Goal: Task Accomplishment & Management: Complete application form

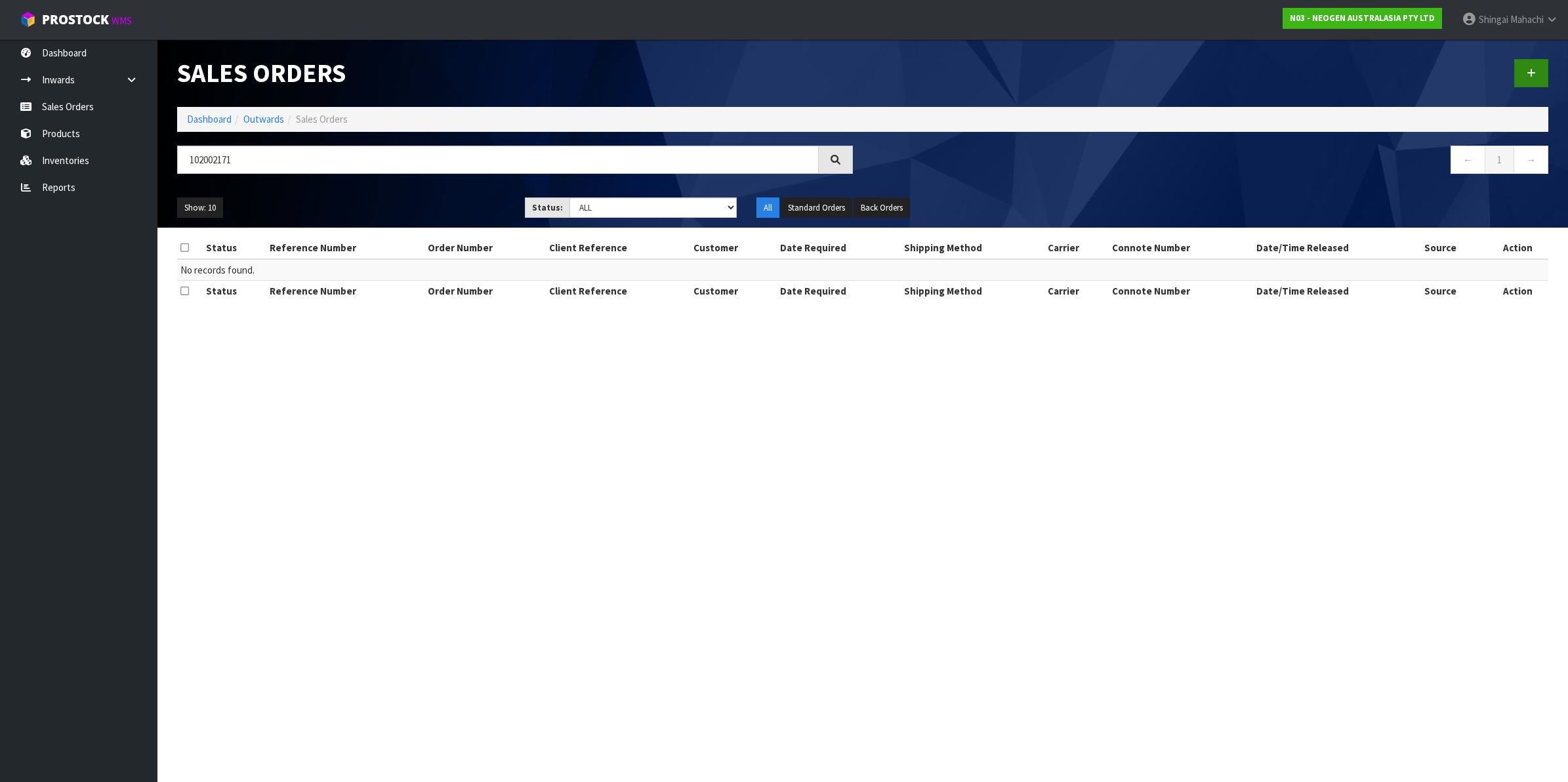
type input "102002171"
click at [1529, 73] on icon at bounding box center [1531, 73] width 9 height 10
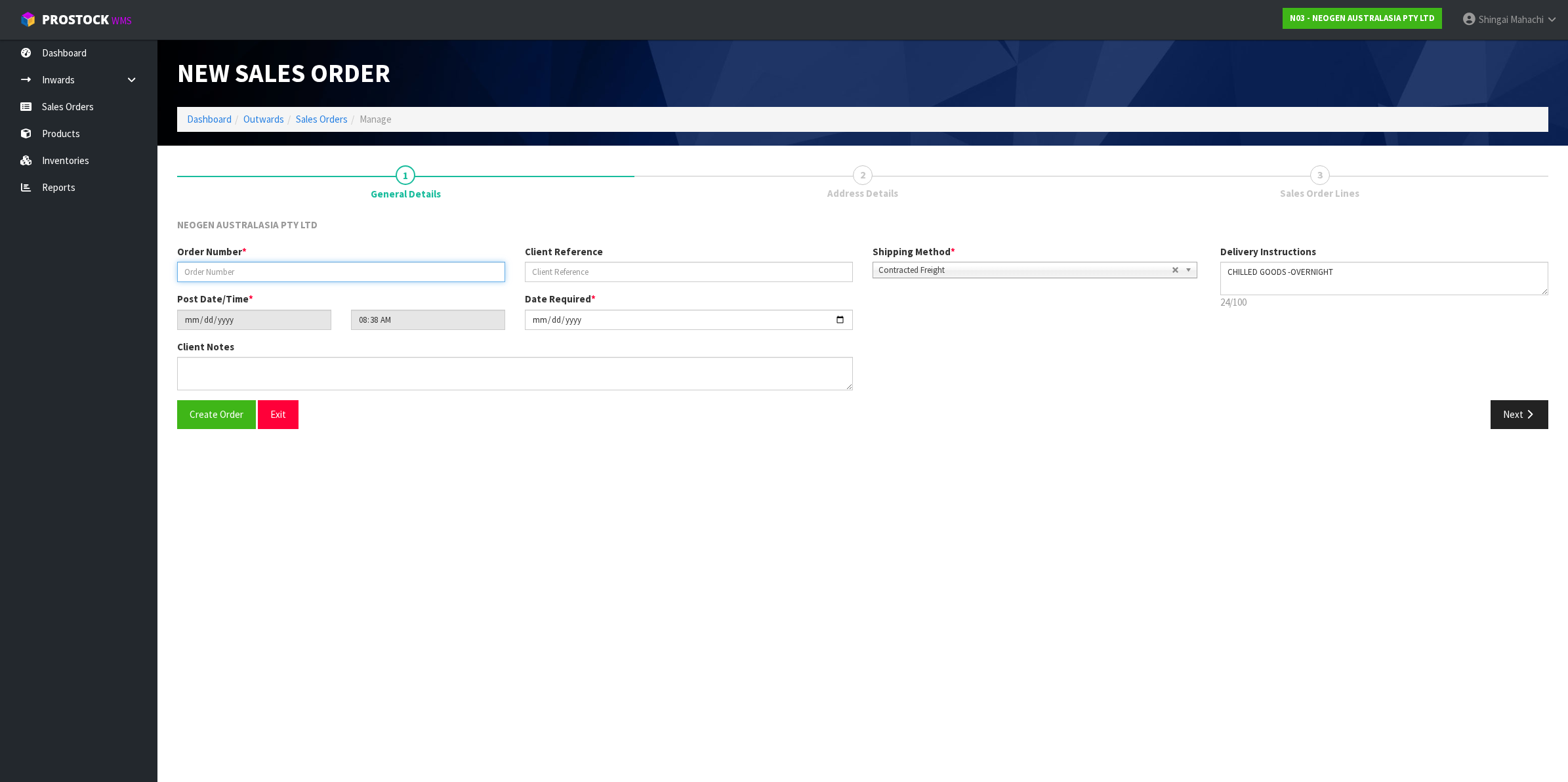
click at [240, 269] on input "text" at bounding box center [341, 272] width 328 height 20
type input "102002171"
click at [553, 267] on input "text" at bounding box center [689, 272] width 328 height 20
paste input "PO-5649"
type input "PO-5649"
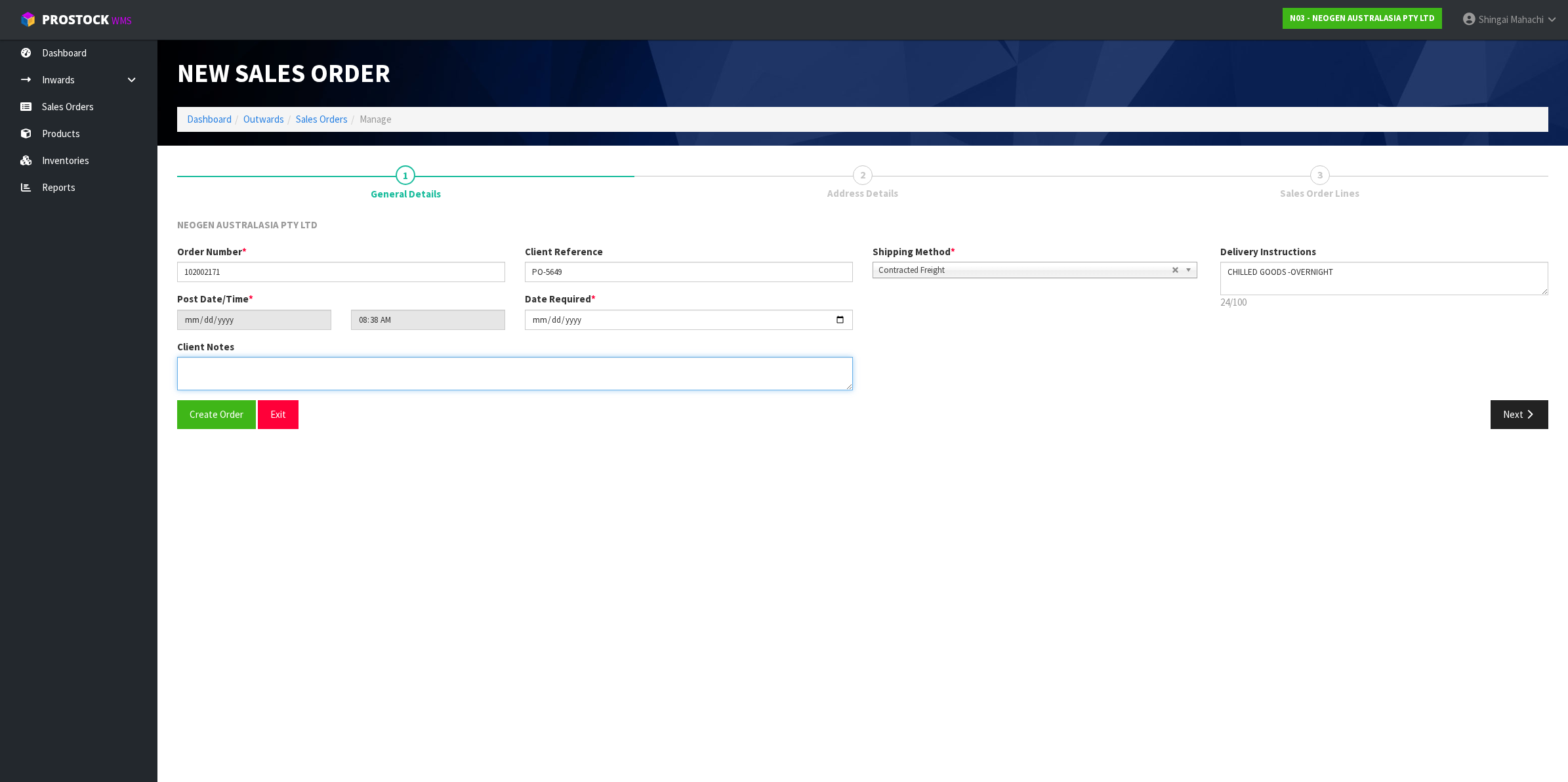
click at [196, 369] on textarea at bounding box center [515, 374] width 676 height 34
click at [199, 373] on textarea at bounding box center [515, 374] width 676 height 34
paste textarea "[PERSON_NAME]"
type textarea "ATTN: [PERSON_NAME]"
click at [1513, 410] on button "Next" at bounding box center [1520, 413] width 57 height 28
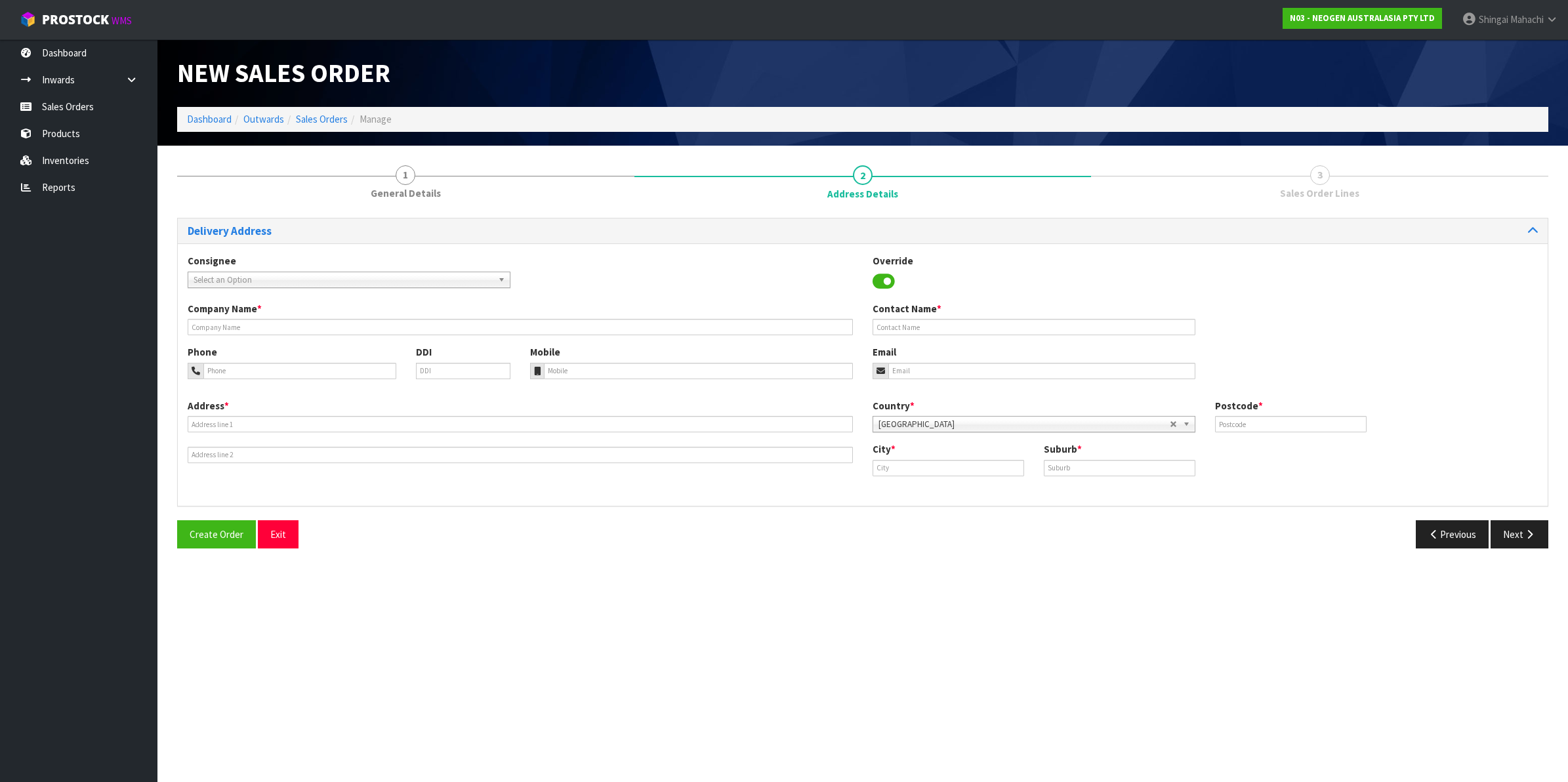
click at [205, 280] on span "Select an Option" at bounding box center [343, 280] width 300 height 16
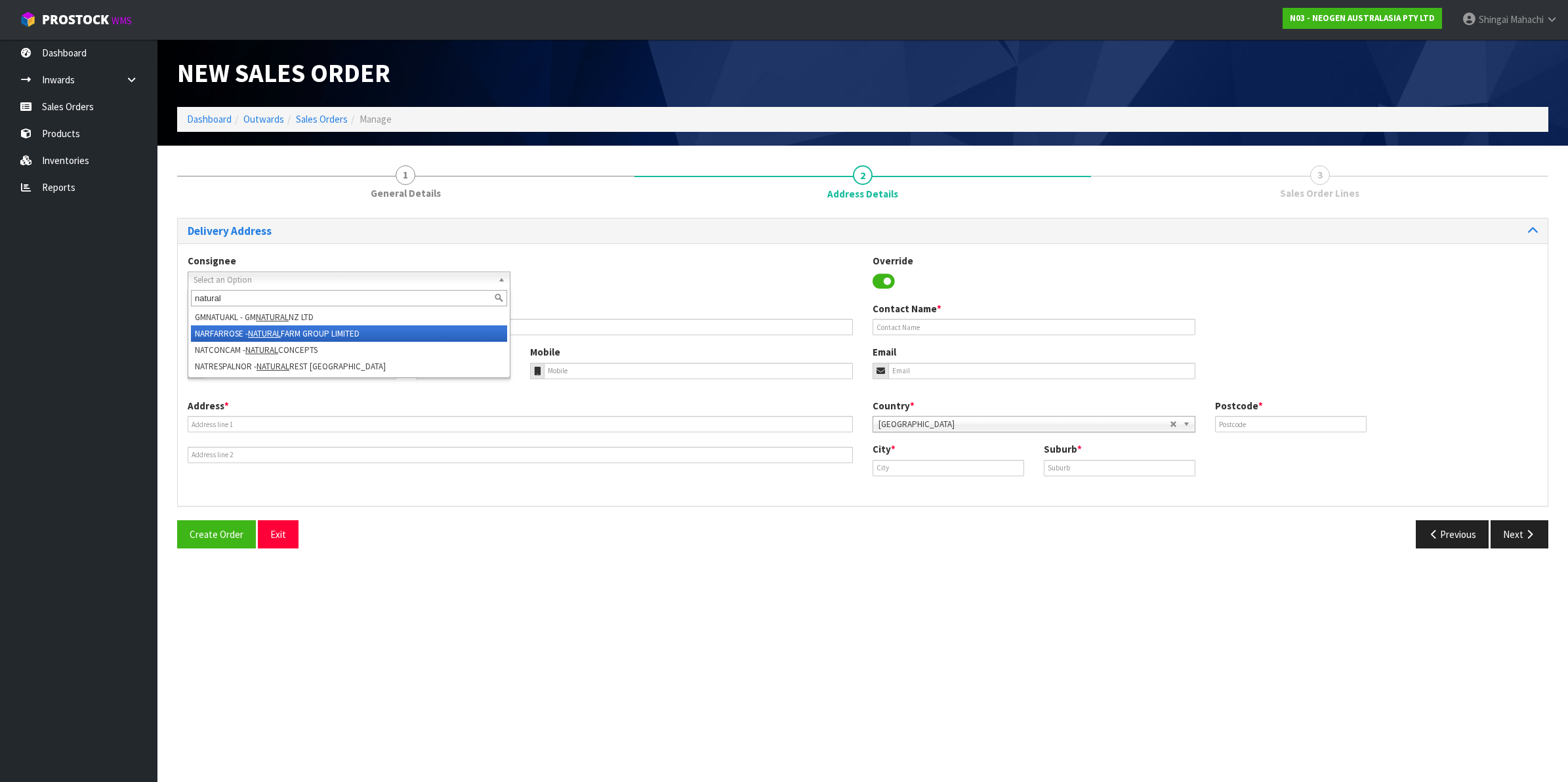
type input "natural"
click at [317, 326] on li "NARFARROSE - NATURAL FARM GROUP LIMITED" at bounding box center [349, 333] width 316 height 16
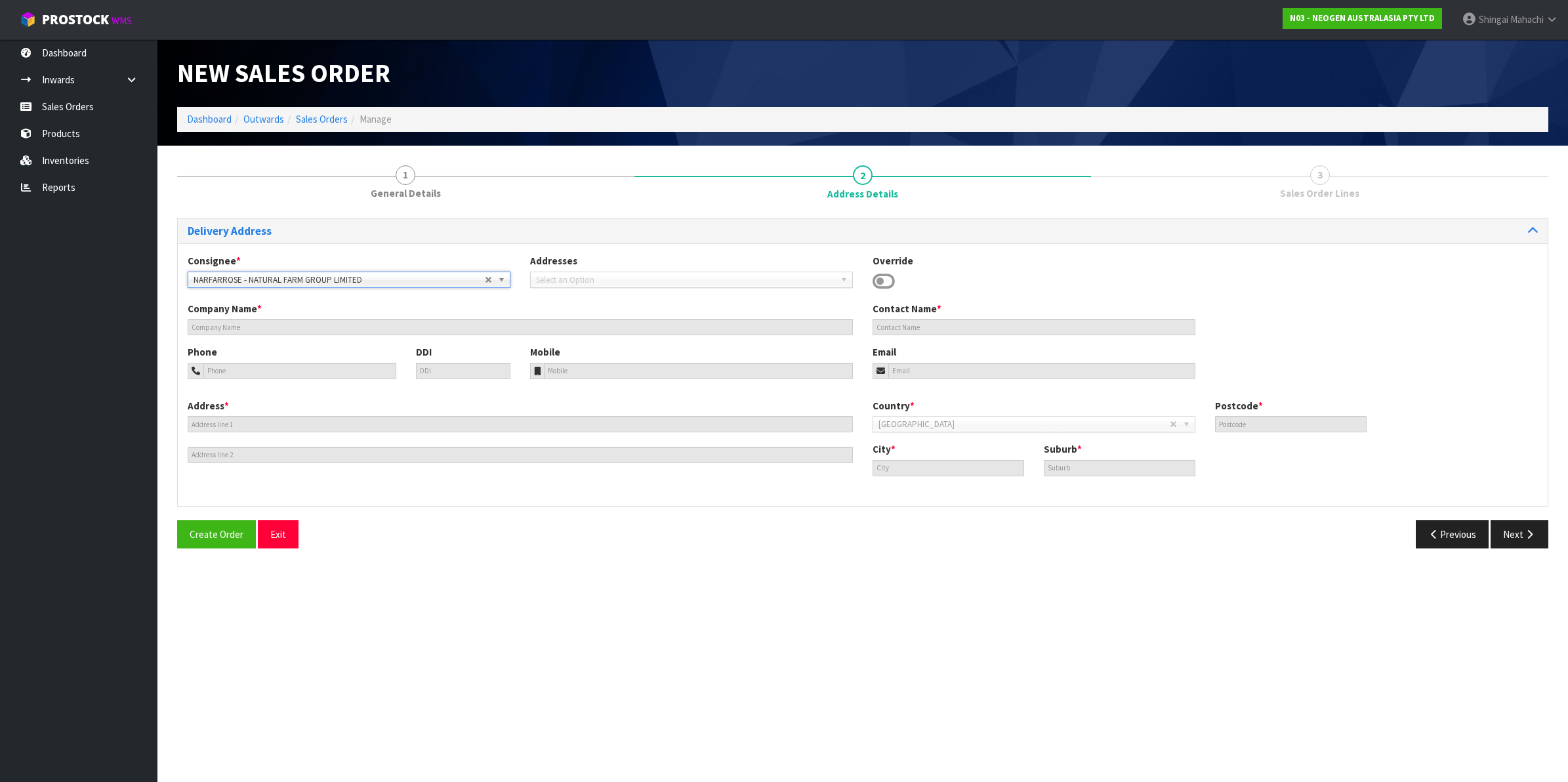
type input "NATURAL FARM GROUP LIMITED"
type input "[PERSON_NAME]"
type input "UNIT D [STREET_ADDRESS][PERSON_NAME]"
type input "0632"
type input "[GEOGRAPHIC_DATA]"
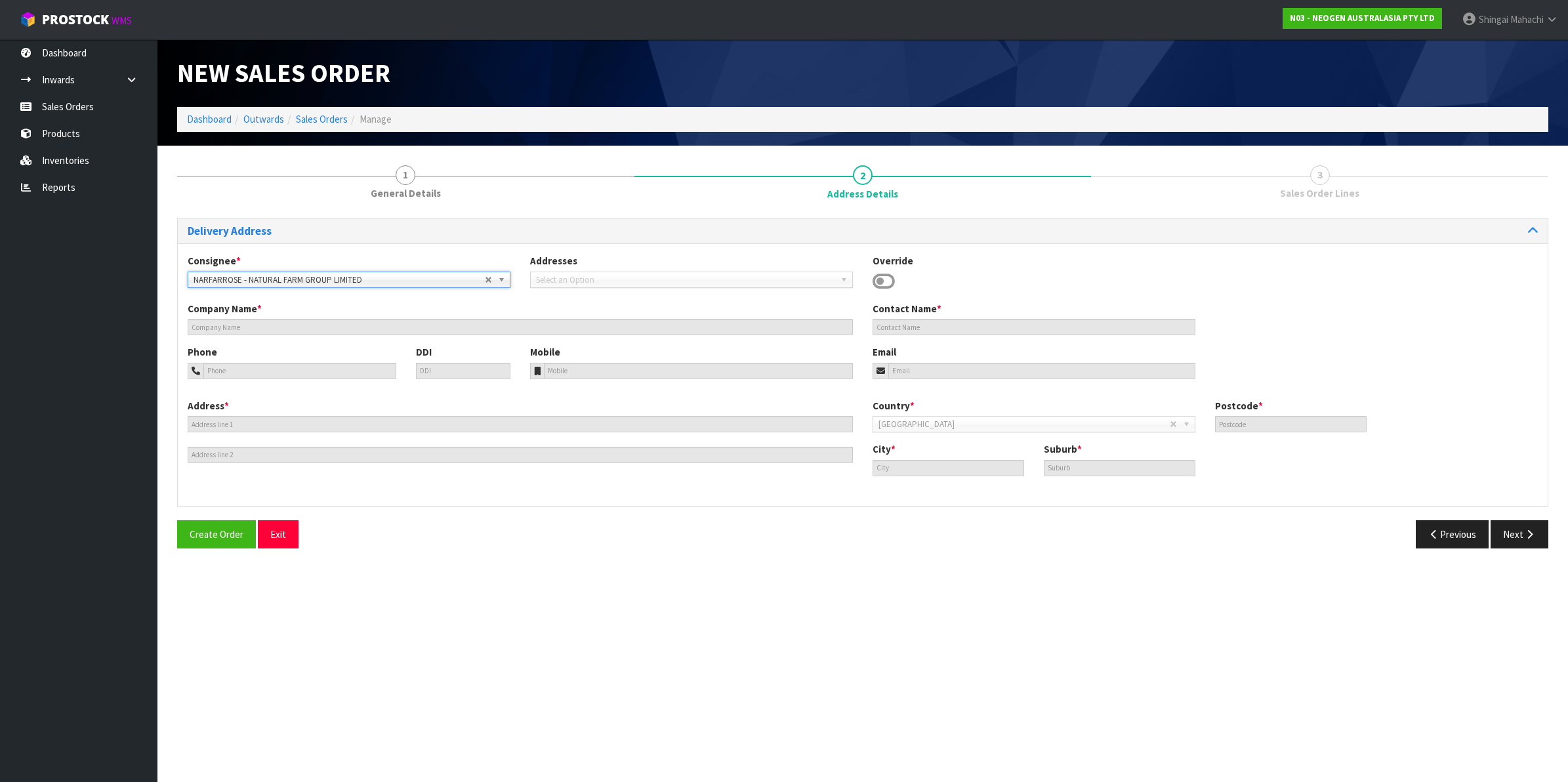
type input "ROSEDALE"
click at [1520, 529] on button "Next" at bounding box center [1520, 534] width 57 height 28
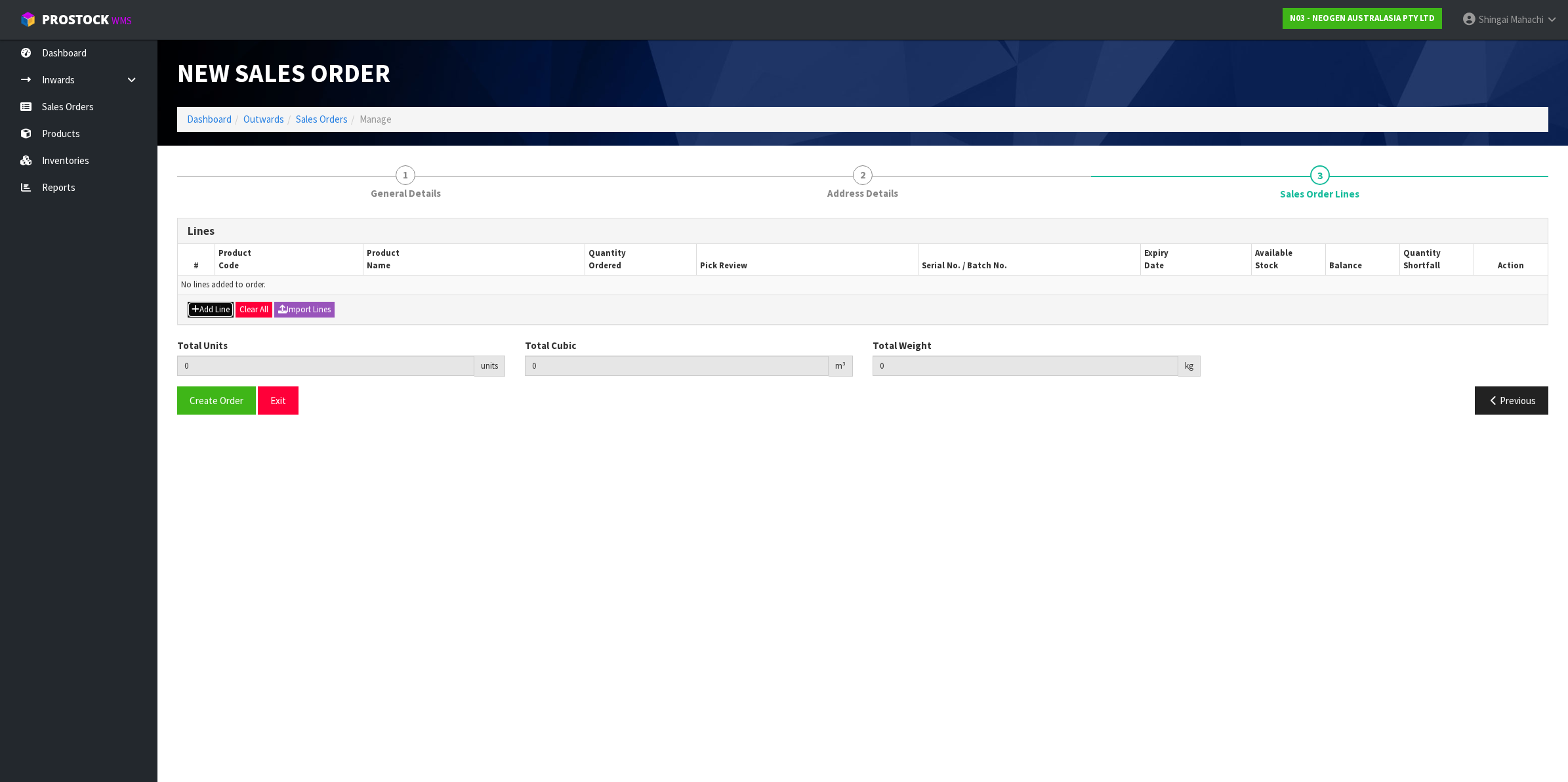
click at [217, 310] on button "Add Line" at bounding box center [210, 310] width 46 height 16
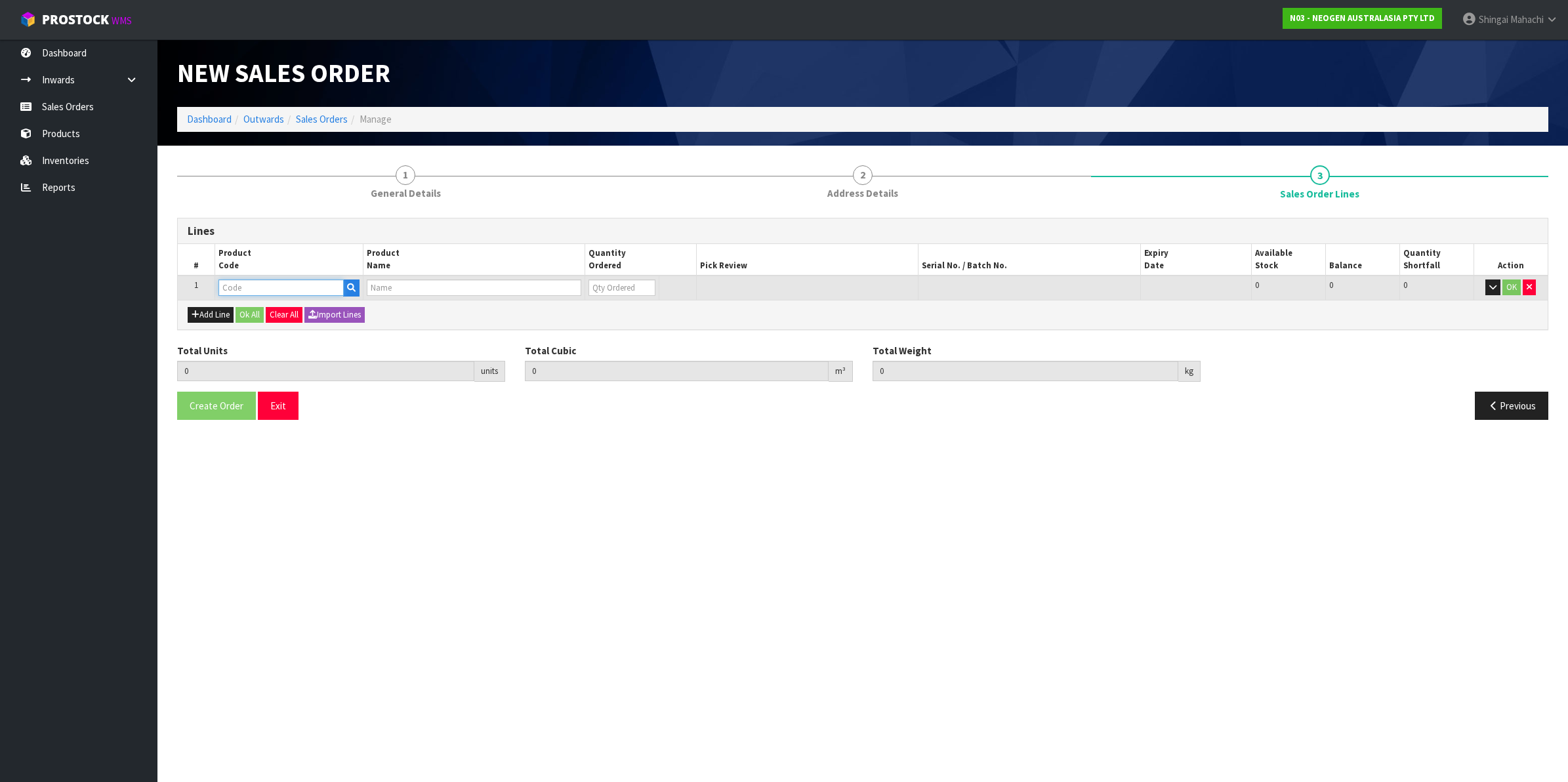
click at [230, 289] on input "text" at bounding box center [281, 287] width 126 height 16
click at [261, 289] on input "text" at bounding box center [281, 287] width 126 height 16
paste input "700002293"
type input "700002293"
type input "0.000000"
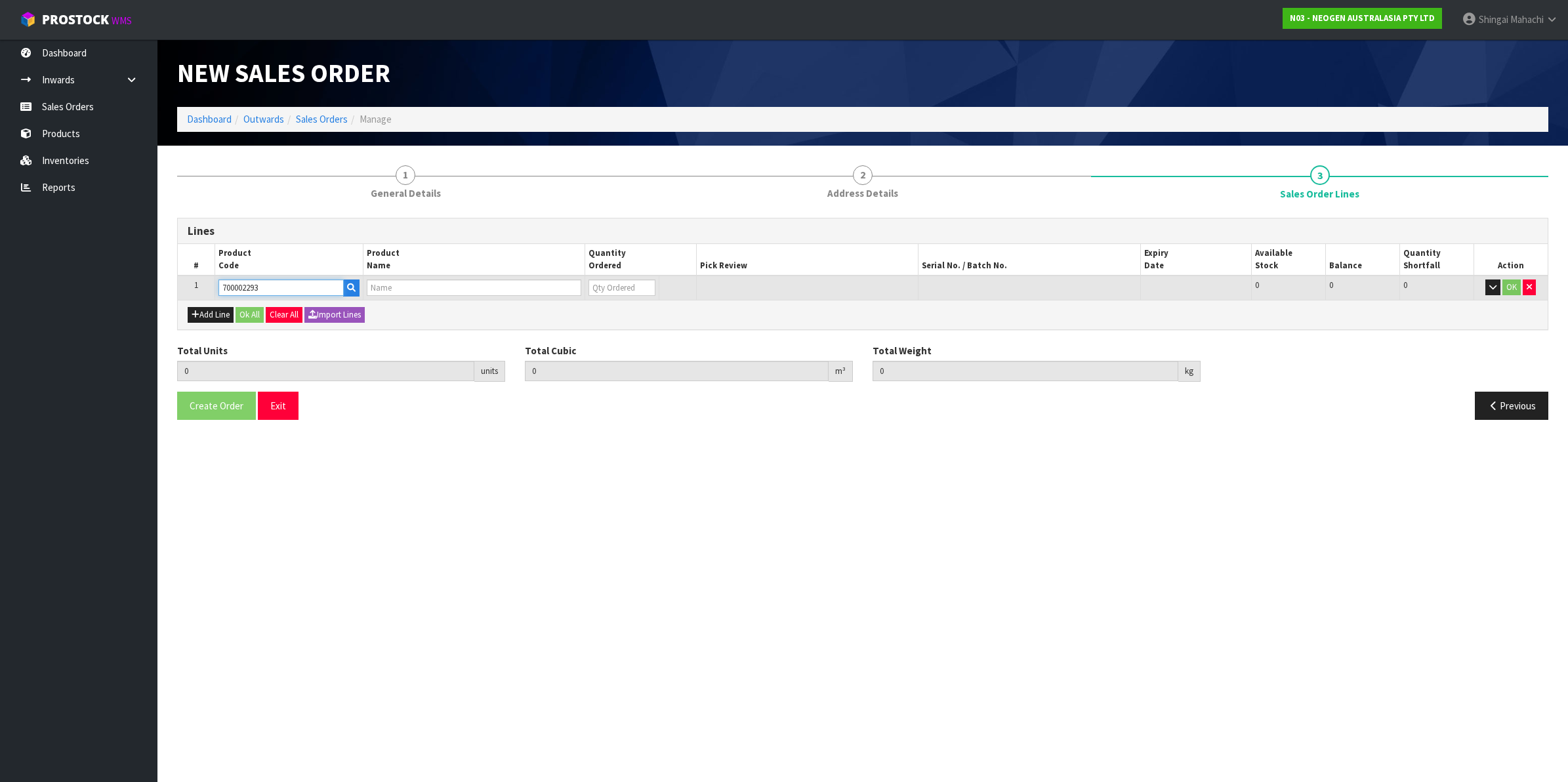
type input "0.000"
type input "7100151320 - L25MLK MILK RAPID LFD 25 TESTS/KIT"
type input "0"
type input "700002293"
click at [554, 290] on tr "1 700002293 7100151320 - L25MLK MILK RAPID LFD 25 TESTS/KIT 0 BOX 6 6 0 OK" at bounding box center [863, 288] width 1371 height 24
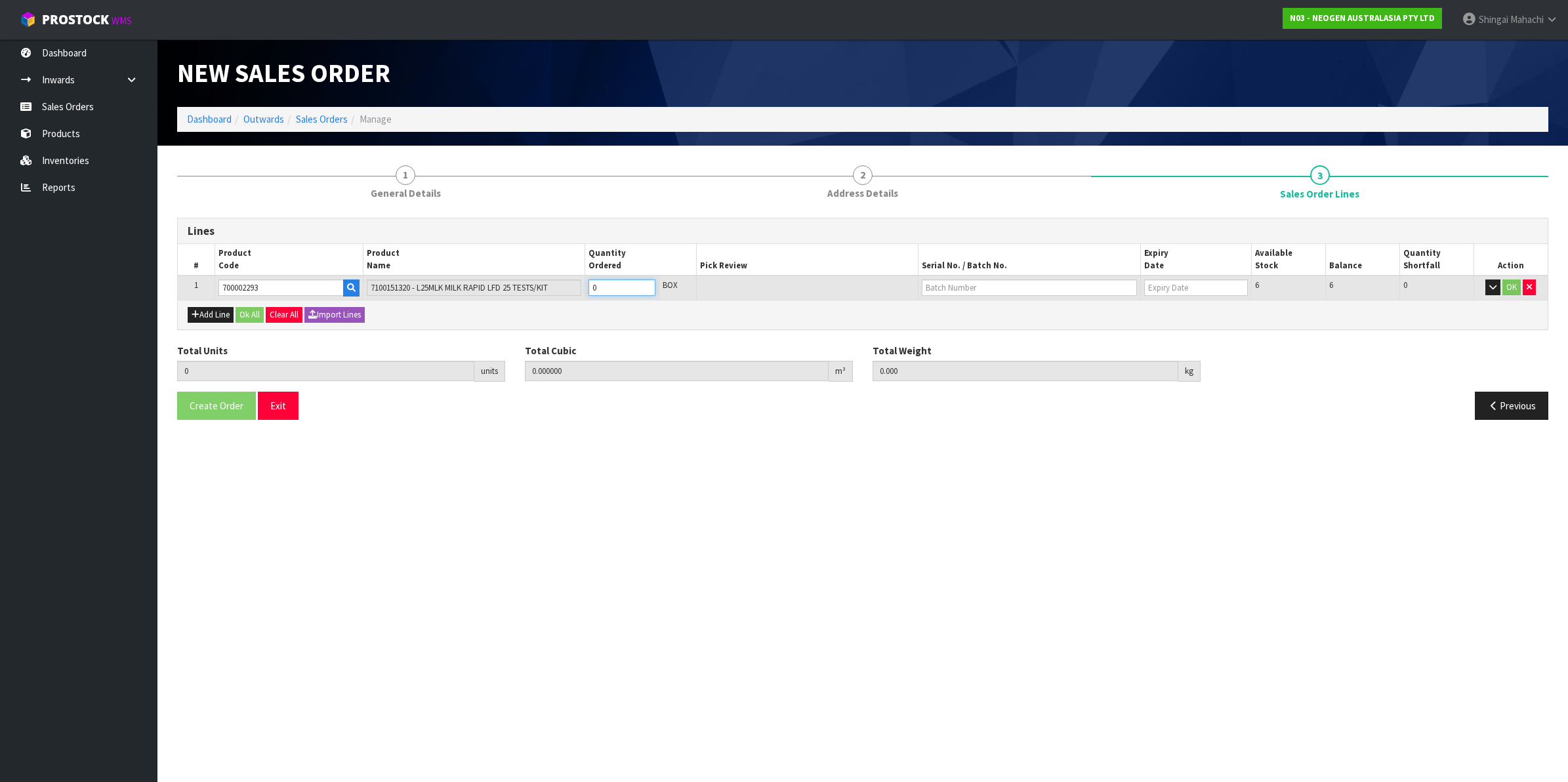
type input "1"
type input "0.002352"
type input "0.4"
type input "1"
click at [976, 284] on input "text" at bounding box center [1029, 287] width 215 height 16
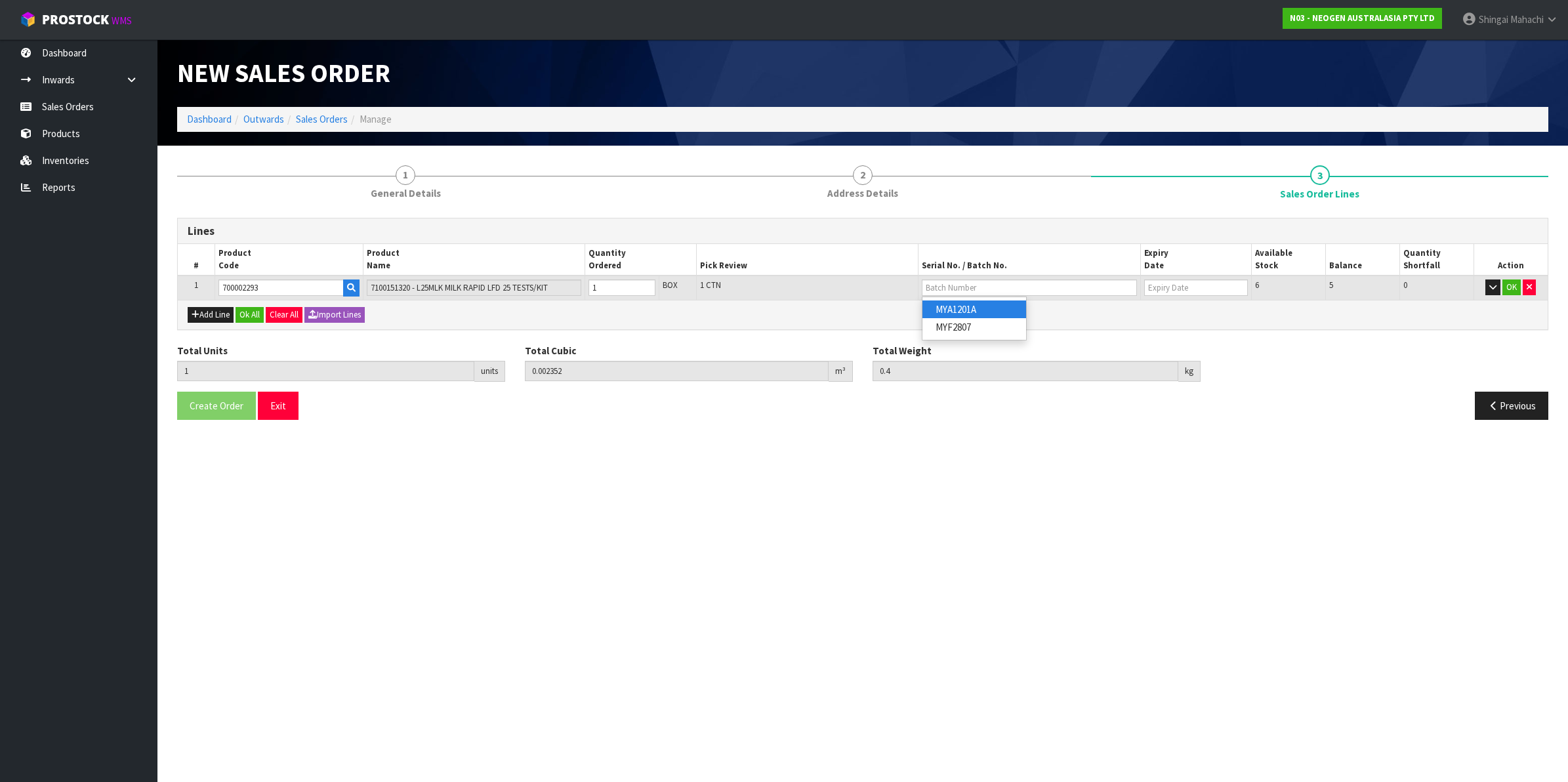
click at [985, 312] on link "MYA1201A" at bounding box center [974, 309] width 104 height 18
type input "MYA1201A"
type input "[DATE]"
click at [1514, 285] on button "OK" at bounding box center [1512, 287] width 19 height 16
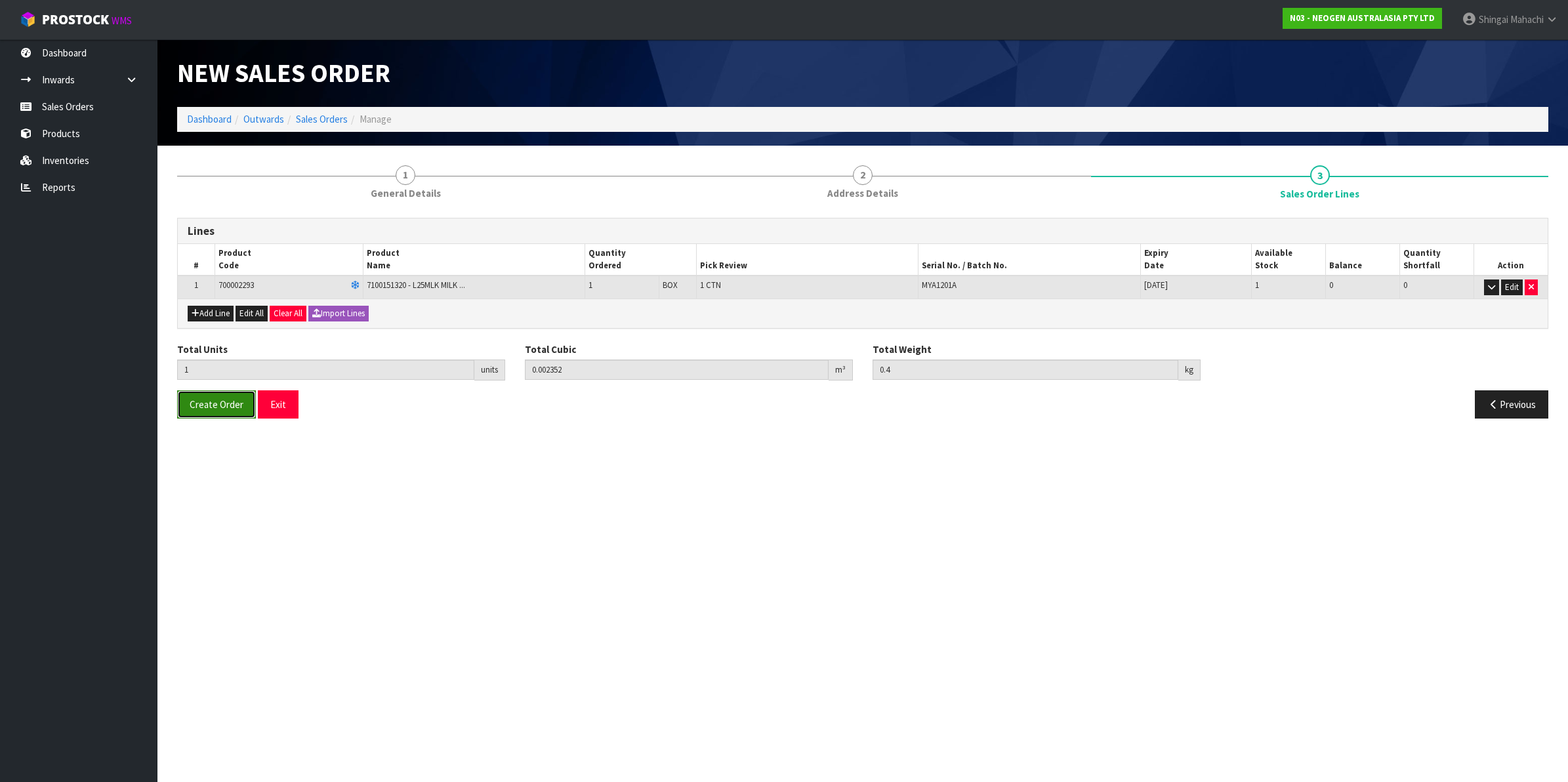
click at [208, 405] on span "Create Order" at bounding box center [217, 404] width 54 height 13
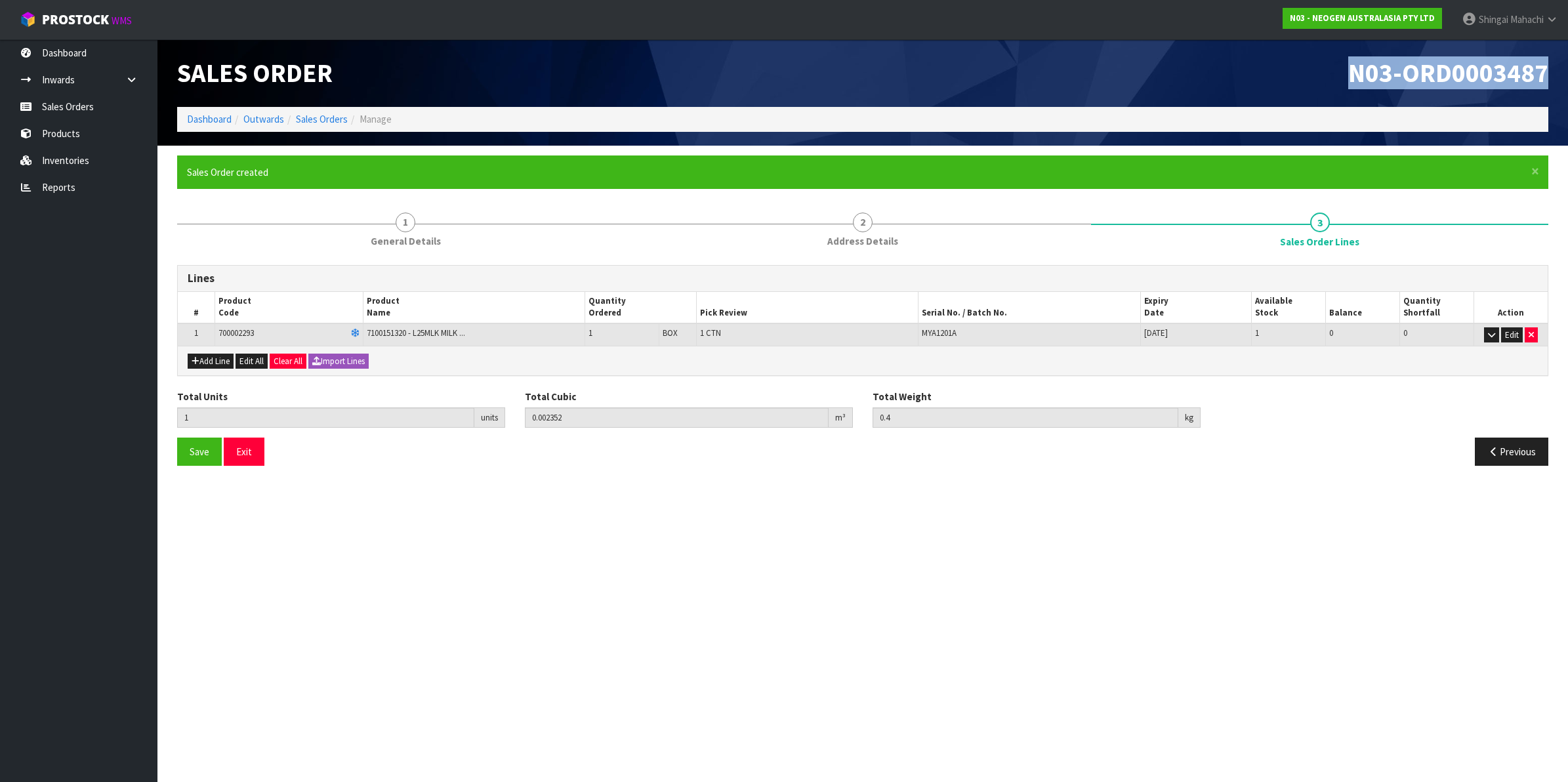
drag, startPoint x: 1343, startPoint y: 67, endPoint x: 1550, endPoint y: 69, distance: 207.0
click at [1550, 69] on div "N03-ORD0003487" at bounding box center [1210, 73] width 695 height 67
copy span "N03-ORD0003487"
click at [327, 114] on link "Sales Orders" at bounding box center [322, 119] width 51 height 13
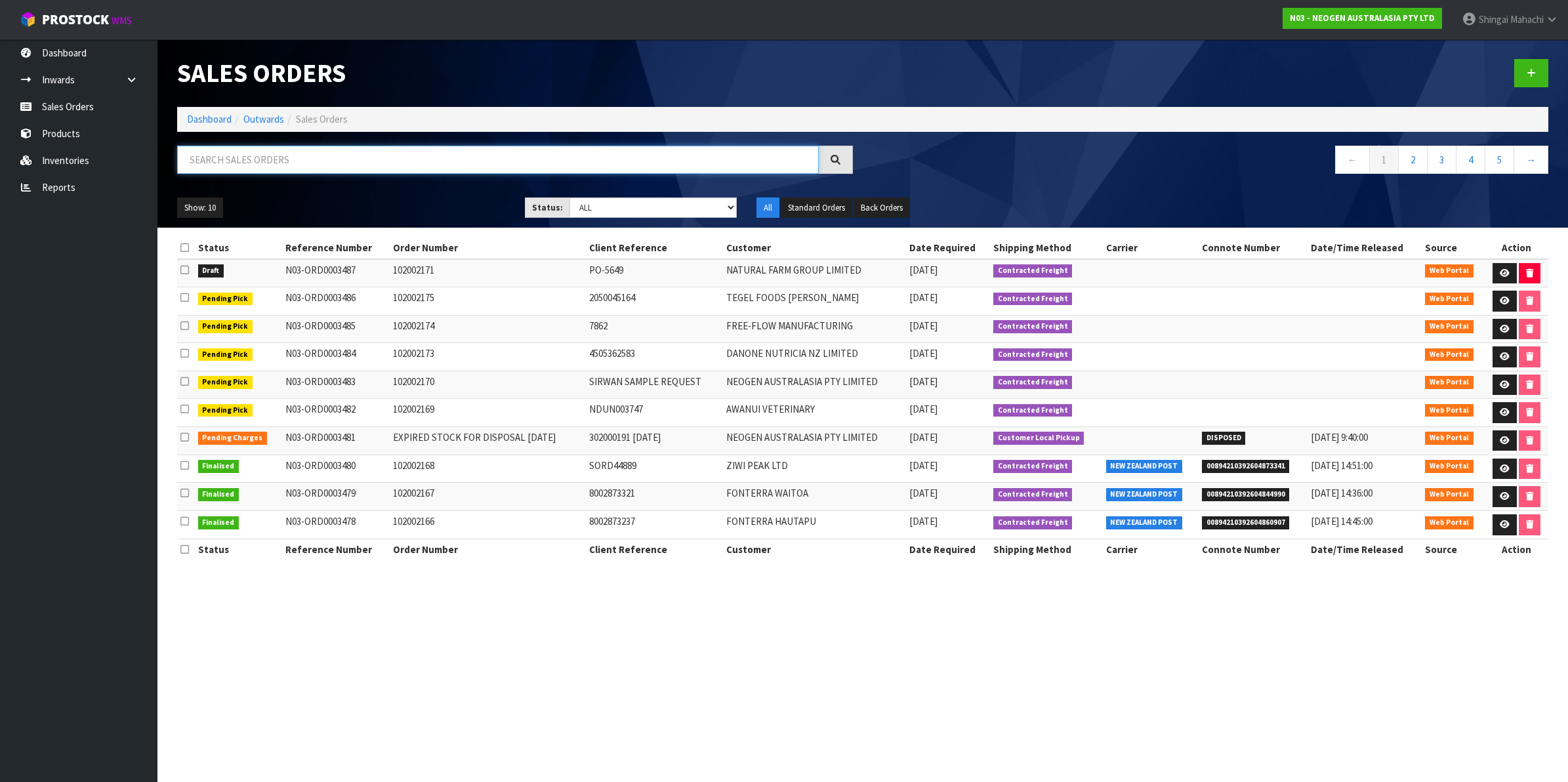
click at [215, 155] on input "text" at bounding box center [498, 159] width 641 height 28
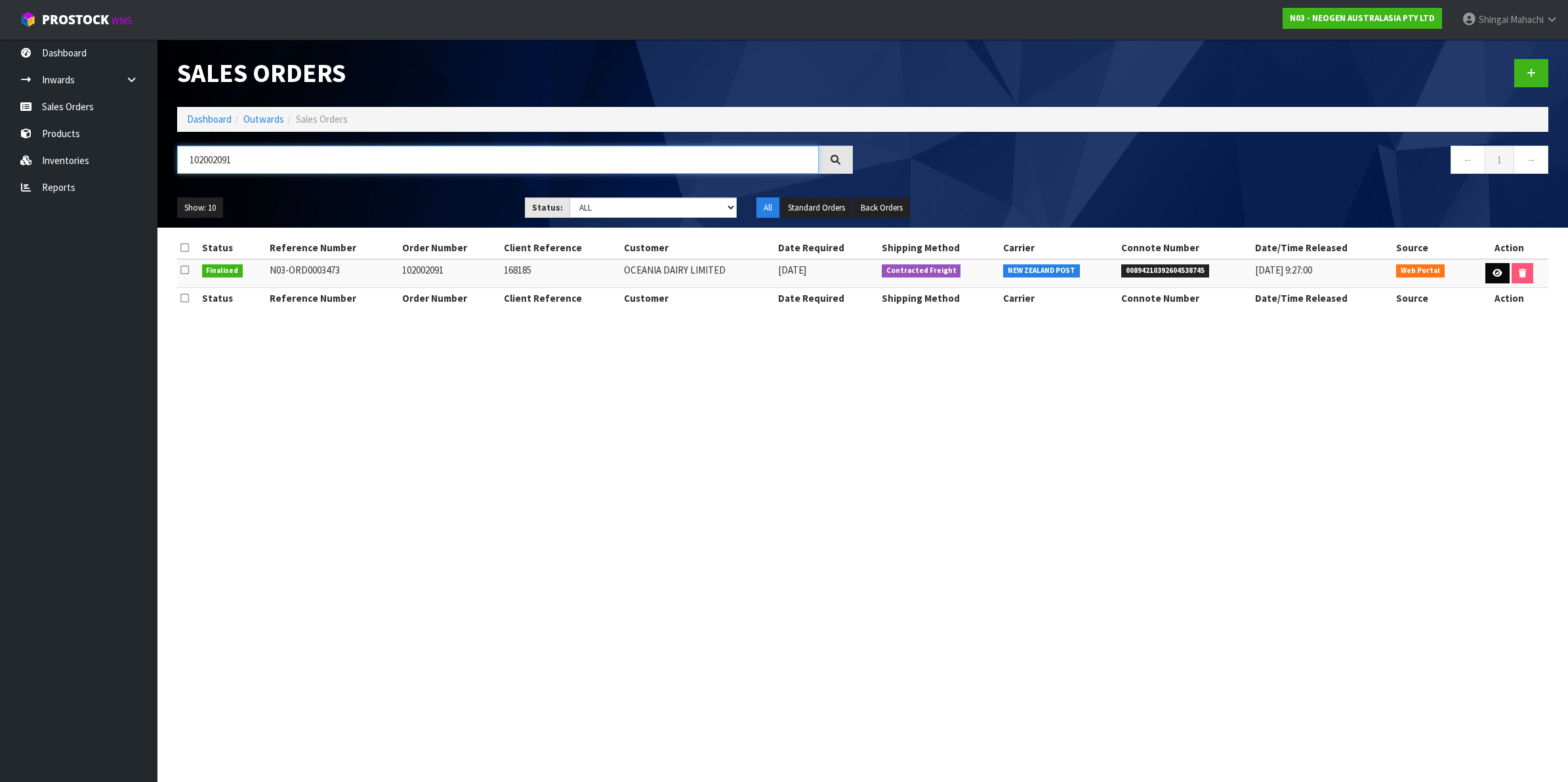
type input "102002091"
click at [1493, 273] on icon at bounding box center [1498, 273] width 10 height 8
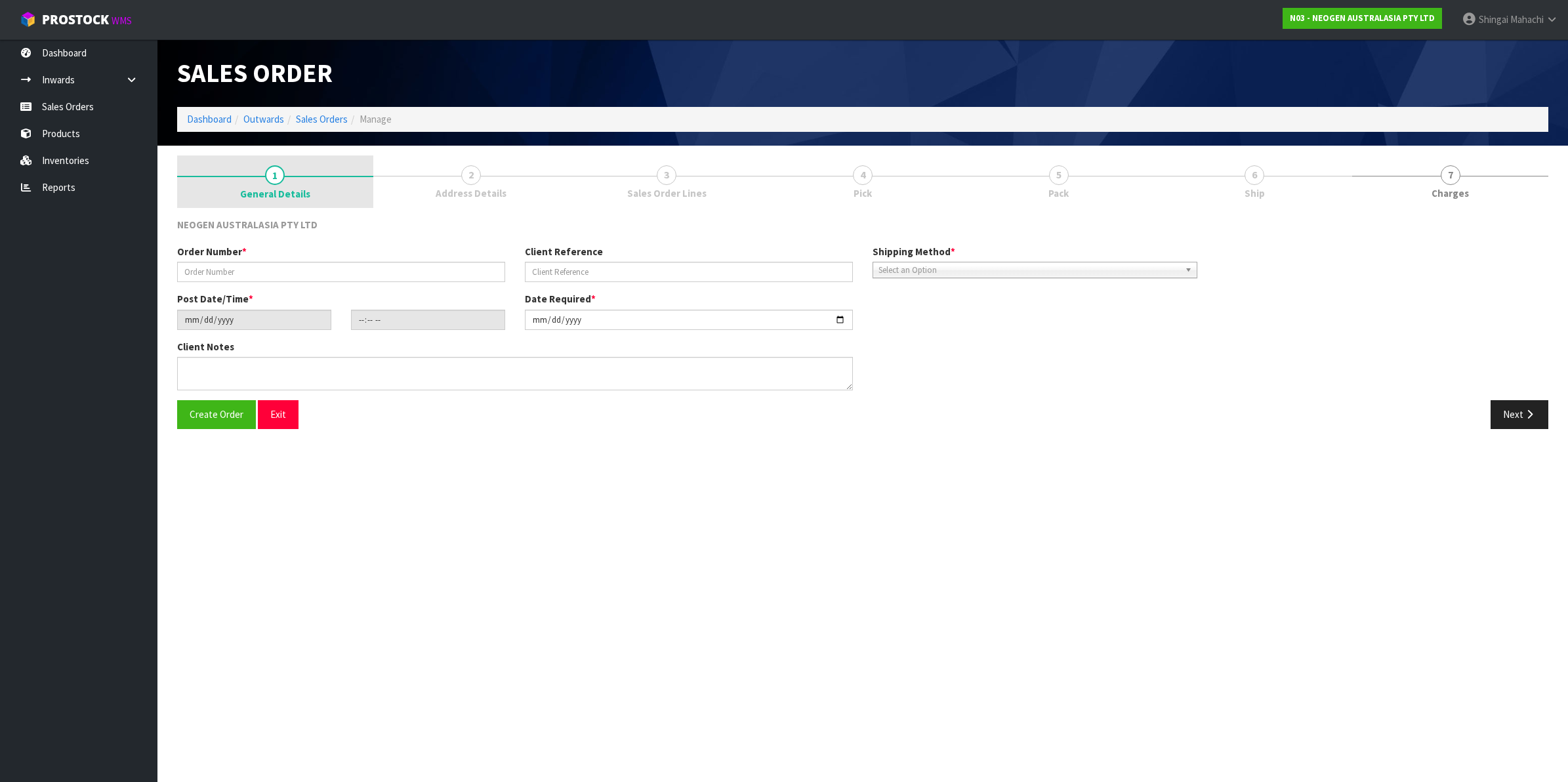
type input "102002091"
type input "168185"
type input "[DATE]"
type input "10:17:00.000"
type input "[DATE]"
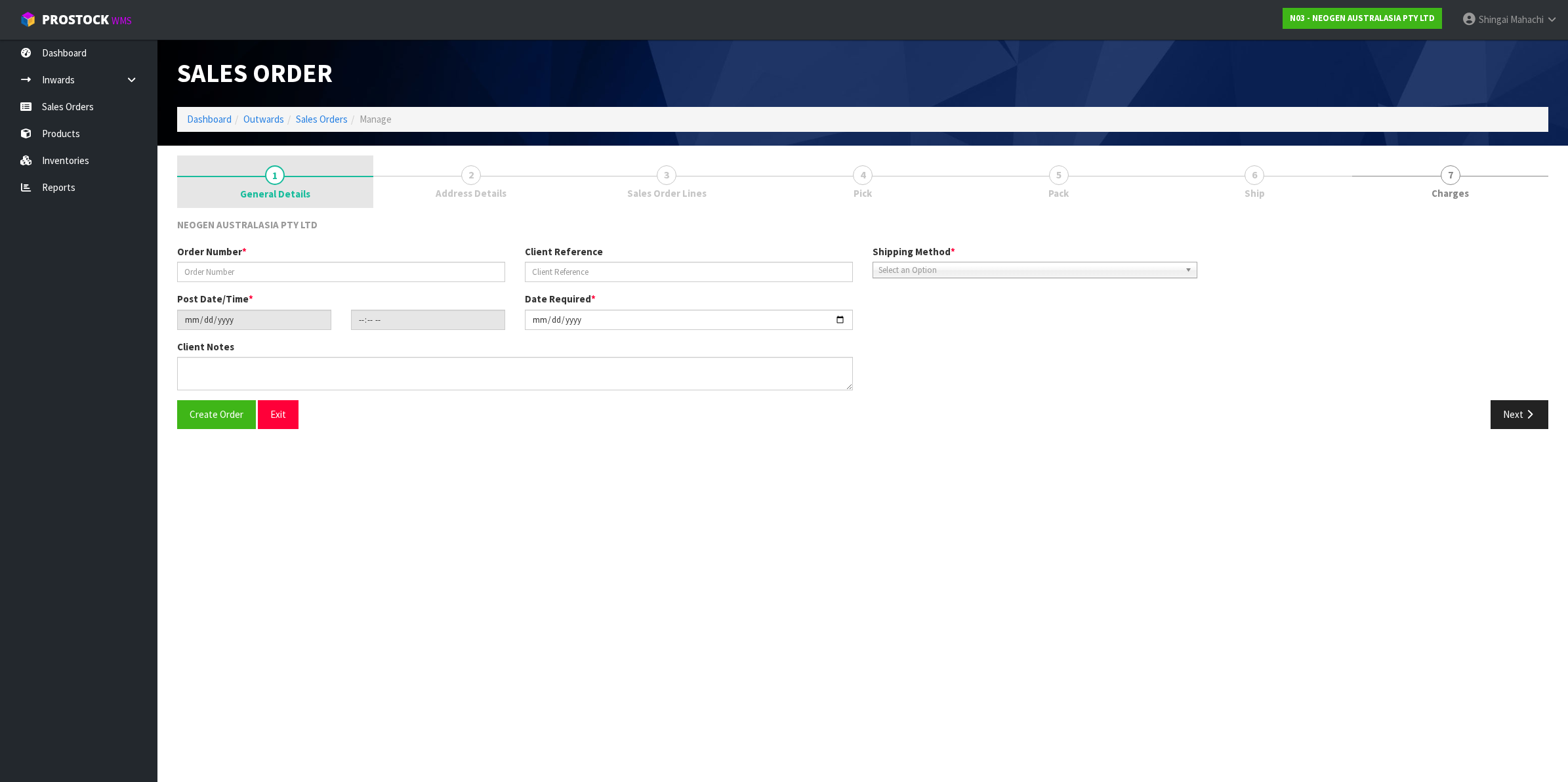
type textarea "ATTN: SITE STORE"
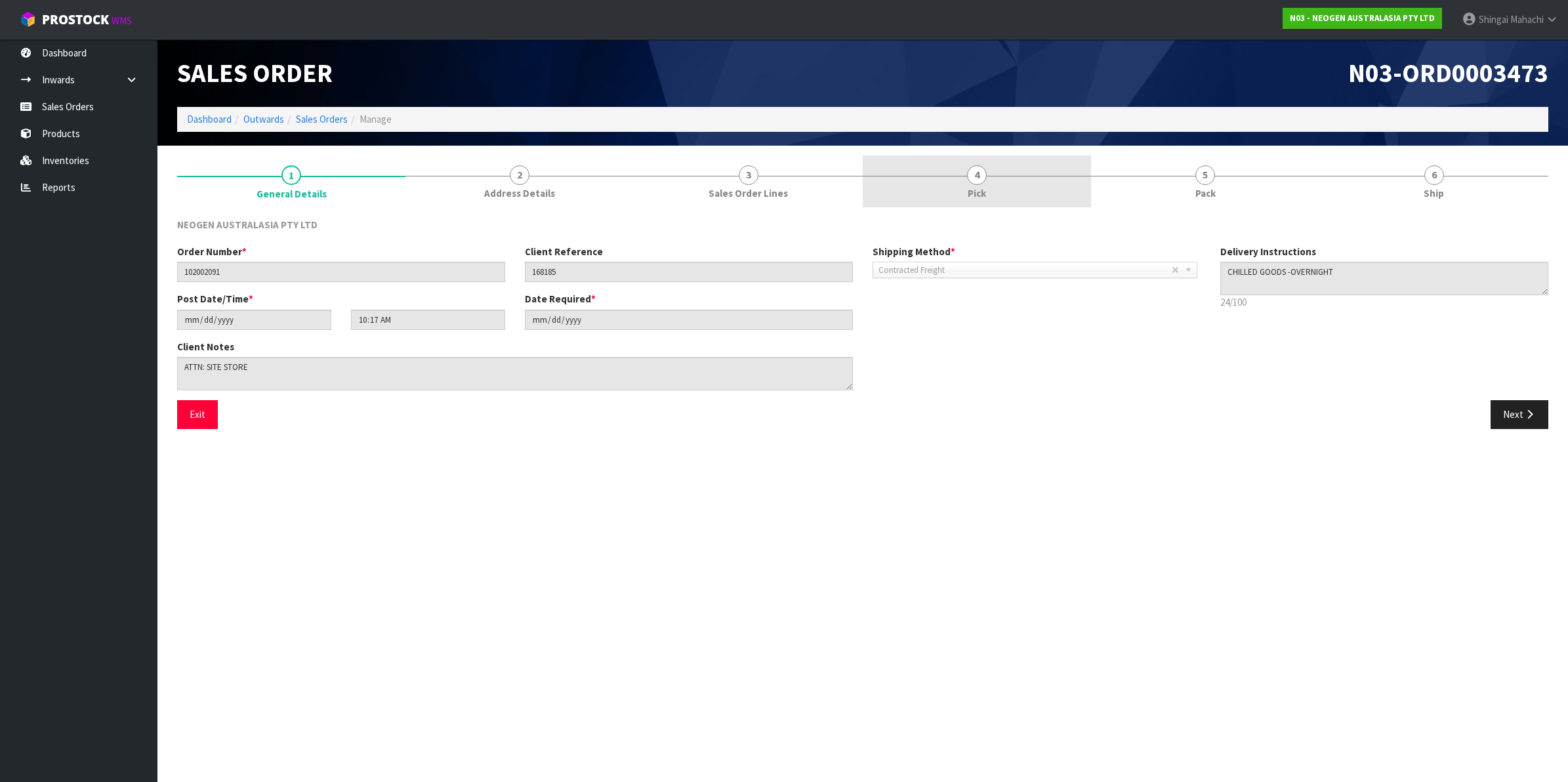
click at [975, 175] on span "4" at bounding box center [976, 175] width 19 height 19
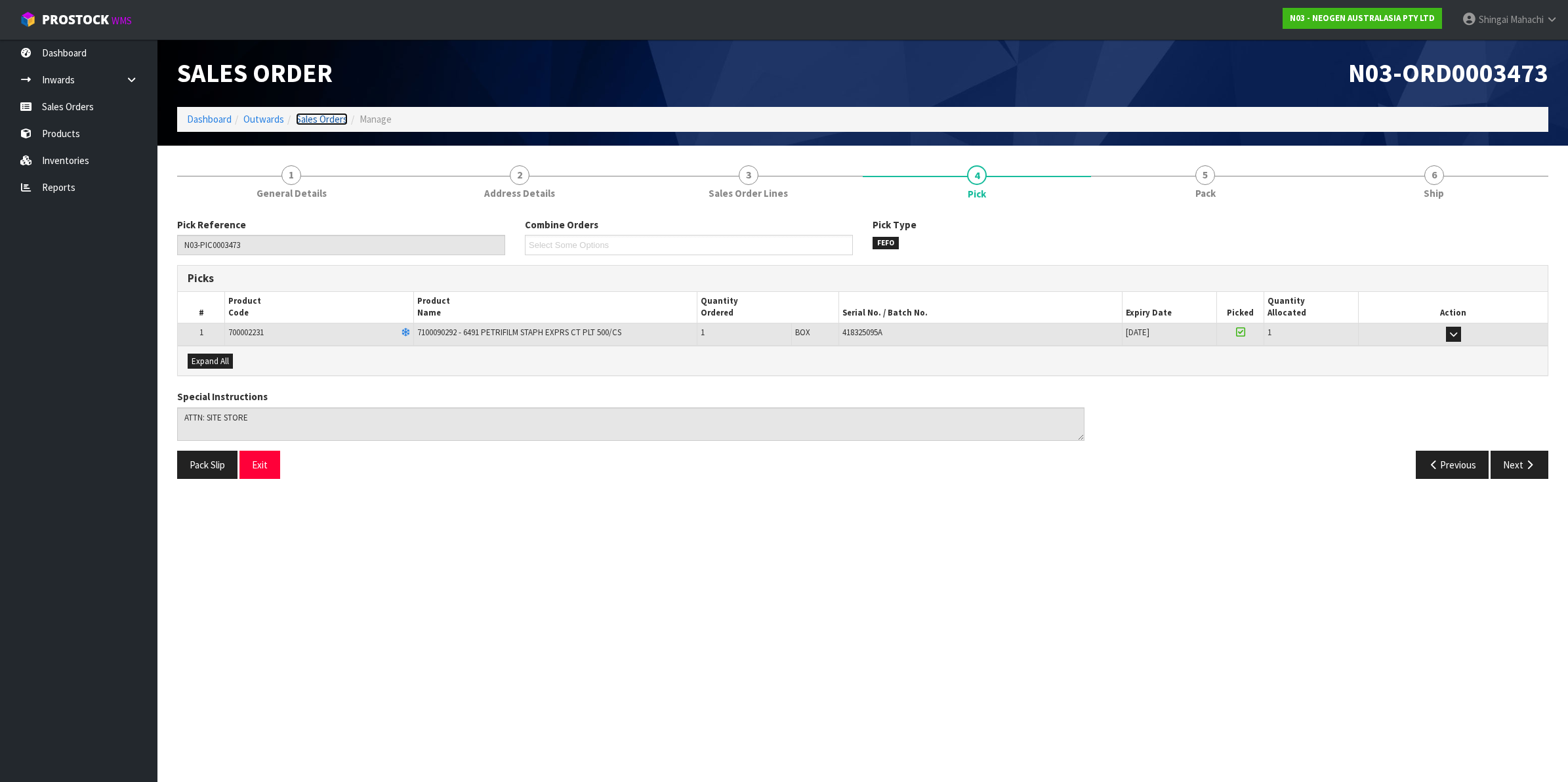
click at [312, 118] on link "Sales Orders" at bounding box center [322, 119] width 51 height 13
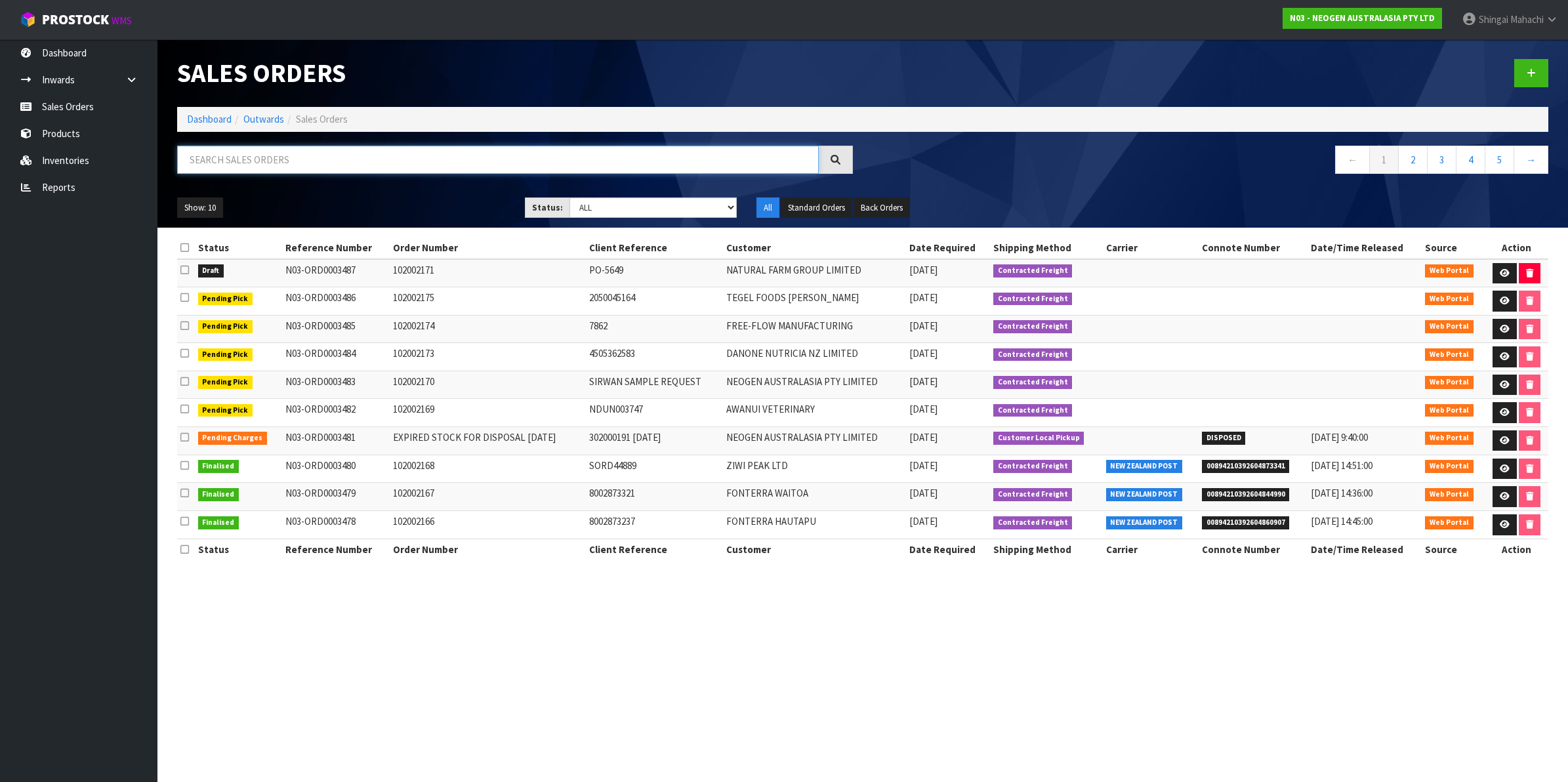
click at [270, 161] on input "text" at bounding box center [498, 159] width 641 height 28
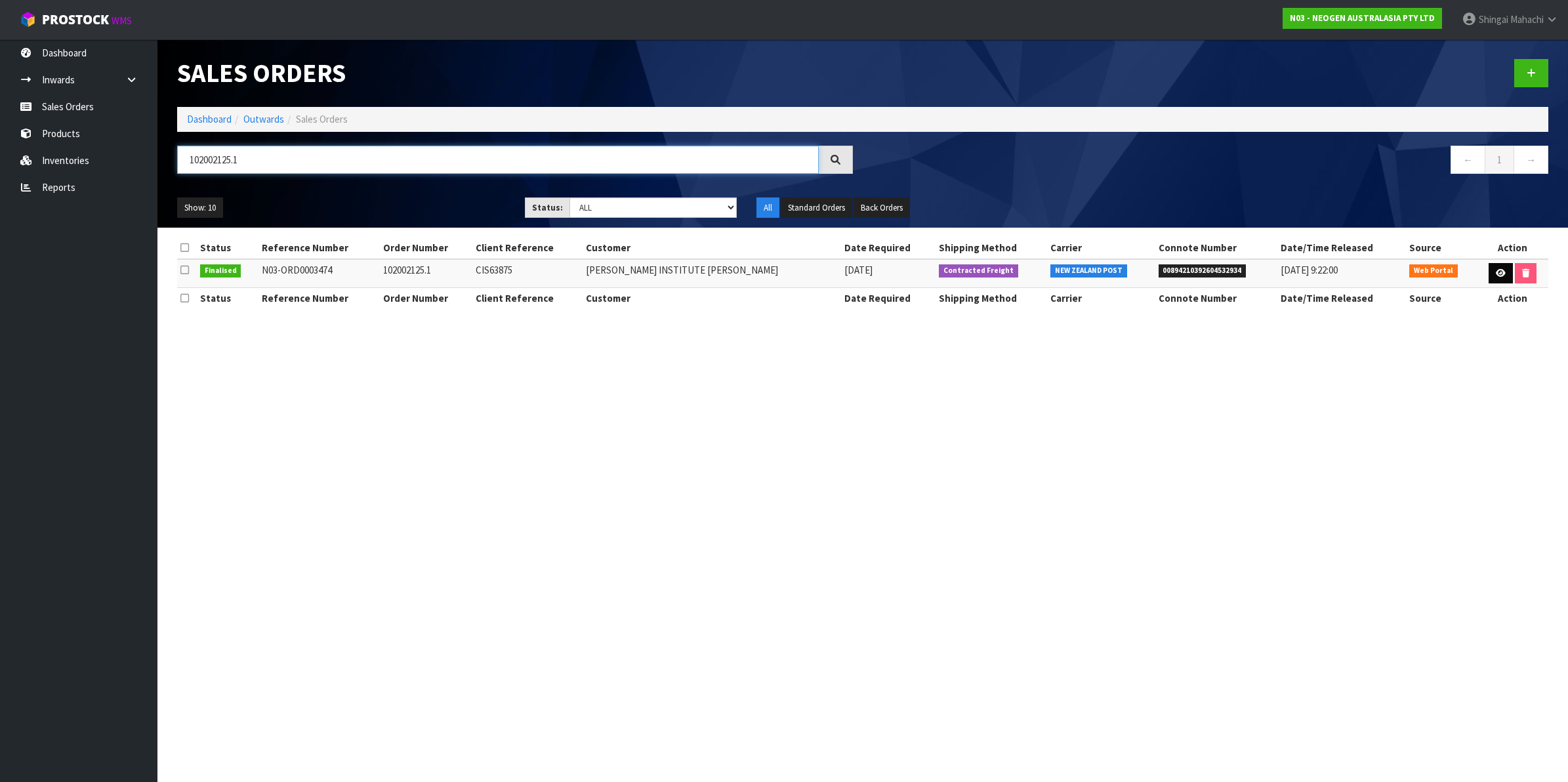
type input "102002125.1"
click at [1496, 273] on icon at bounding box center [1501, 273] width 10 height 8
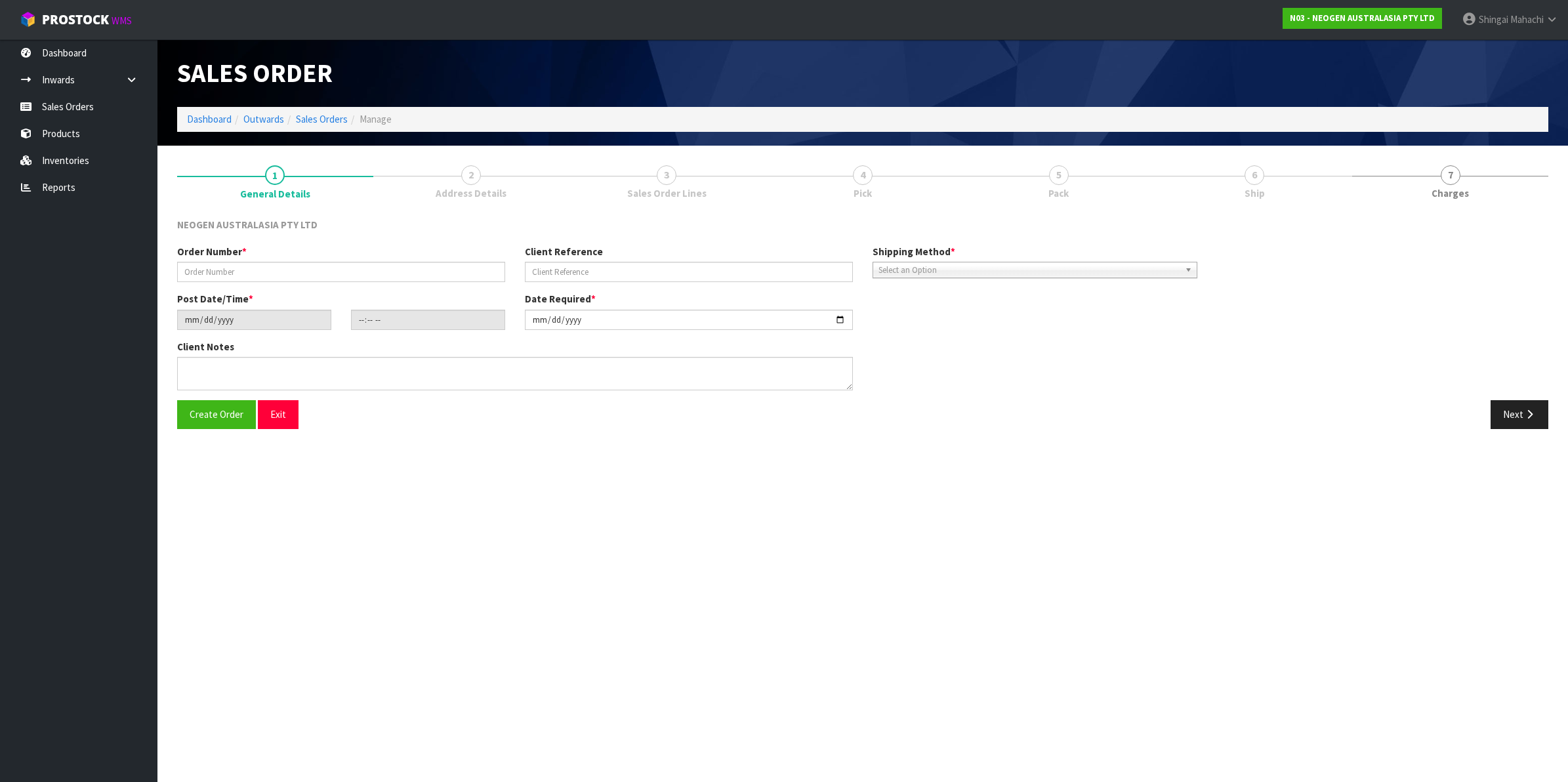
type input "102002125.1"
type input "CIS63875"
type input "[DATE]"
type input "10:21:00.000"
type input "[DATE]"
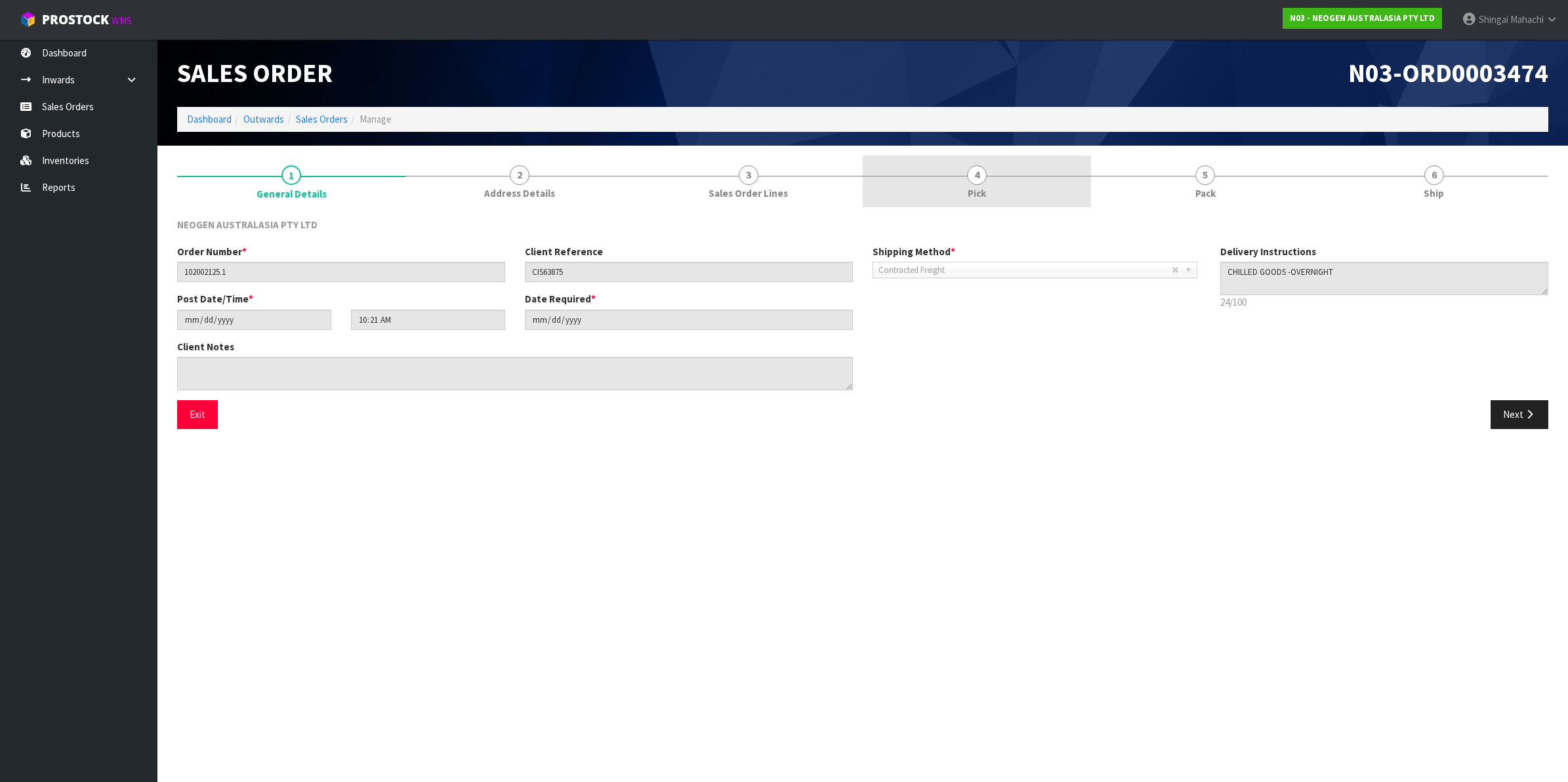
click at [969, 174] on span "4" at bounding box center [976, 175] width 19 height 19
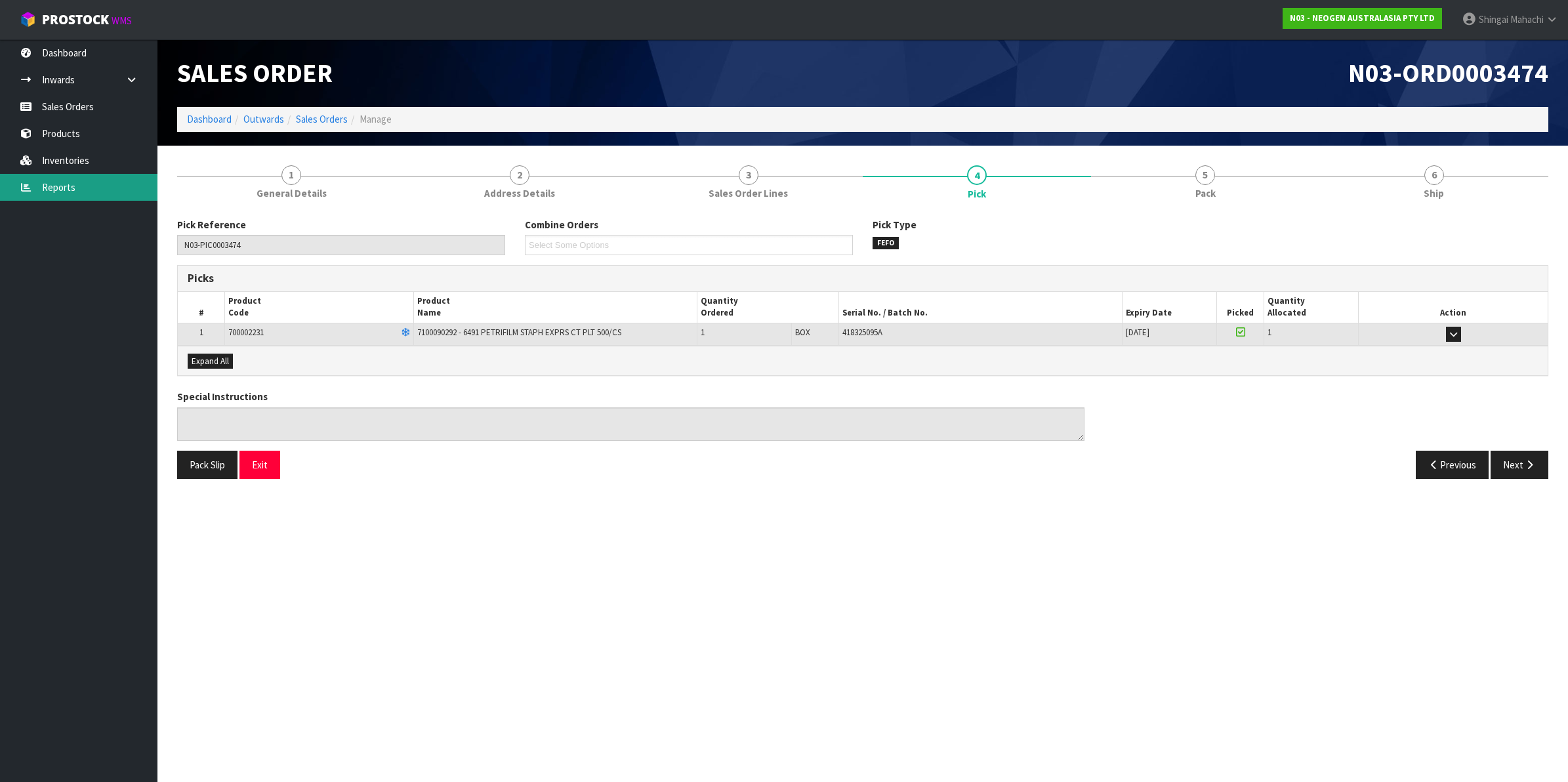
click at [57, 190] on link "Reports" at bounding box center [78, 187] width 158 height 27
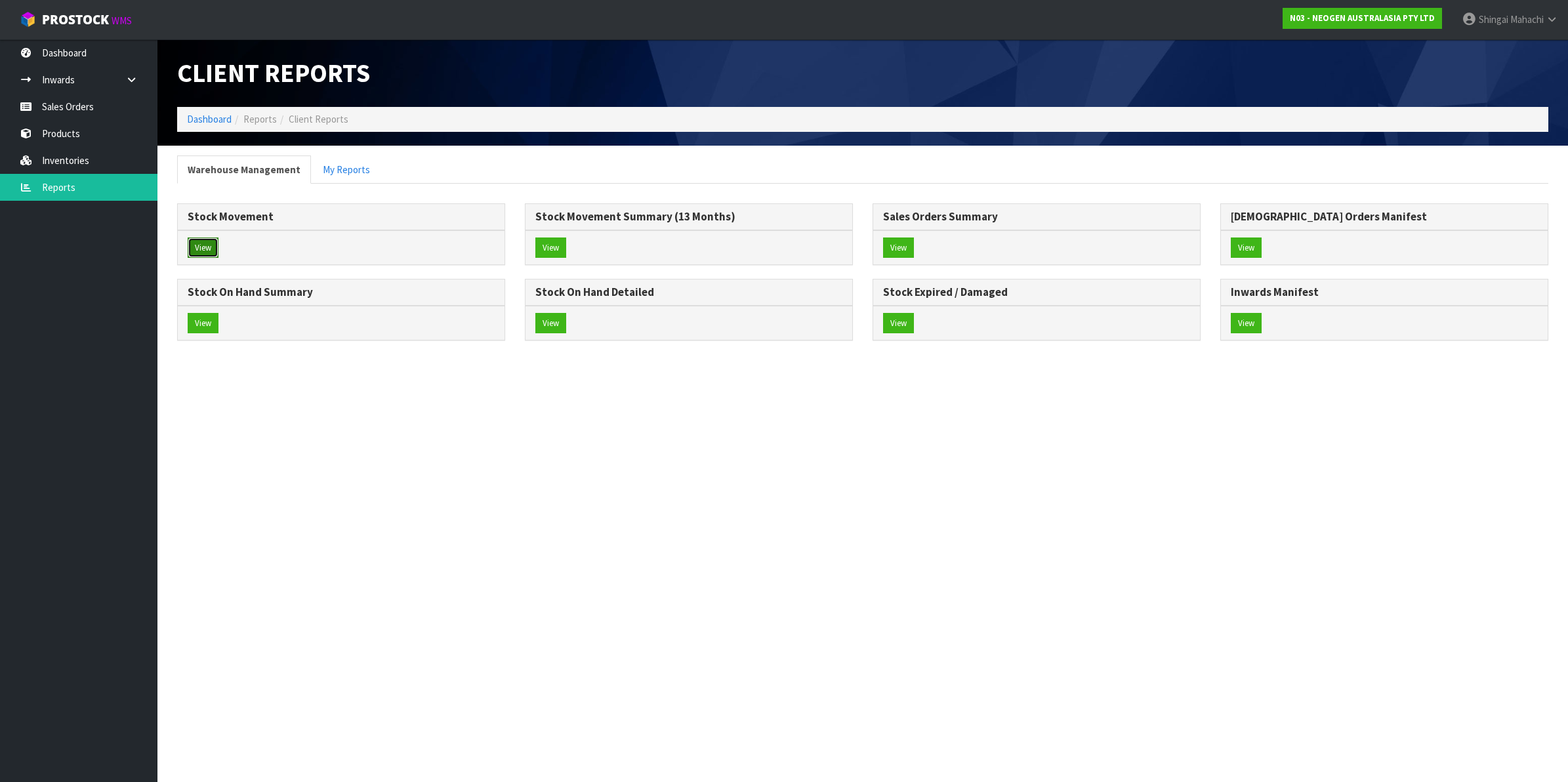
click at [199, 250] on button "View" at bounding box center [203, 247] width 31 height 21
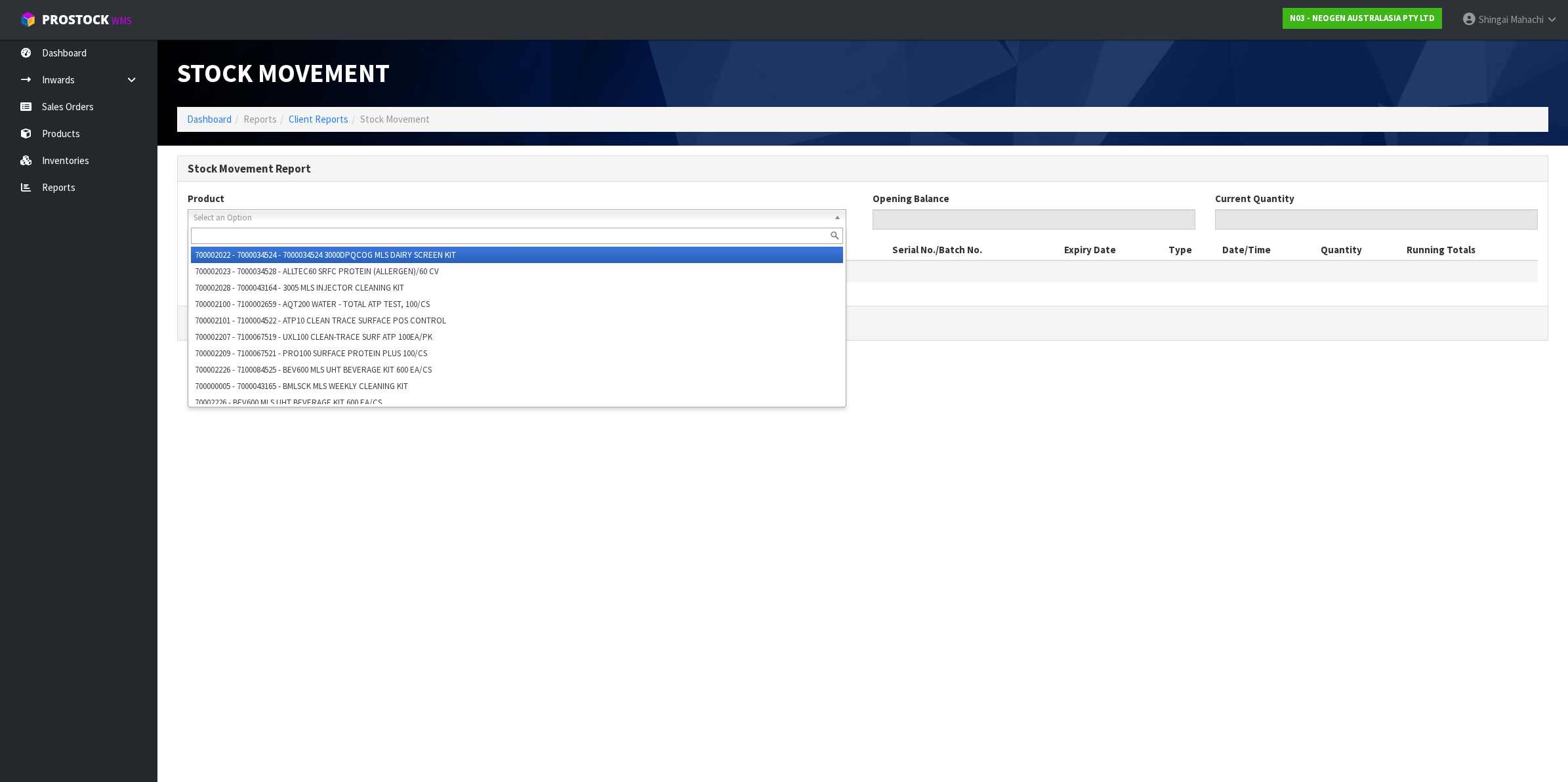
click at [274, 213] on span "Select an Option" at bounding box center [511, 218] width 635 height 16
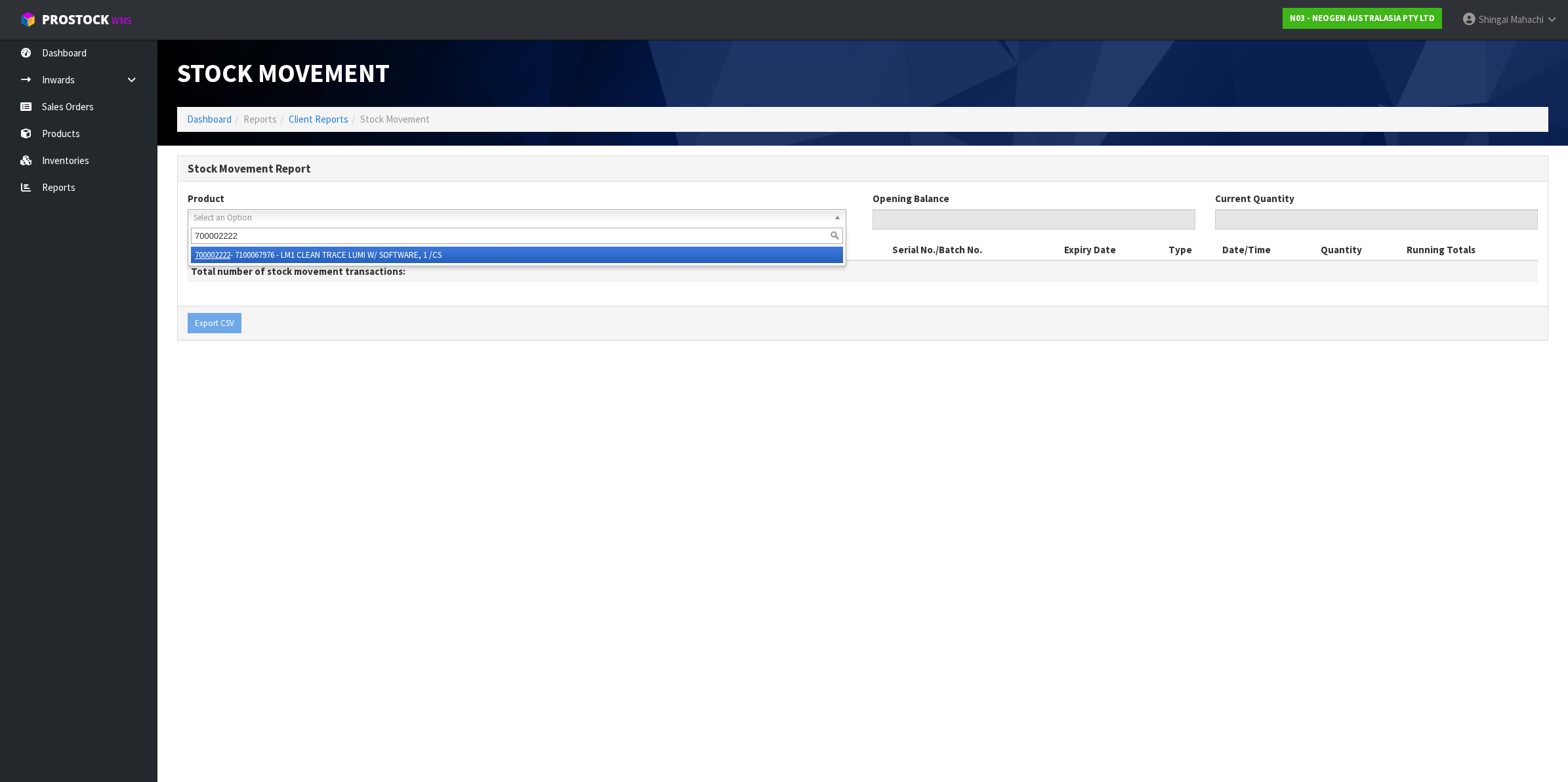
type input "700002222"
click at [378, 251] on li "700002222 - 7100067976 - LM1 CLEAN TRACE LUMI W/ SOFTWARE, 1 /CS" at bounding box center [516, 254] width 652 height 16
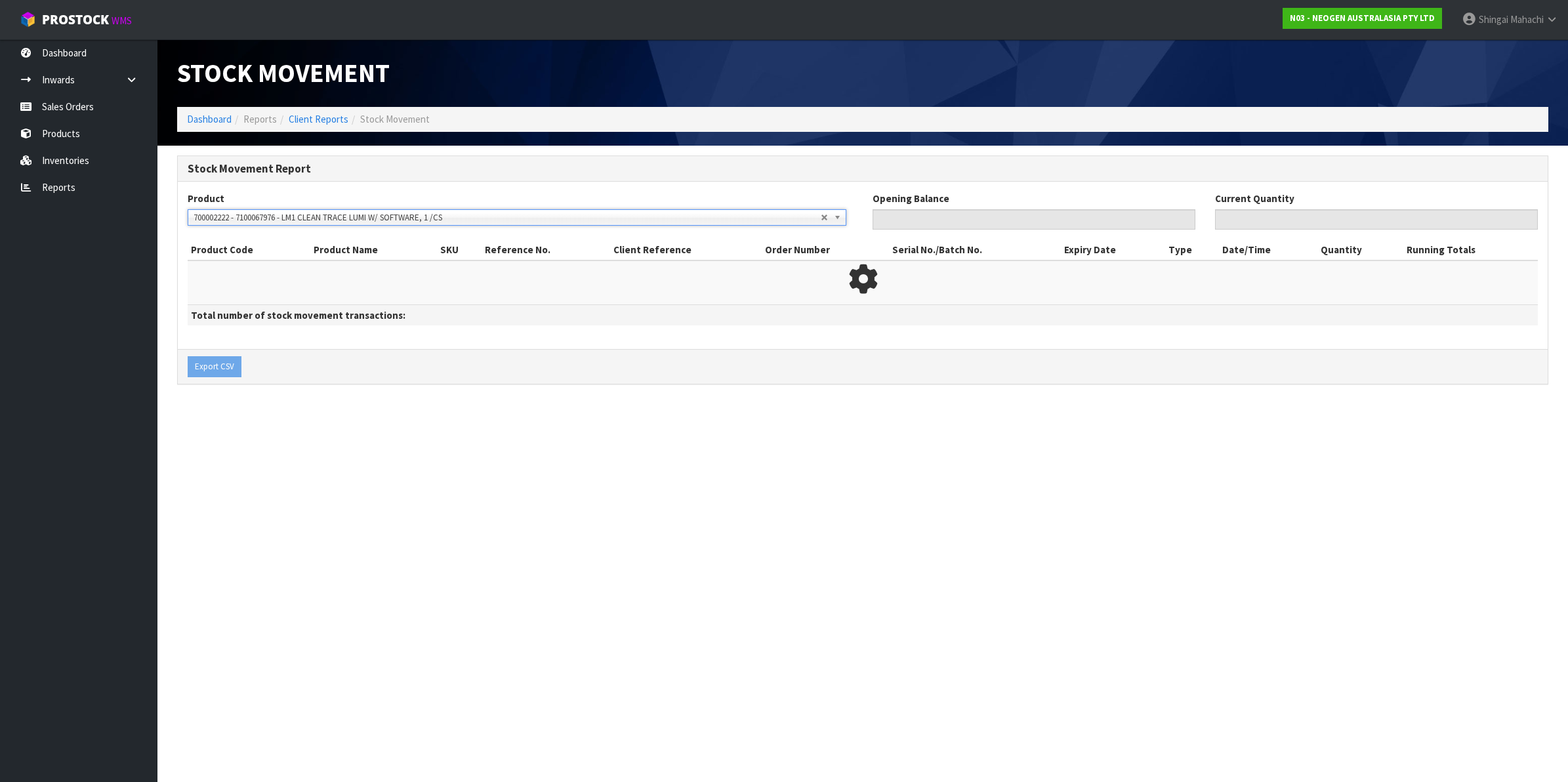
type input "0"
type input "82"
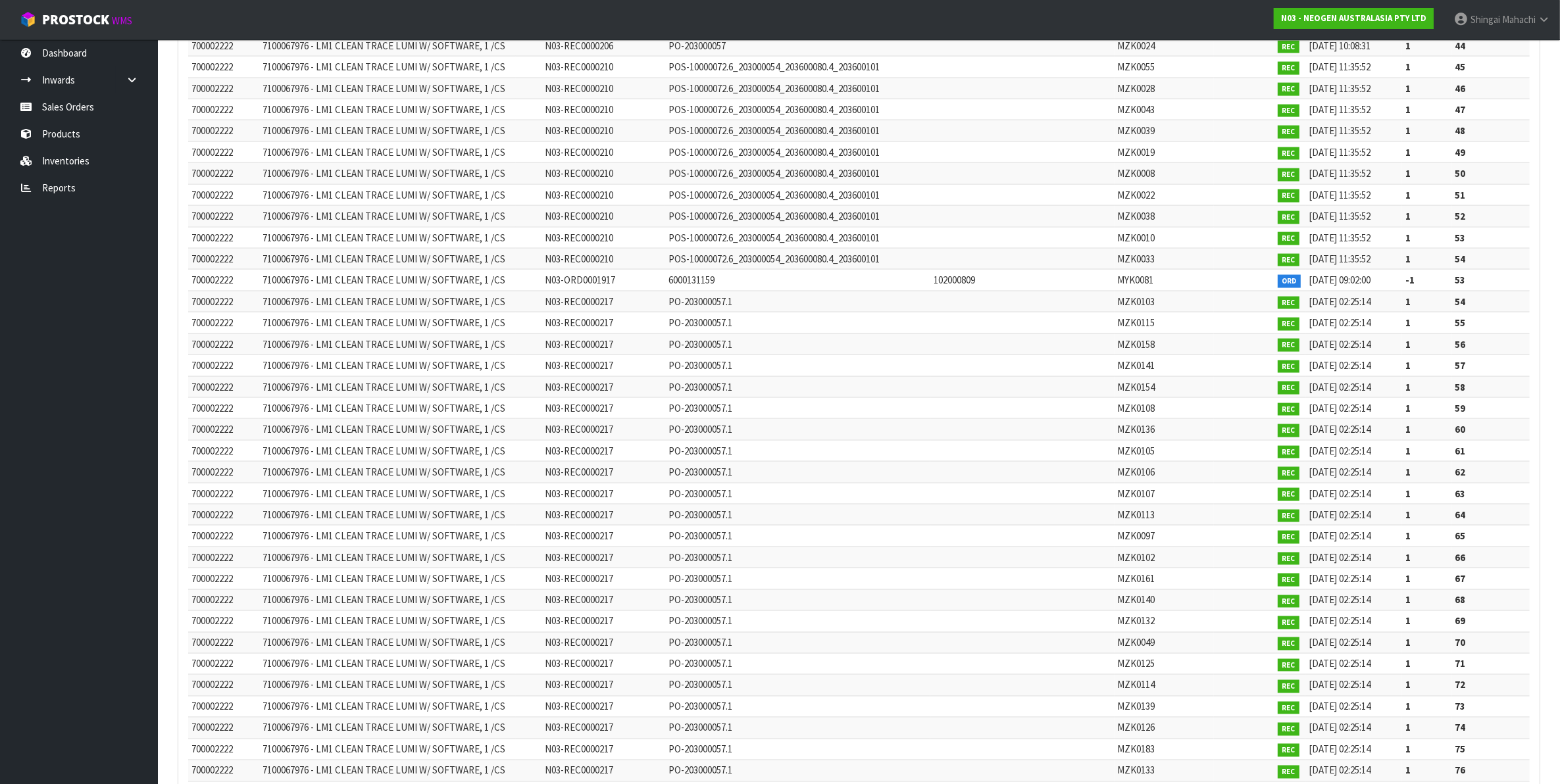
scroll to position [2597, 0]
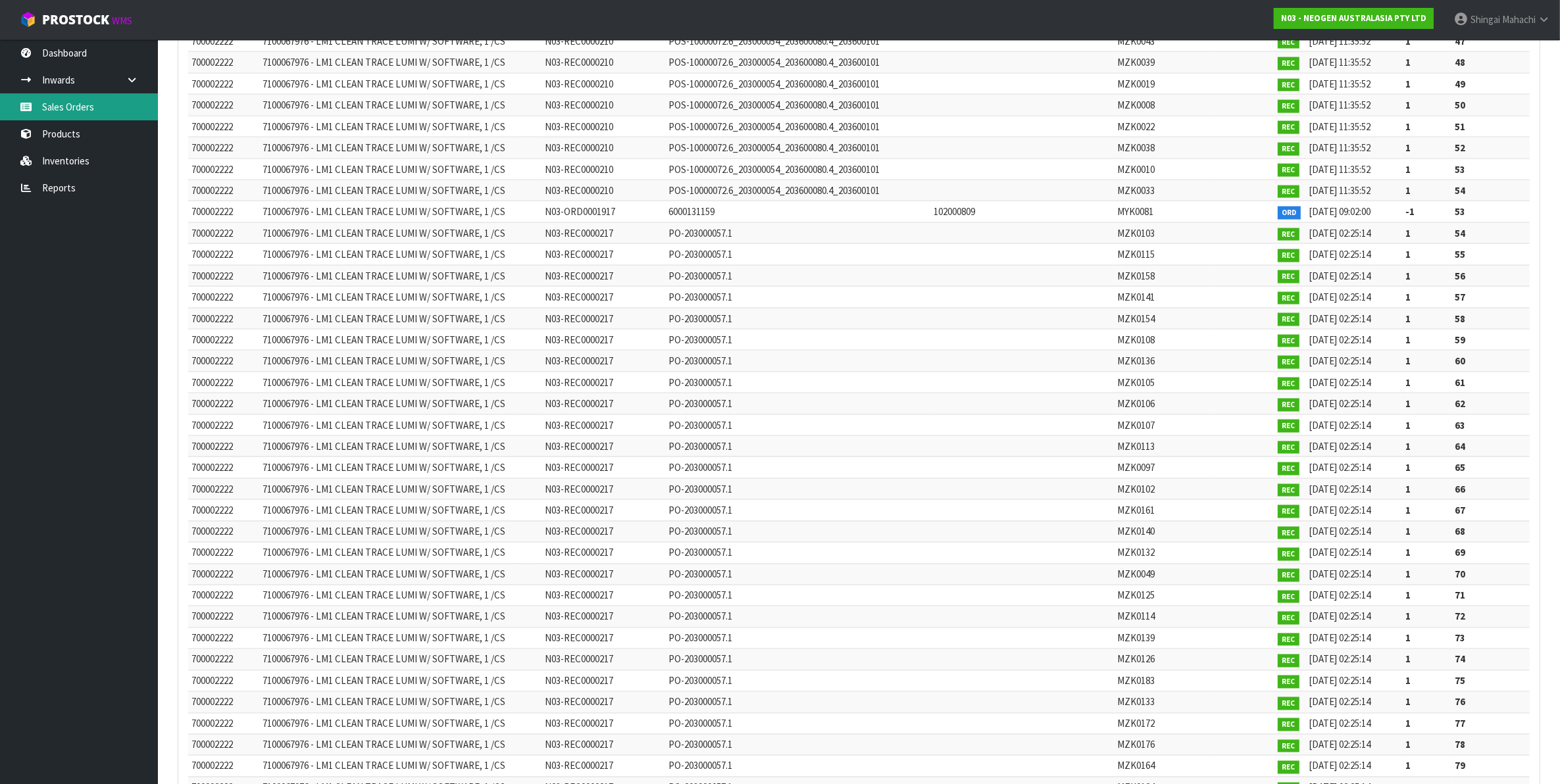
click at [56, 102] on link "Sales Orders" at bounding box center [79, 107] width 158 height 27
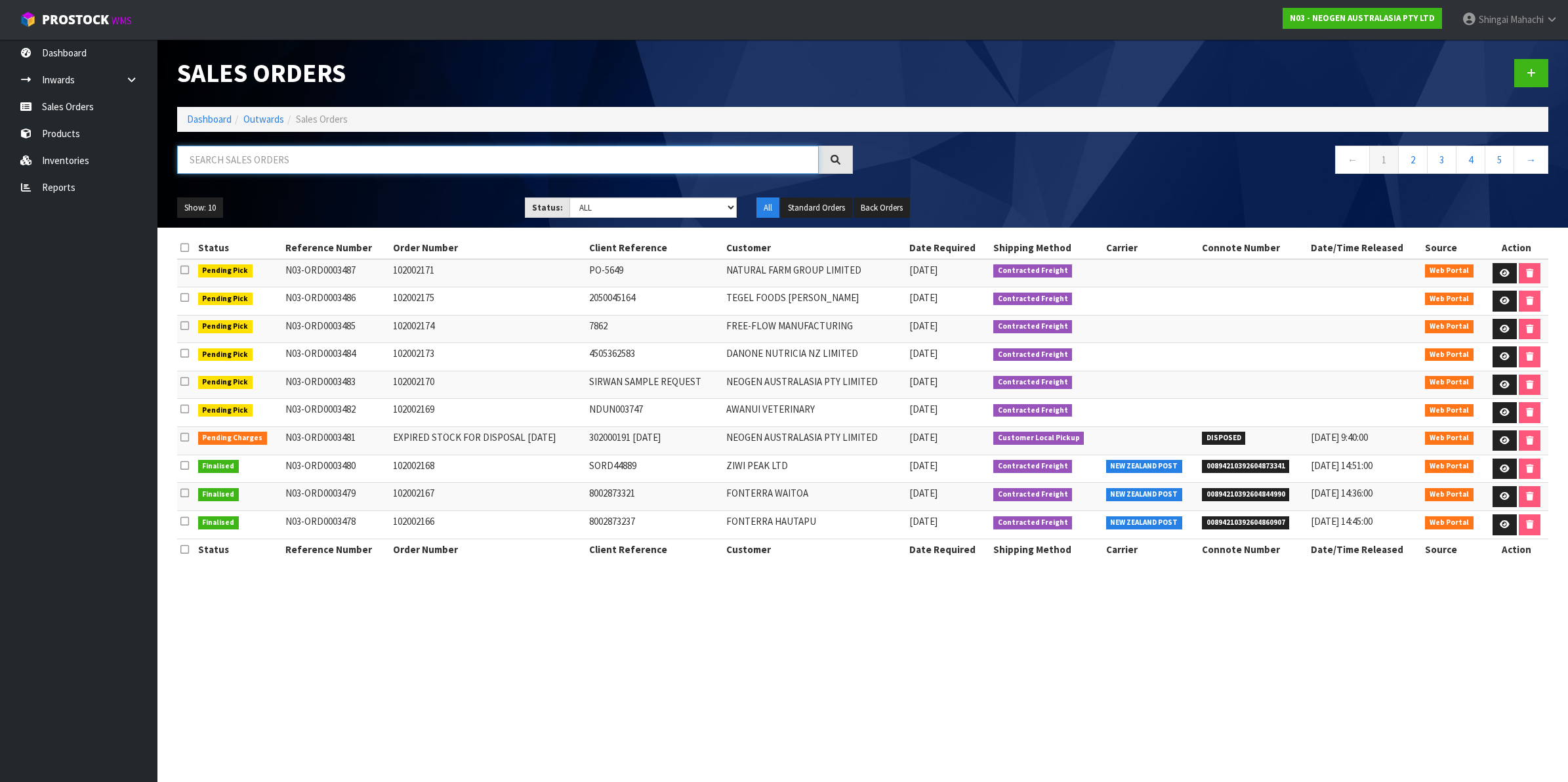
click at [269, 164] on input "text" at bounding box center [498, 159] width 641 height 28
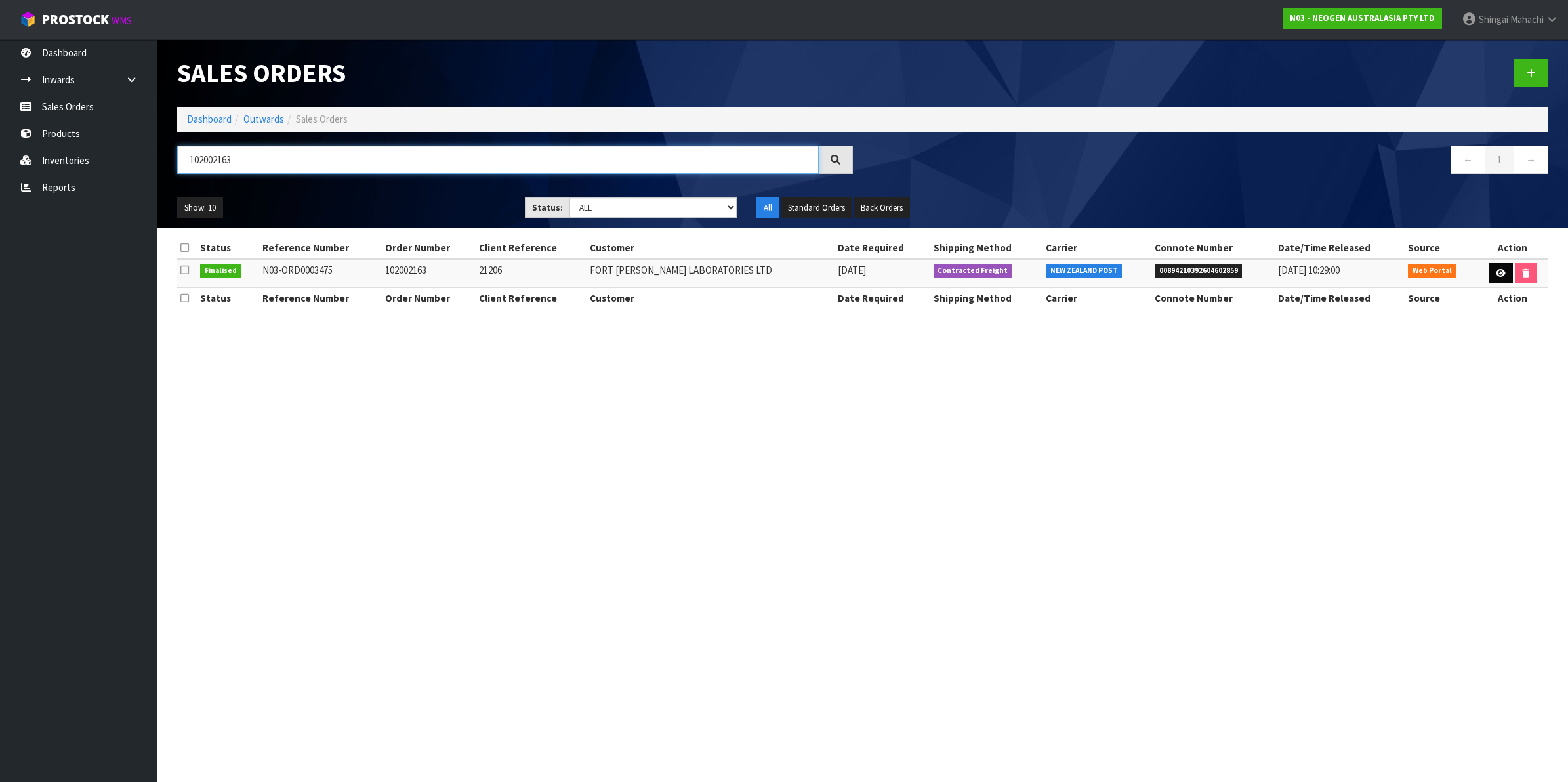
type input "102002163"
click at [1496, 270] on icon at bounding box center [1501, 273] width 10 height 8
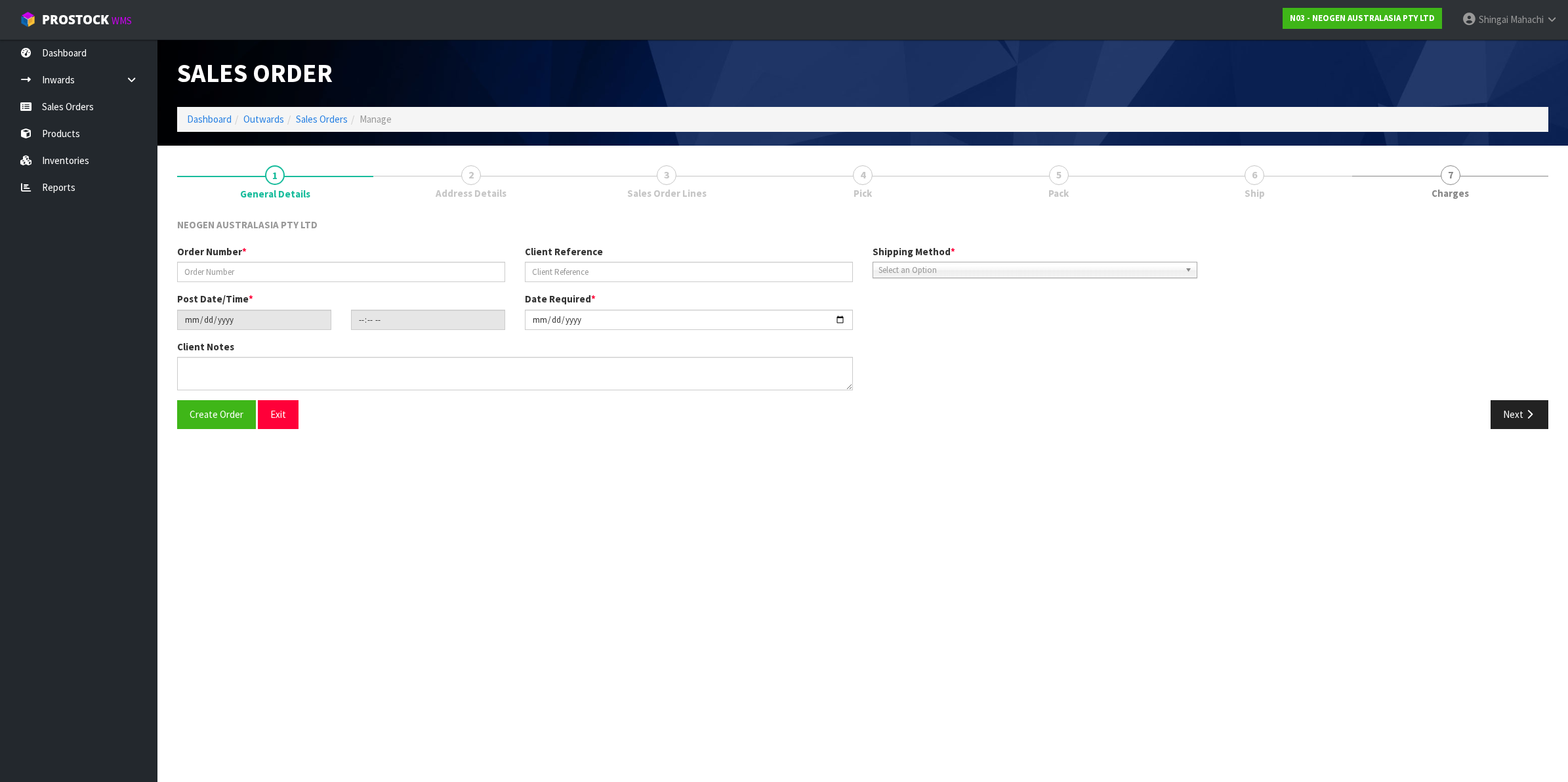
type input "102002163"
type input "21206"
type input "[DATE]"
type input "12:24:00.000"
type input "[DATE]"
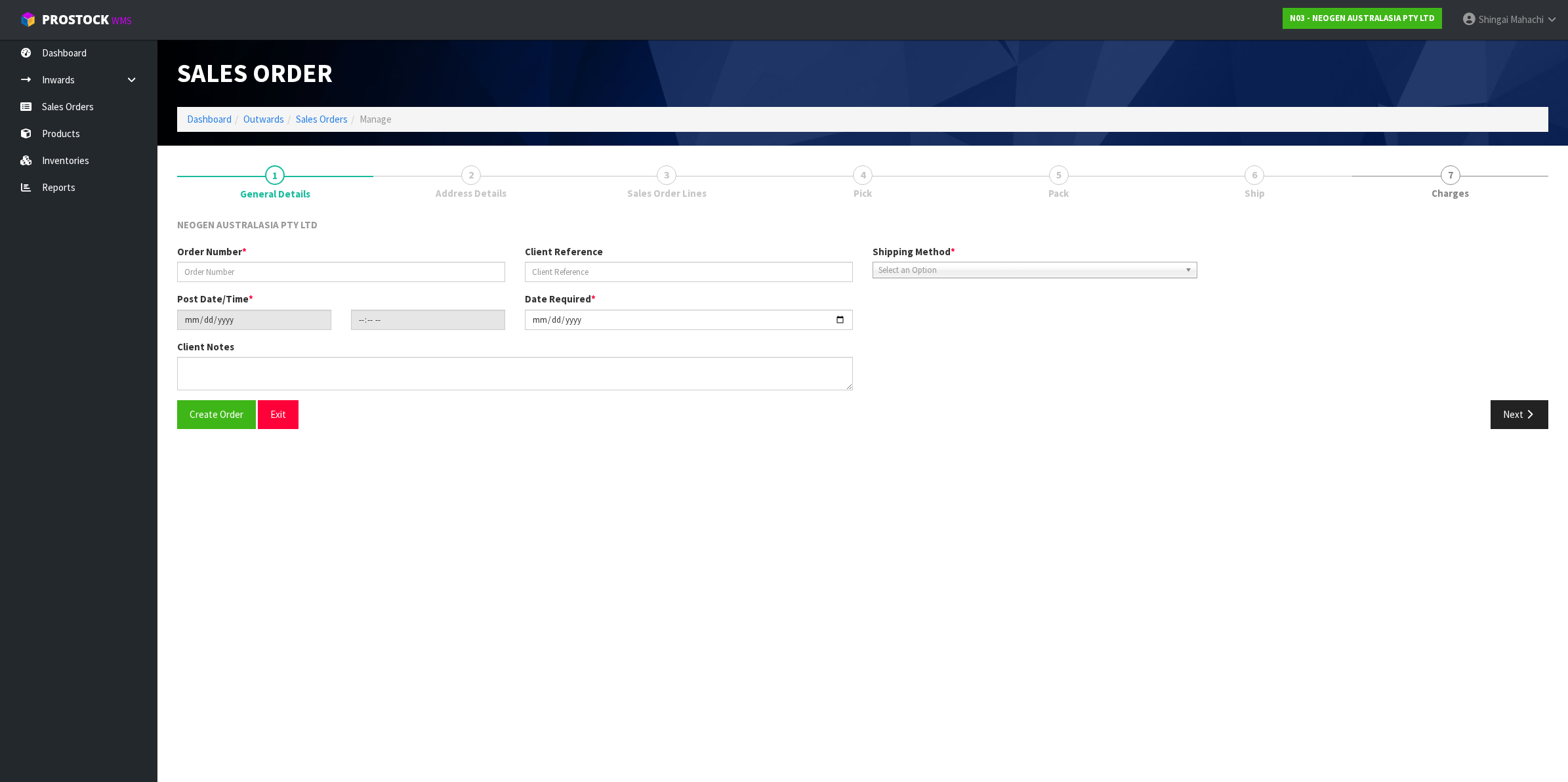
type textarea "ATTN: [PERSON_NAME]"
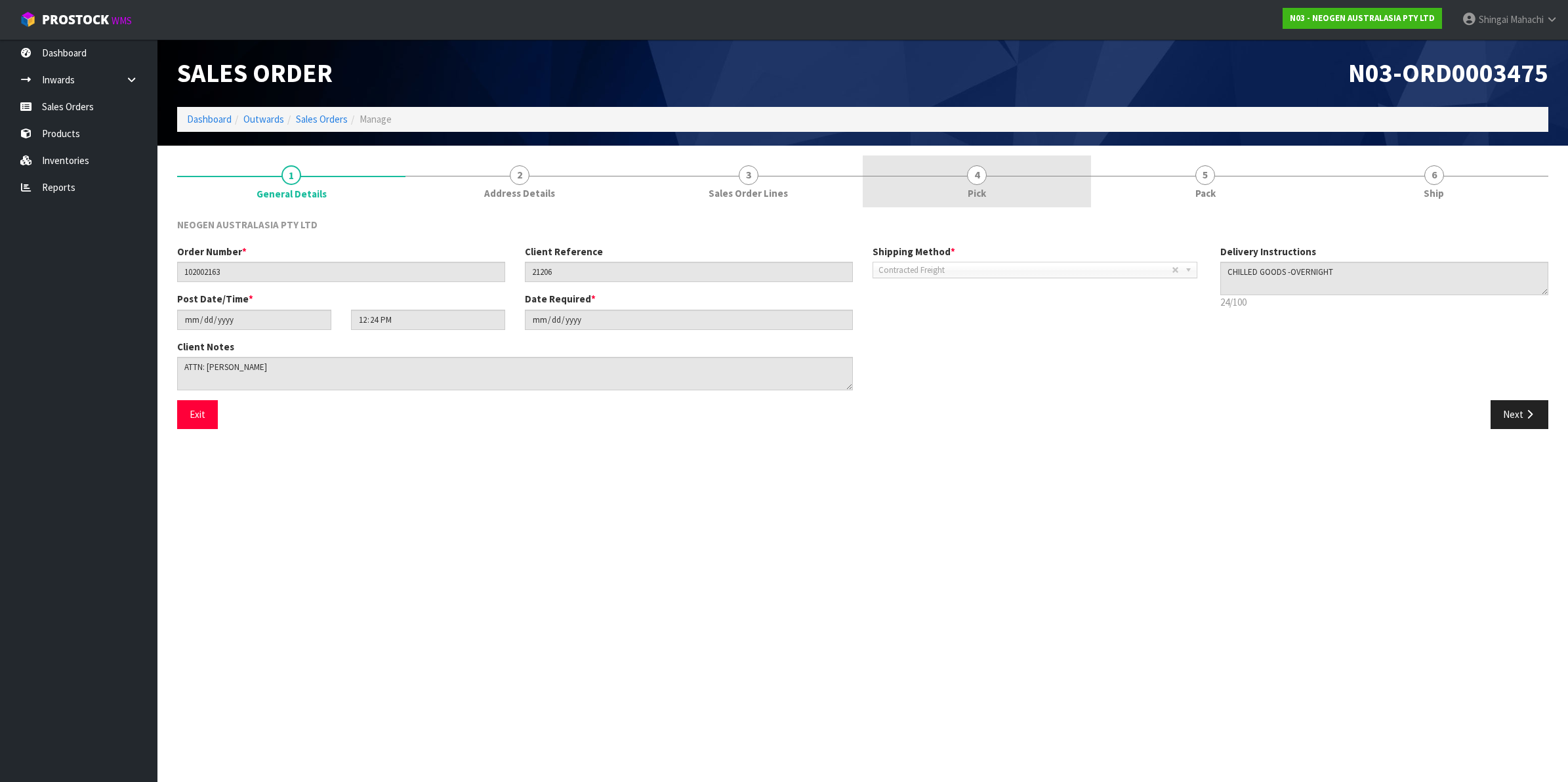
click at [976, 172] on span "4" at bounding box center [976, 175] width 19 height 19
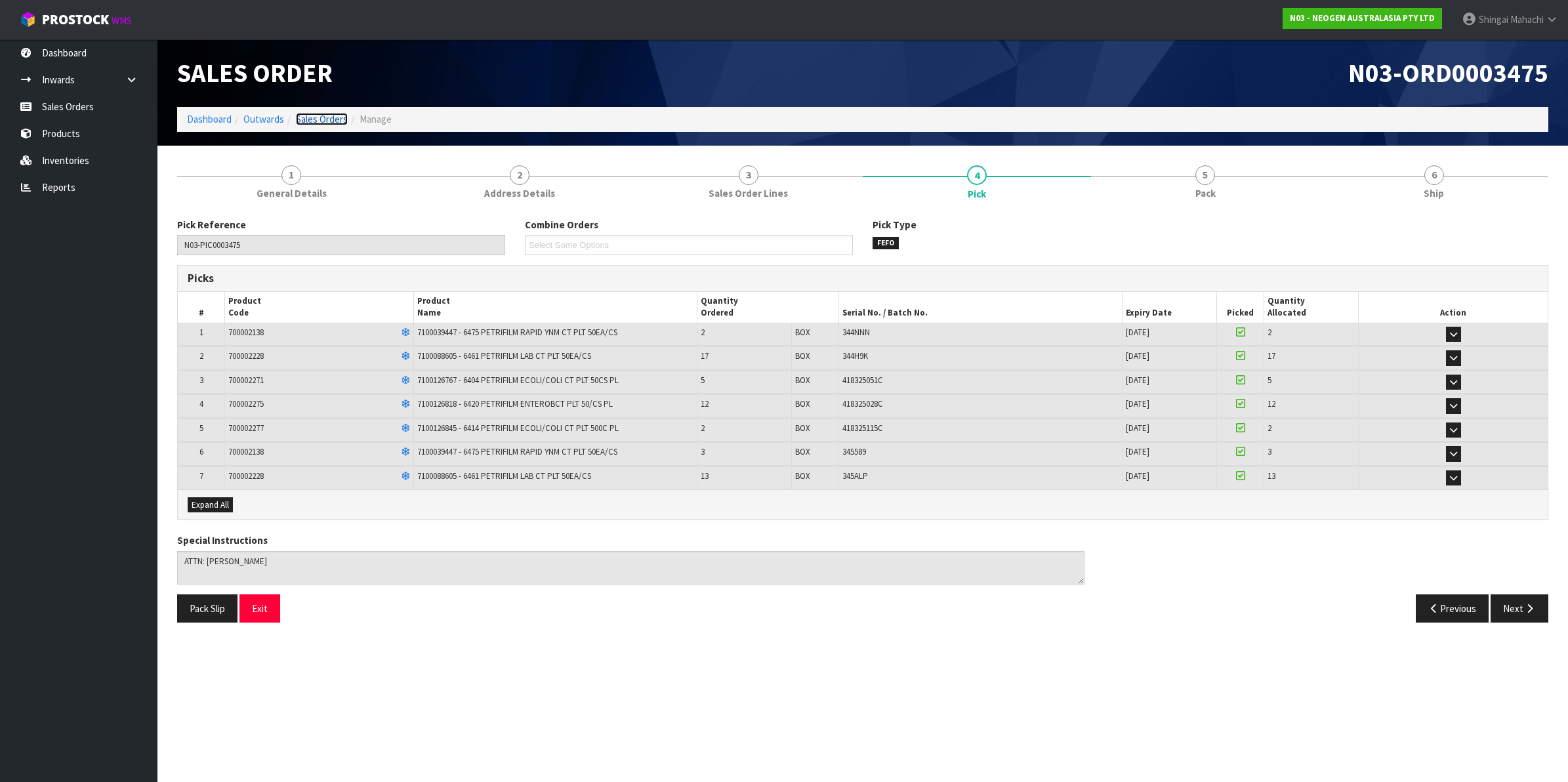
click at [314, 120] on link "Sales Orders" at bounding box center [322, 119] width 51 height 13
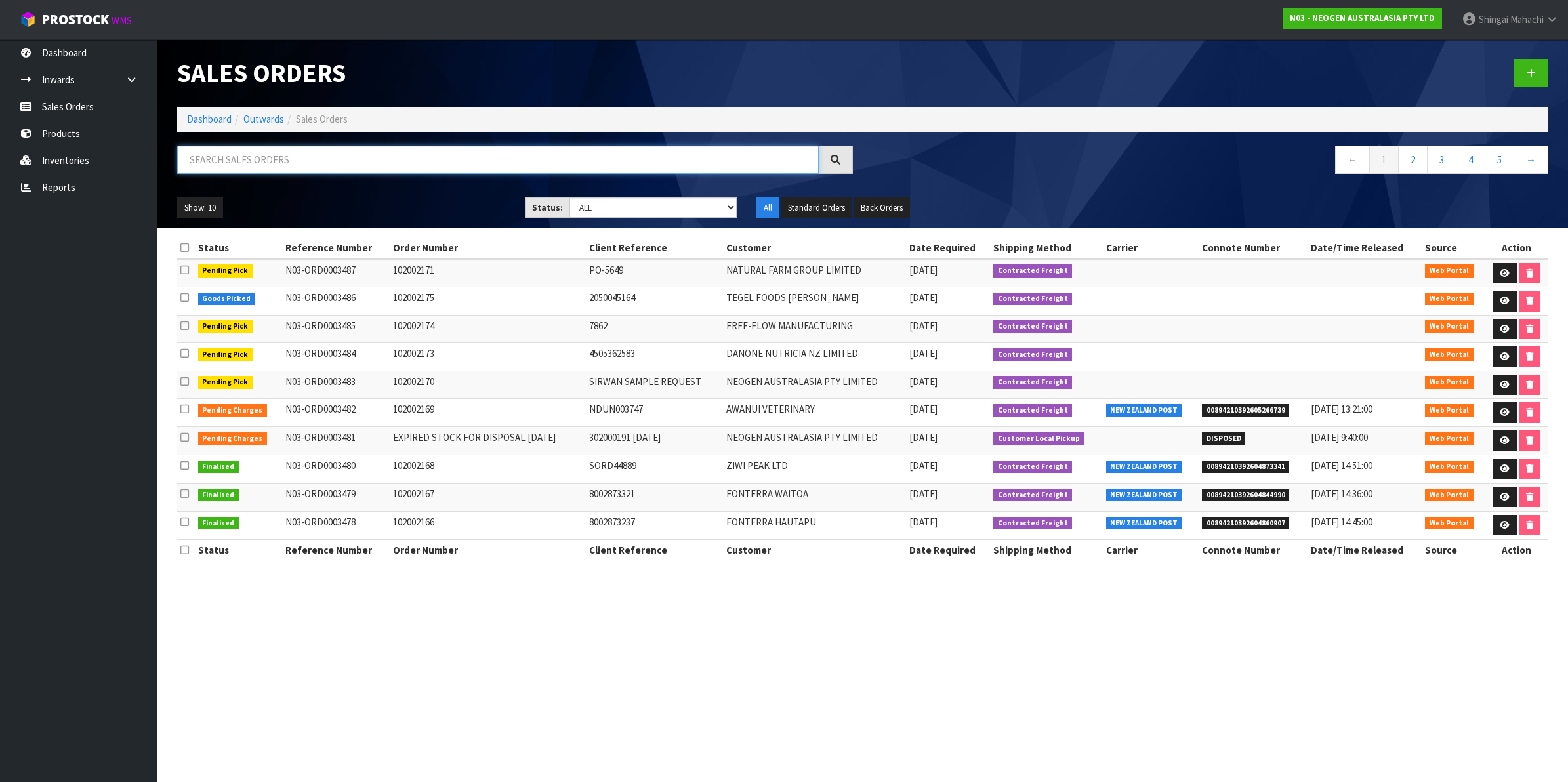
click at [311, 155] on input "text" at bounding box center [498, 159] width 641 height 28
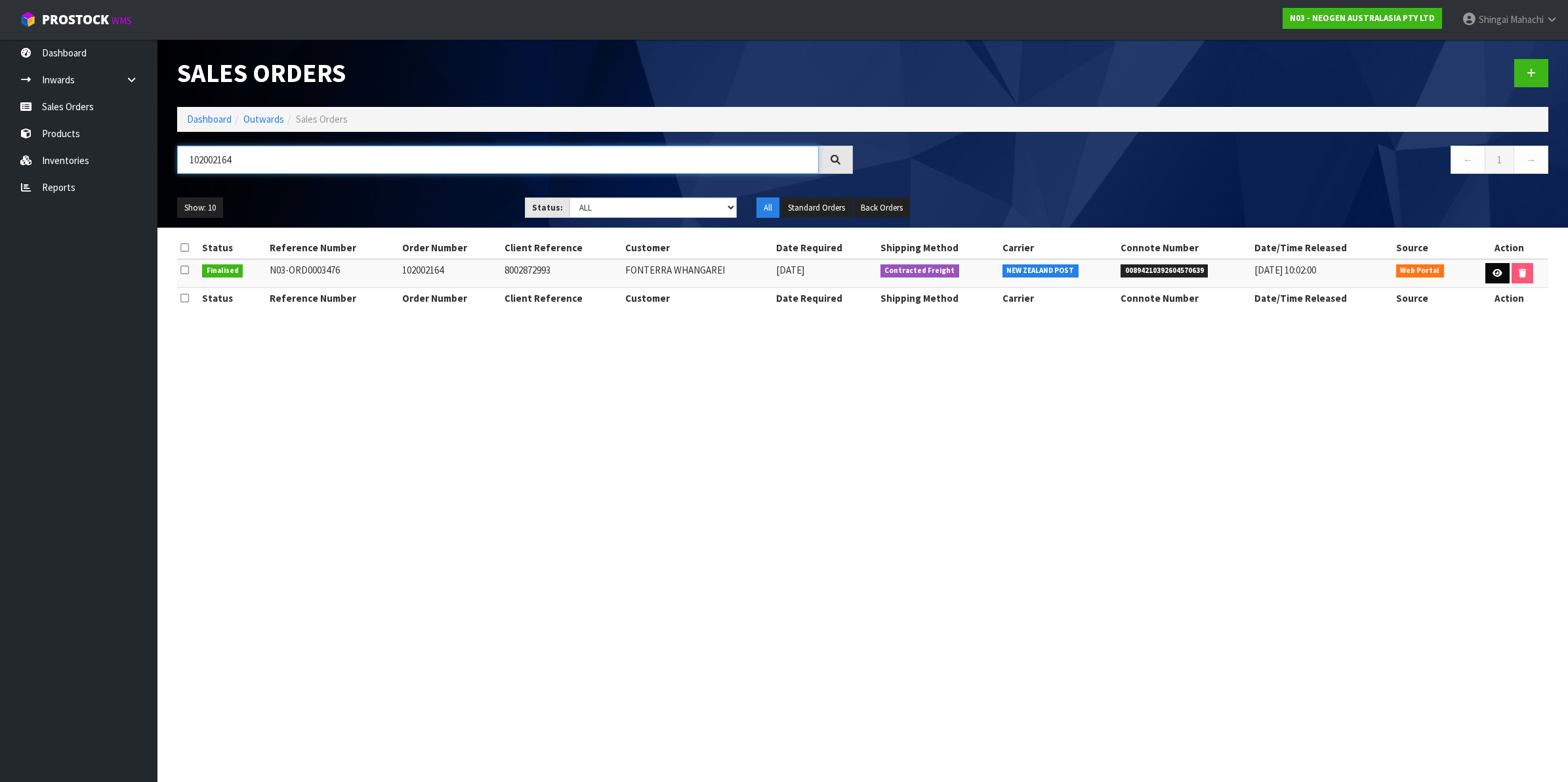
type input "102002164"
click at [1485, 272] on link at bounding box center [1497, 273] width 24 height 21
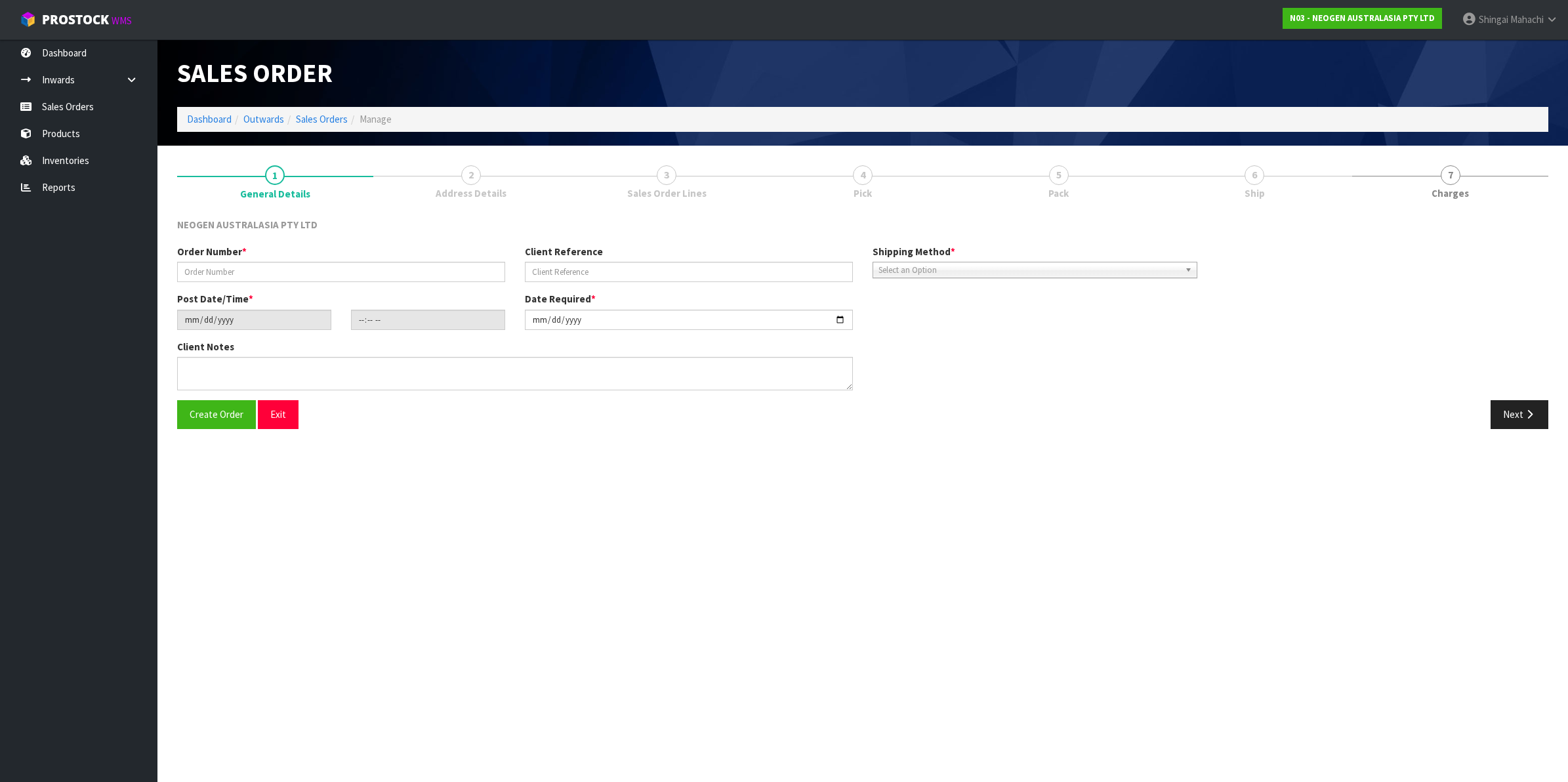
type input "102002164"
type input "8002872993"
type input "[DATE]"
type input "10:41:00.000"
type input "[DATE]"
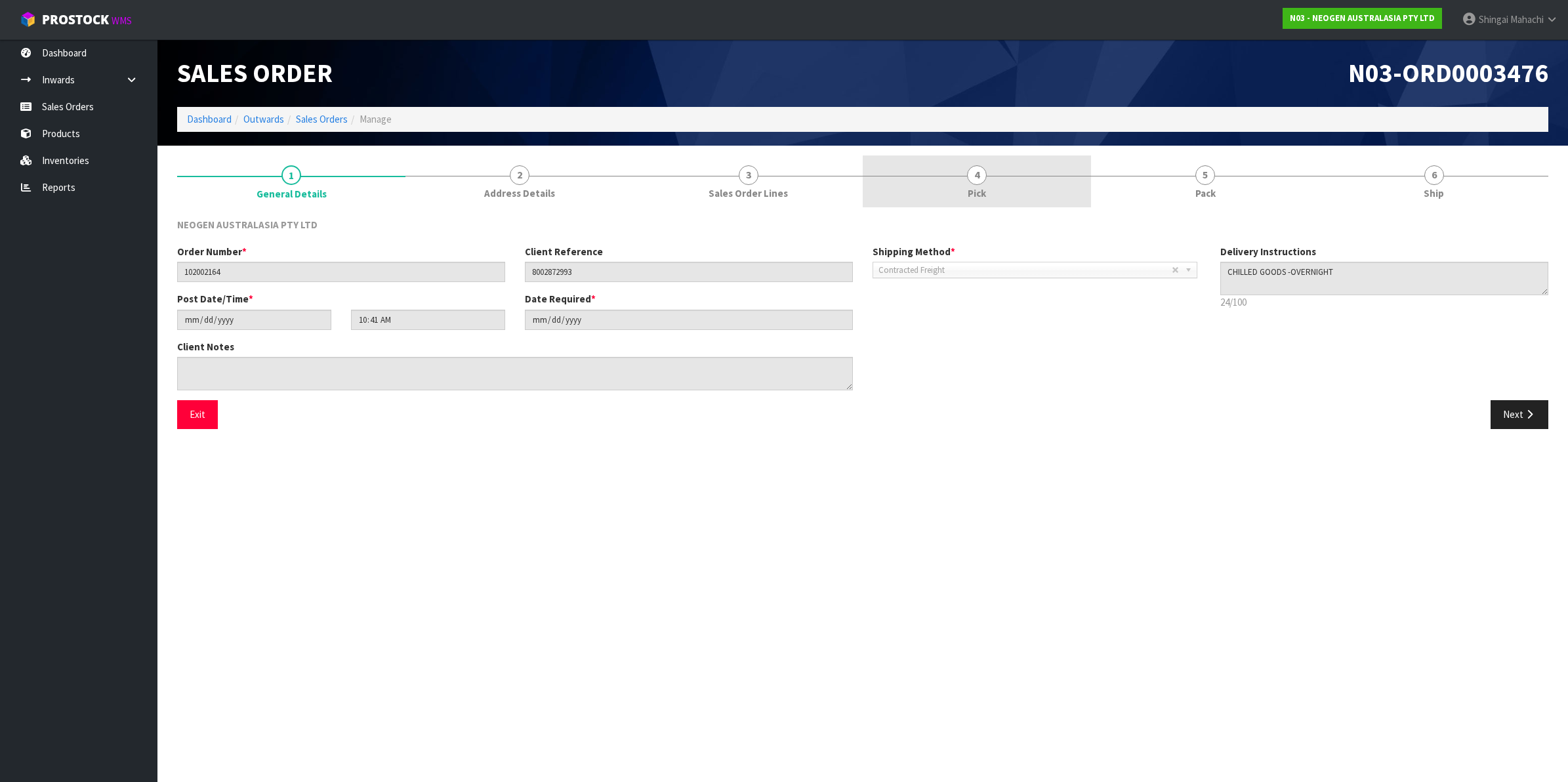
click at [979, 175] on span "4" at bounding box center [976, 175] width 19 height 19
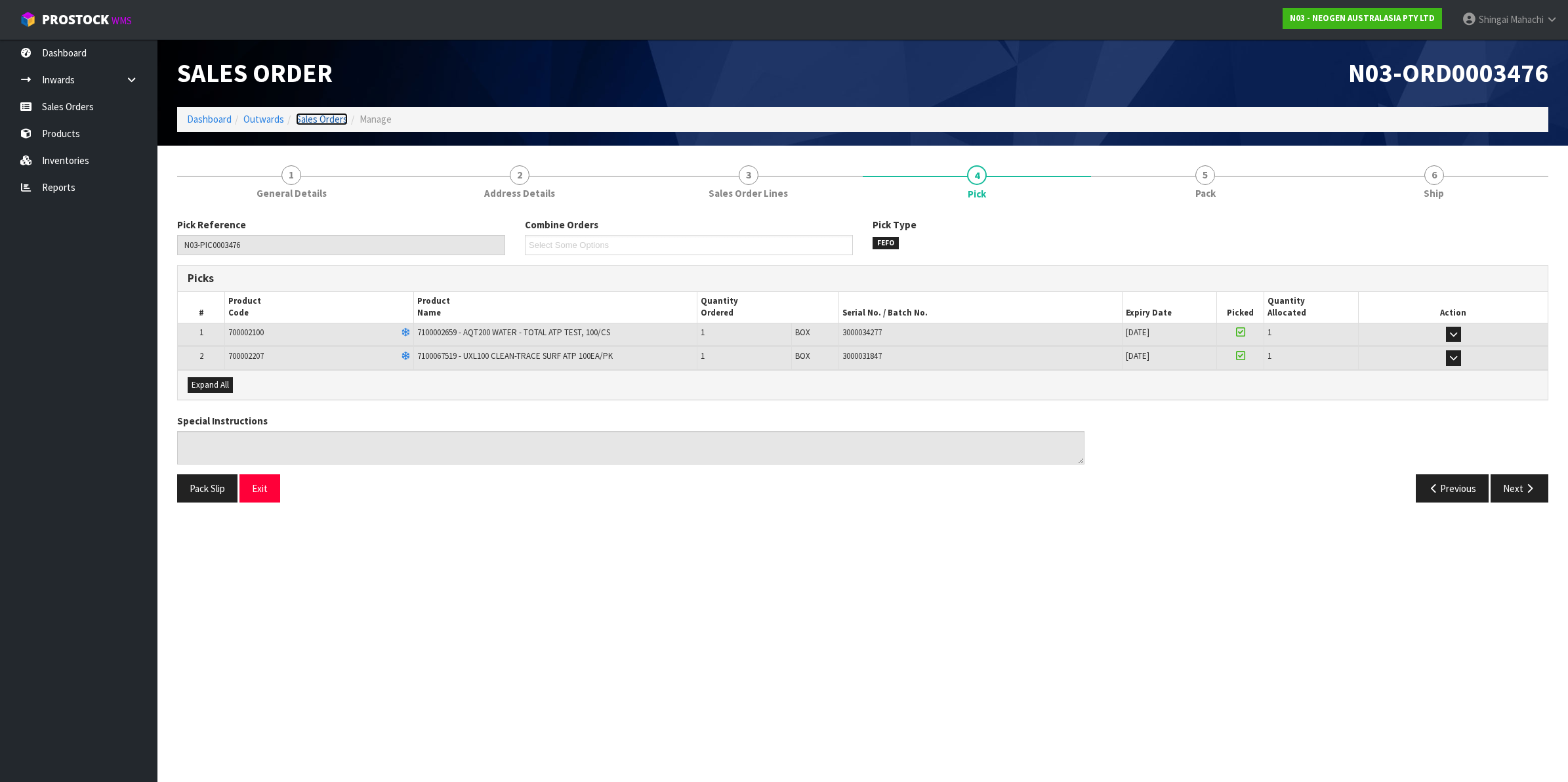
click at [313, 122] on link "Sales Orders" at bounding box center [322, 119] width 51 height 13
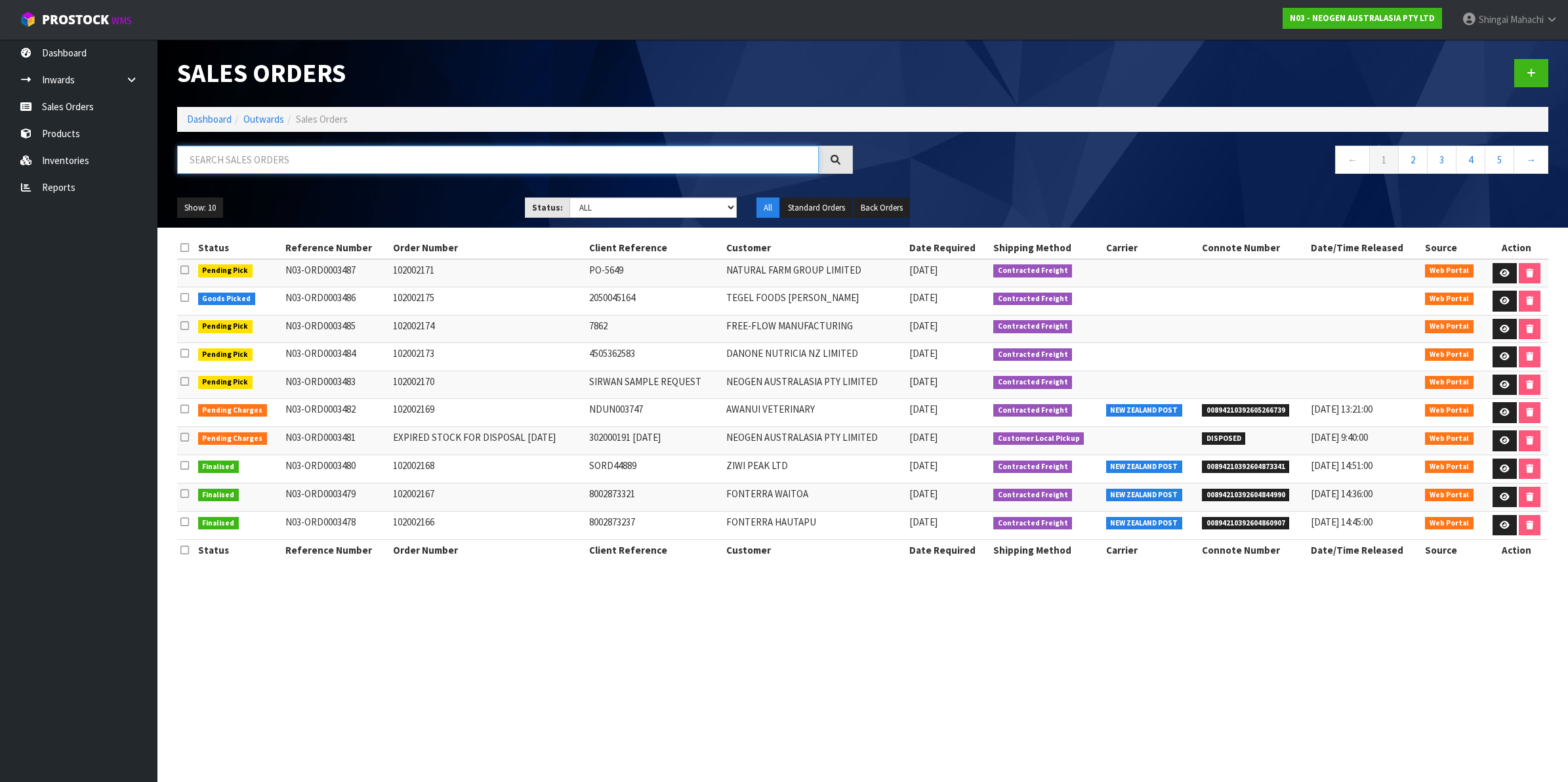
click at [259, 162] on input "text" at bounding box center [498, 159] width 641 height 28
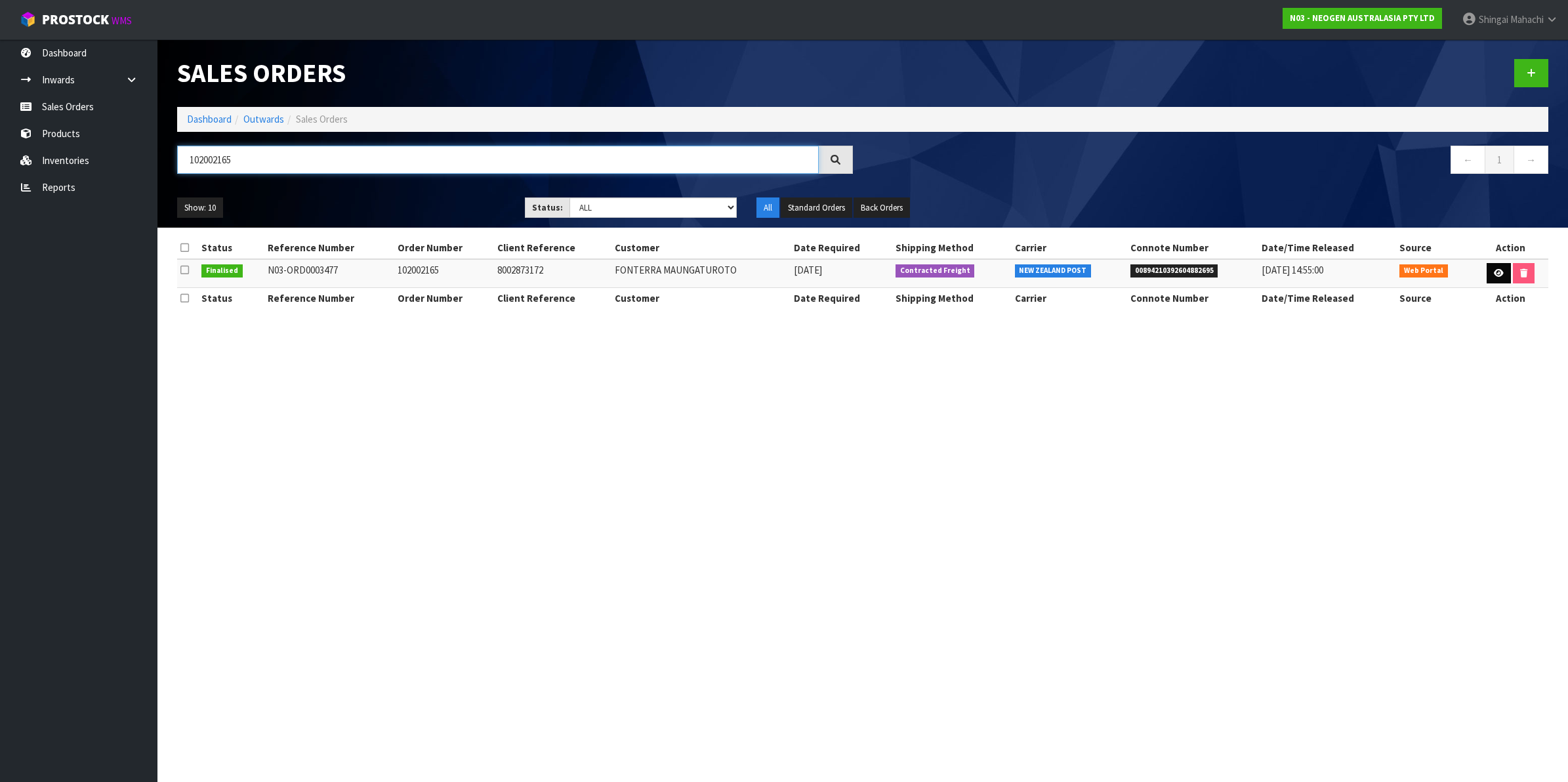
type input "102002165"
click at [1500, 274] on link at bounding box center [1499, 273] width 24 height 21
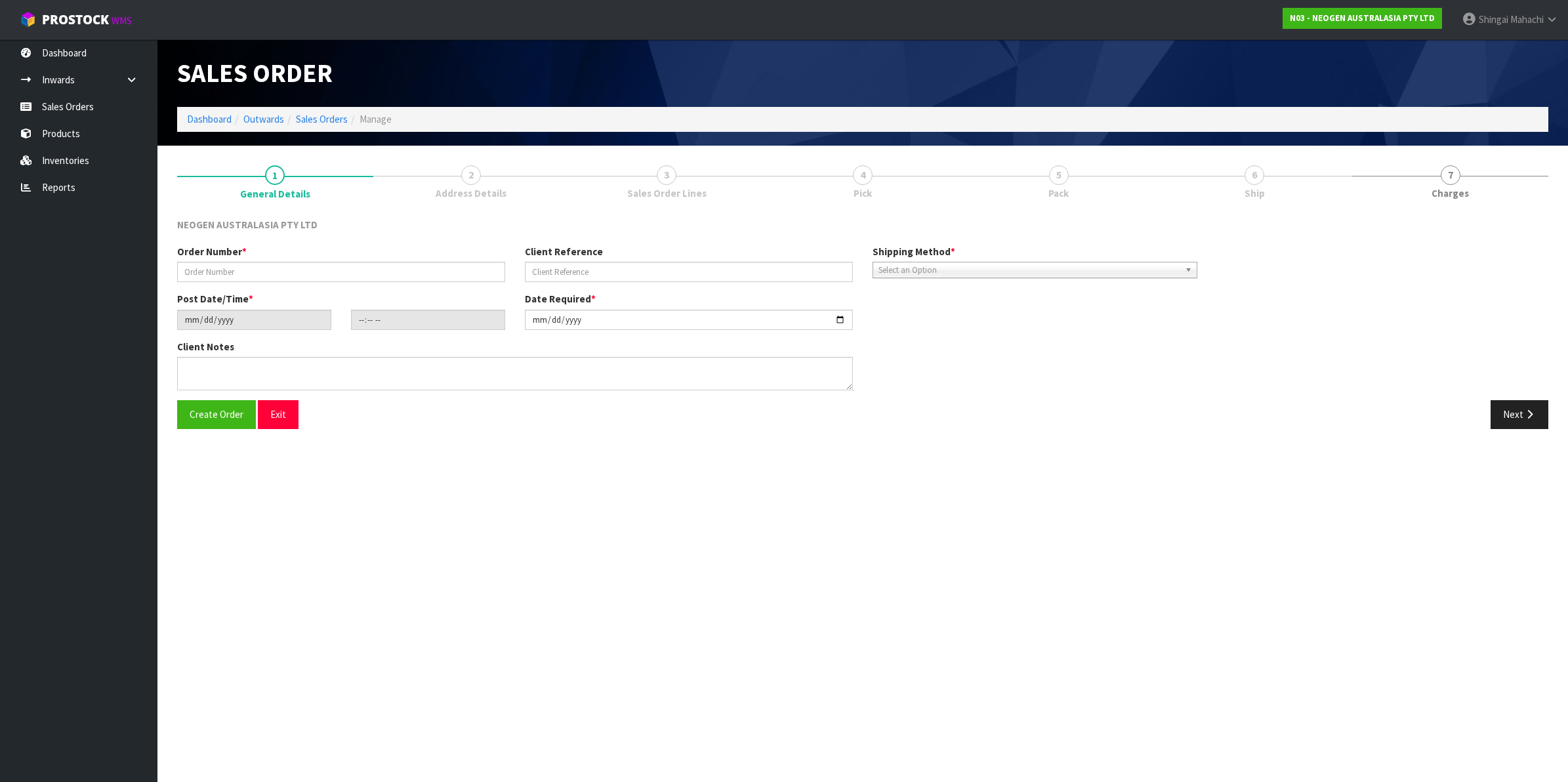
type input "102002165"
type input "8002873172"
type input "[DATE]"
type input "10:22:00.000"
type input "[DATE]"
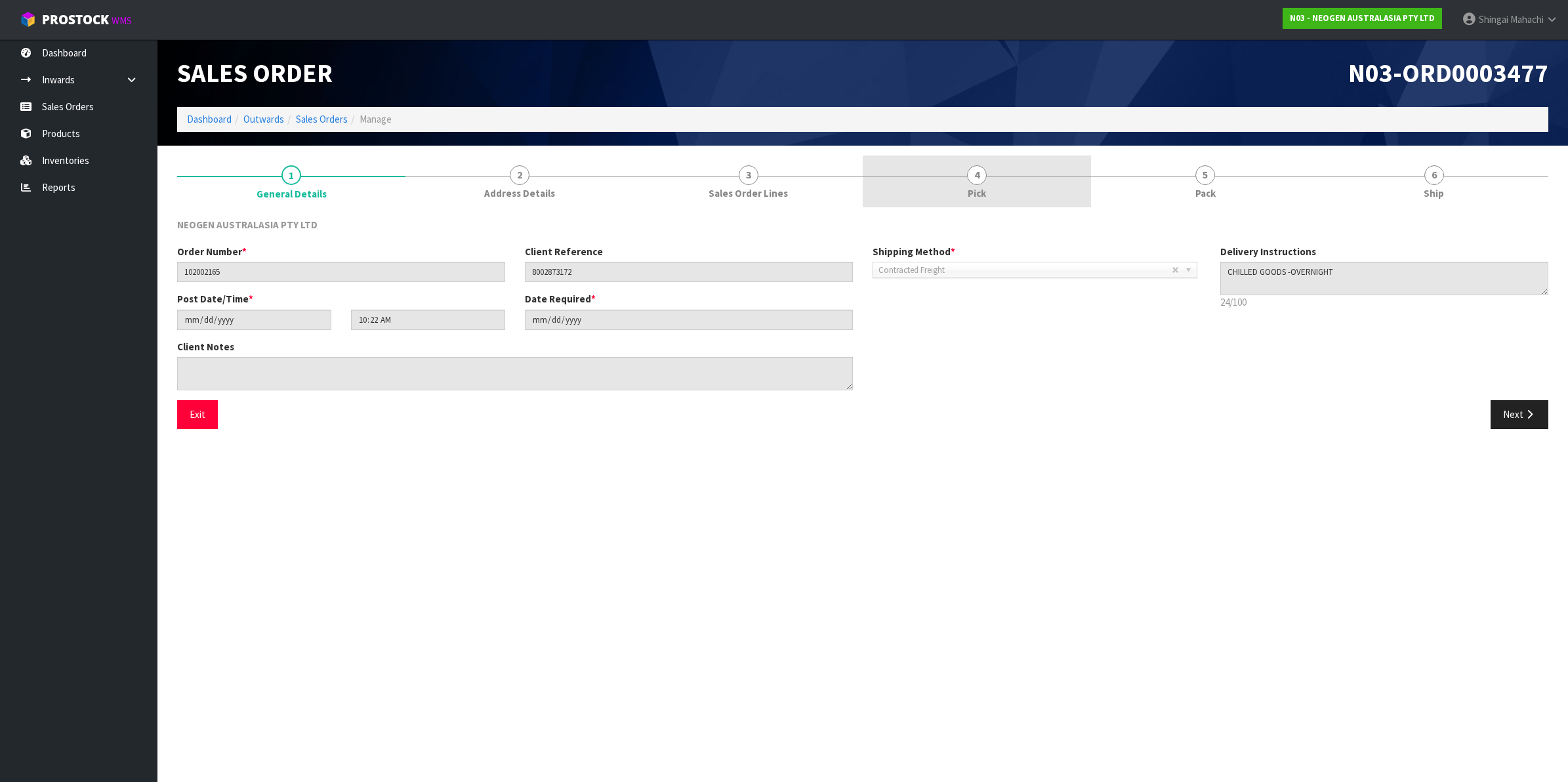
click at [976, 175] on span "4" at bounding box center [976, 175] width 19 height 19
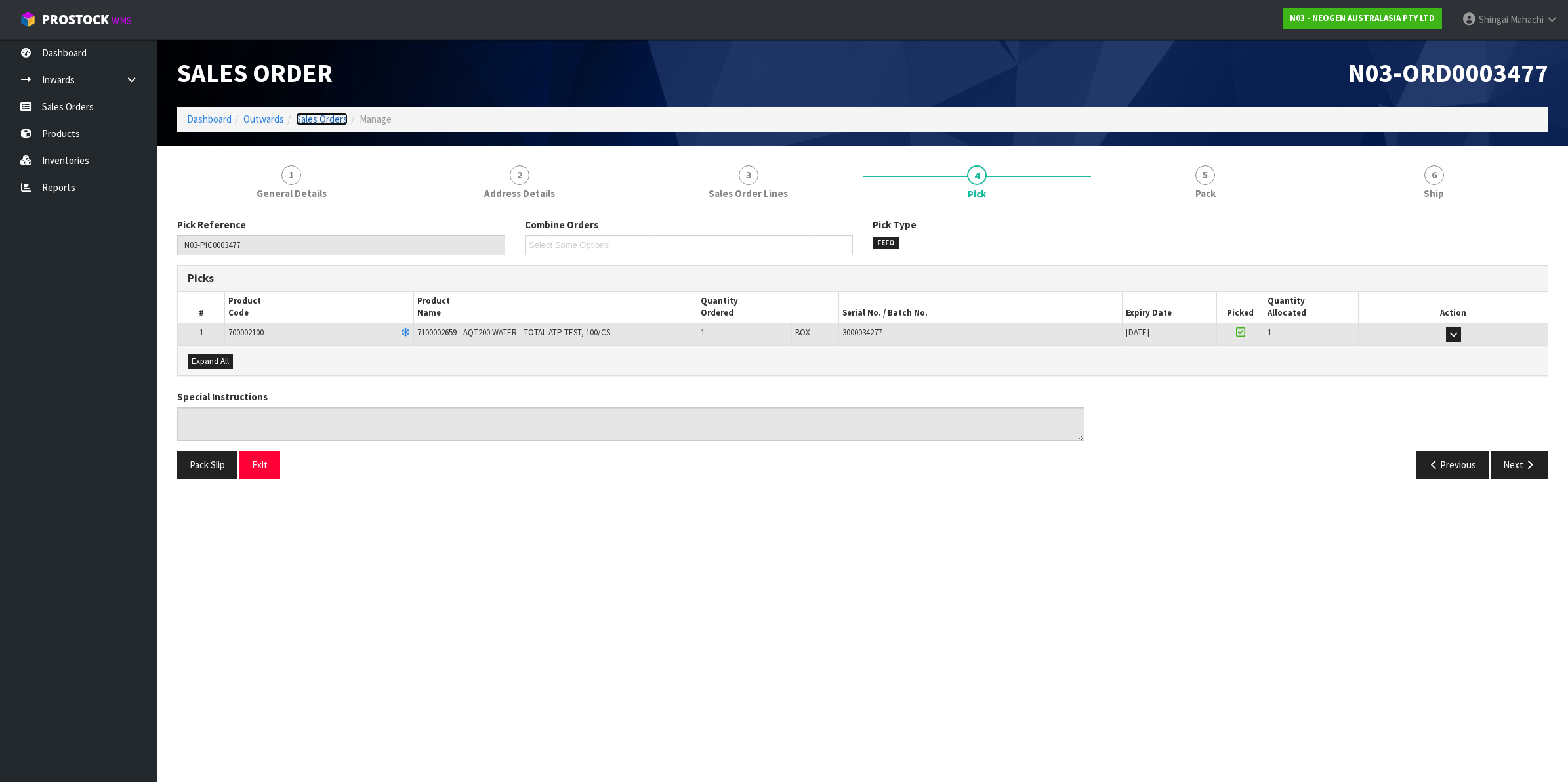
click at [305, 116] on link "Sales Orders" at bounding box center [322, 119] width 51 height 13
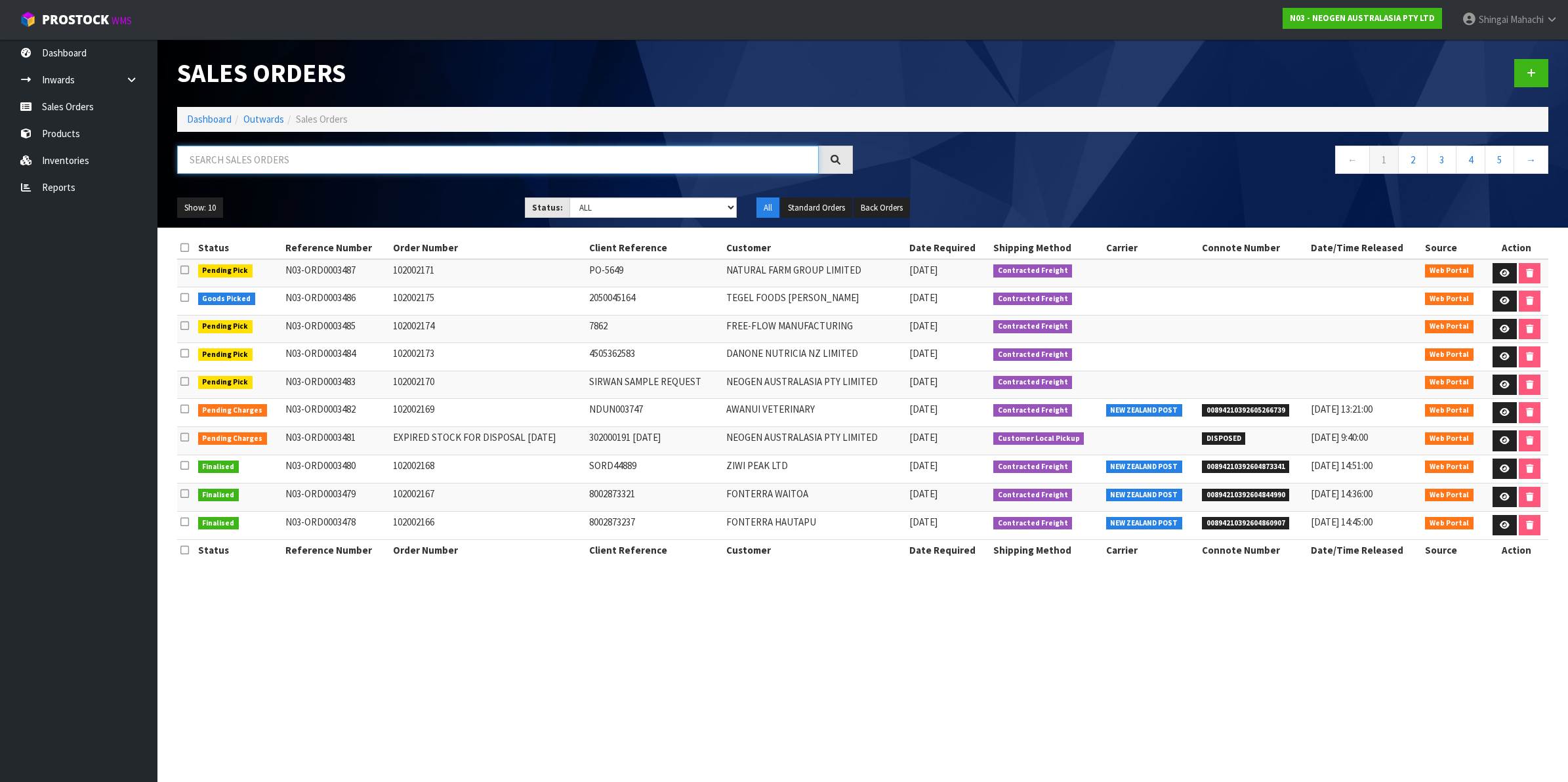
click at [247, 158] on input "text" at bounding box center [498, 159] width 641 height 28
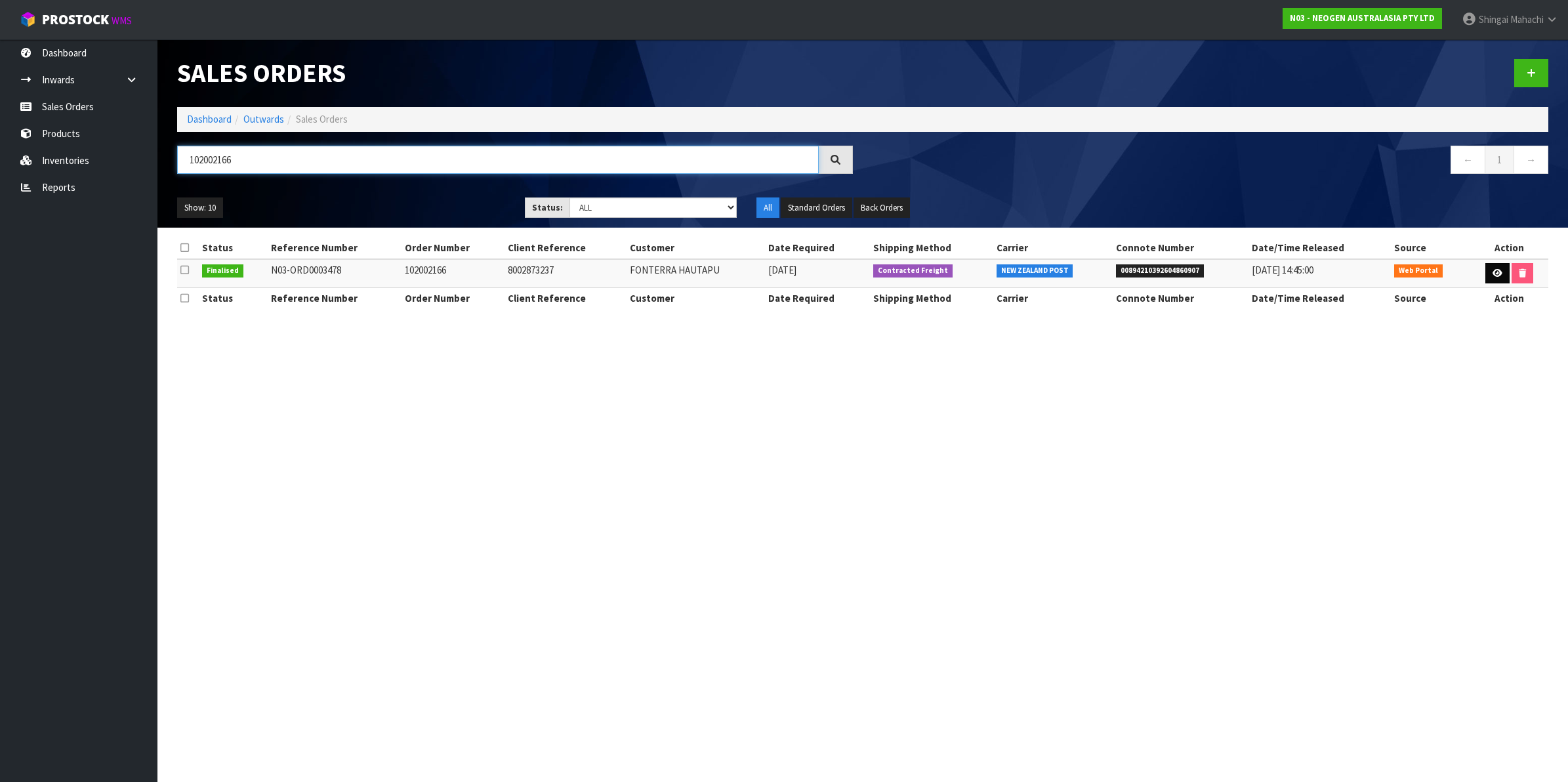
type input "102002166"
click at [1495, 283] on link at bounding box center [1497, 273] width 24 height 21
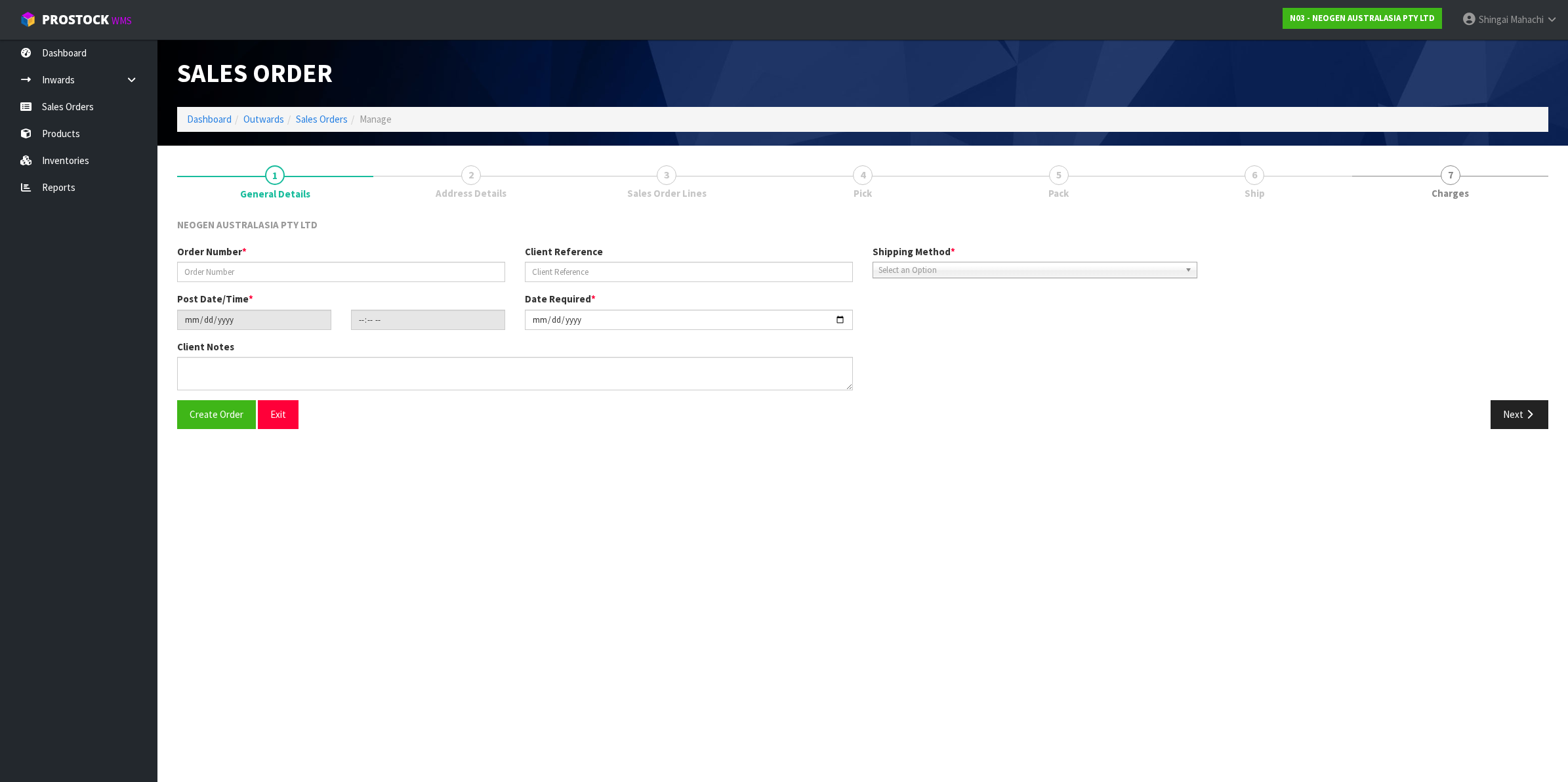
type input "102002166"
type input "8002873237"
type input "[DATE]"
type input "10:34:00.000"
type input "[DATE]"
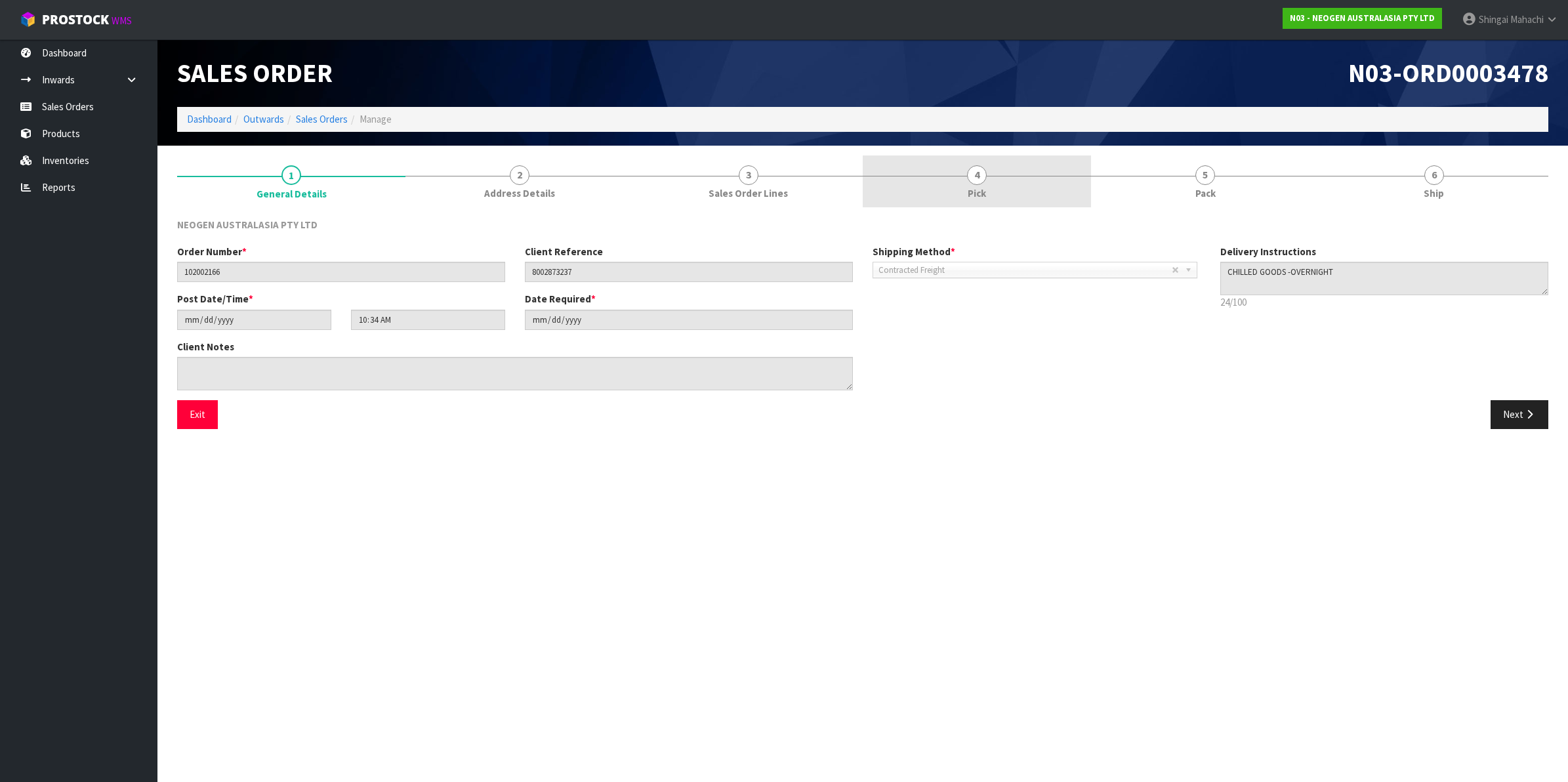
click at [972, 177] on span "4" at bounding box center [976, 175] width 19 height 19
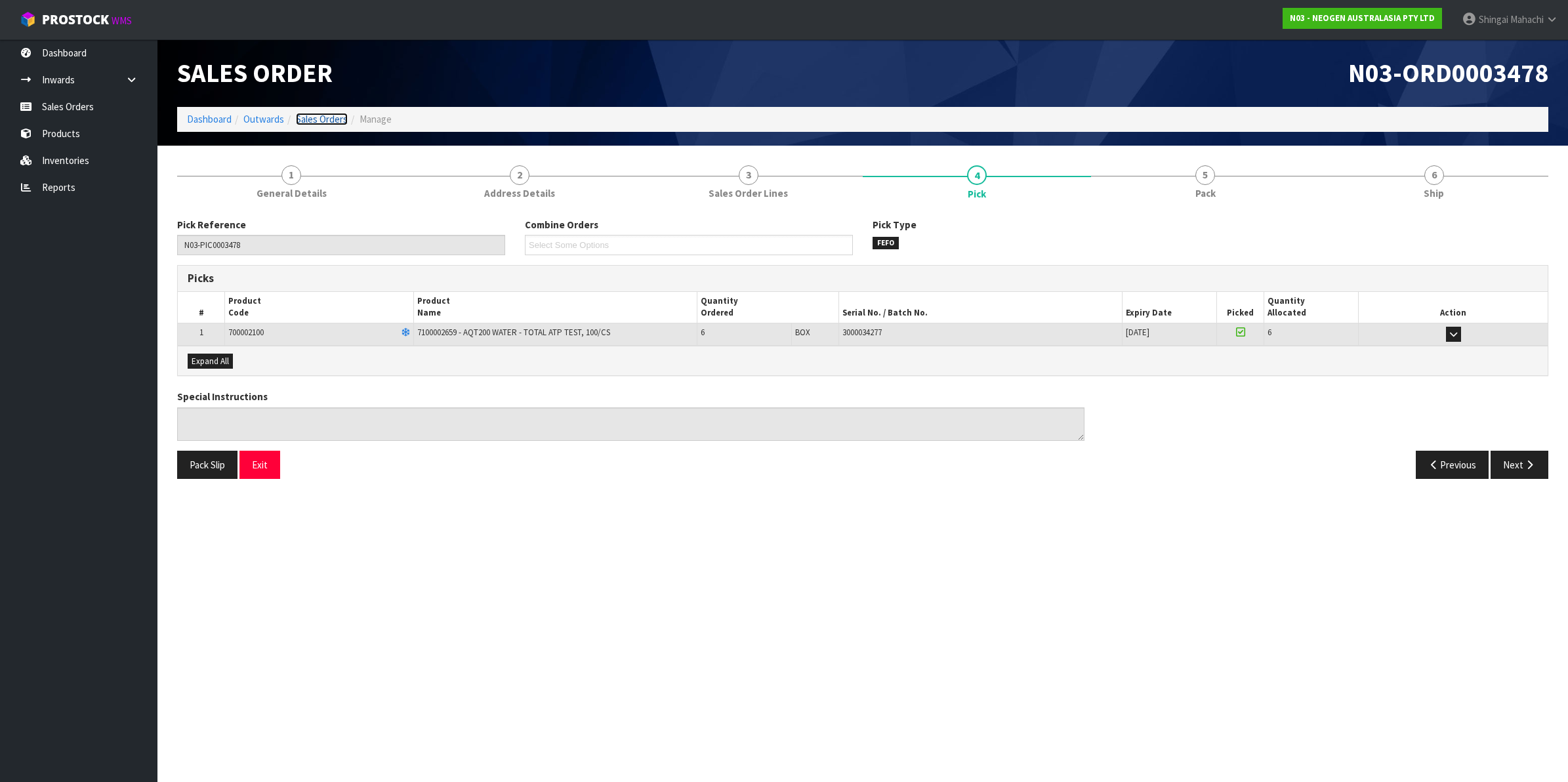
click at [320, 120] on link "Sales Orders" at bounding box center [322, 119] width 51 height 13
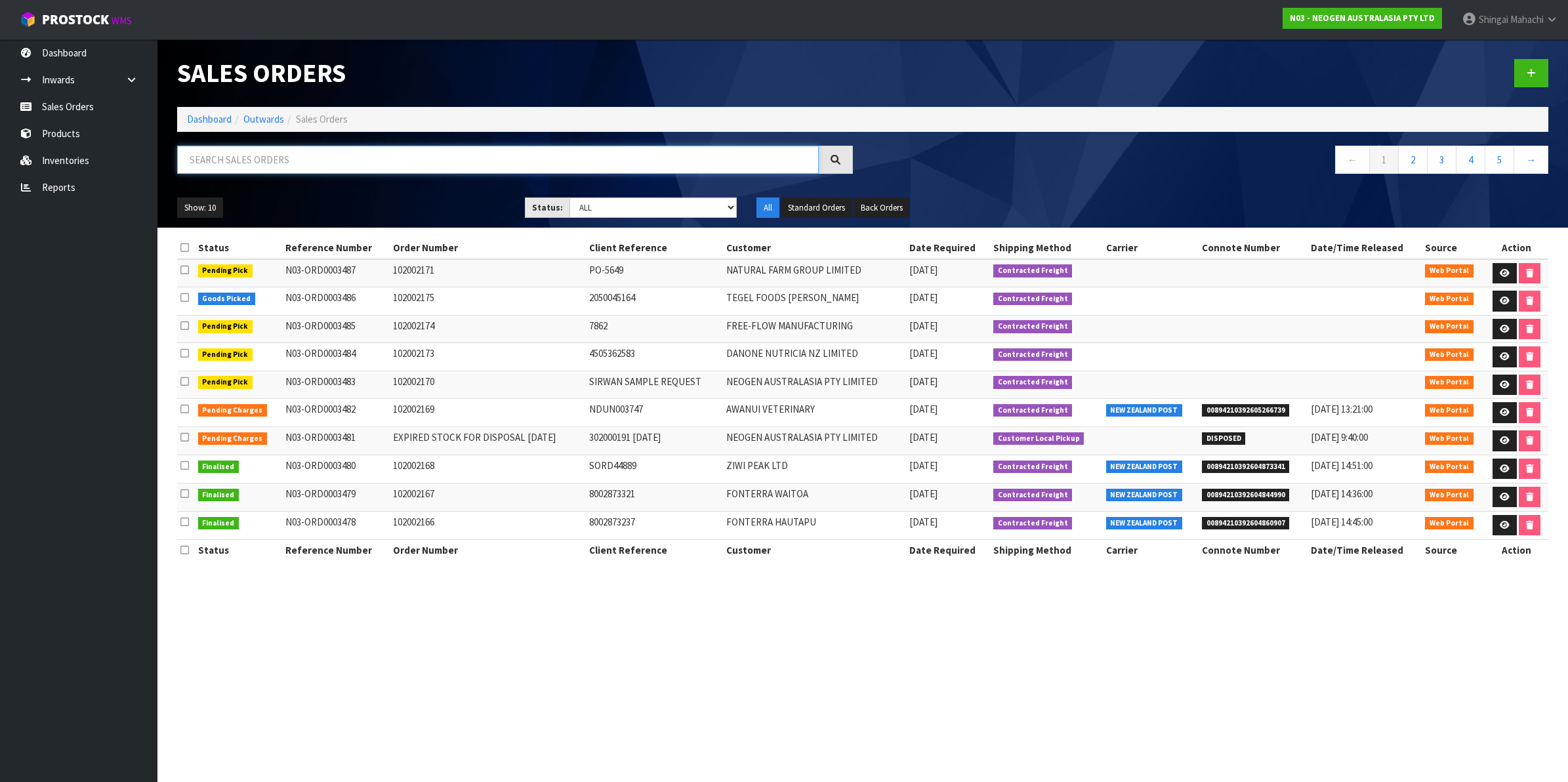
click at [219, 163] on input "text" at bounding box center [498, 159] width 641 height 28
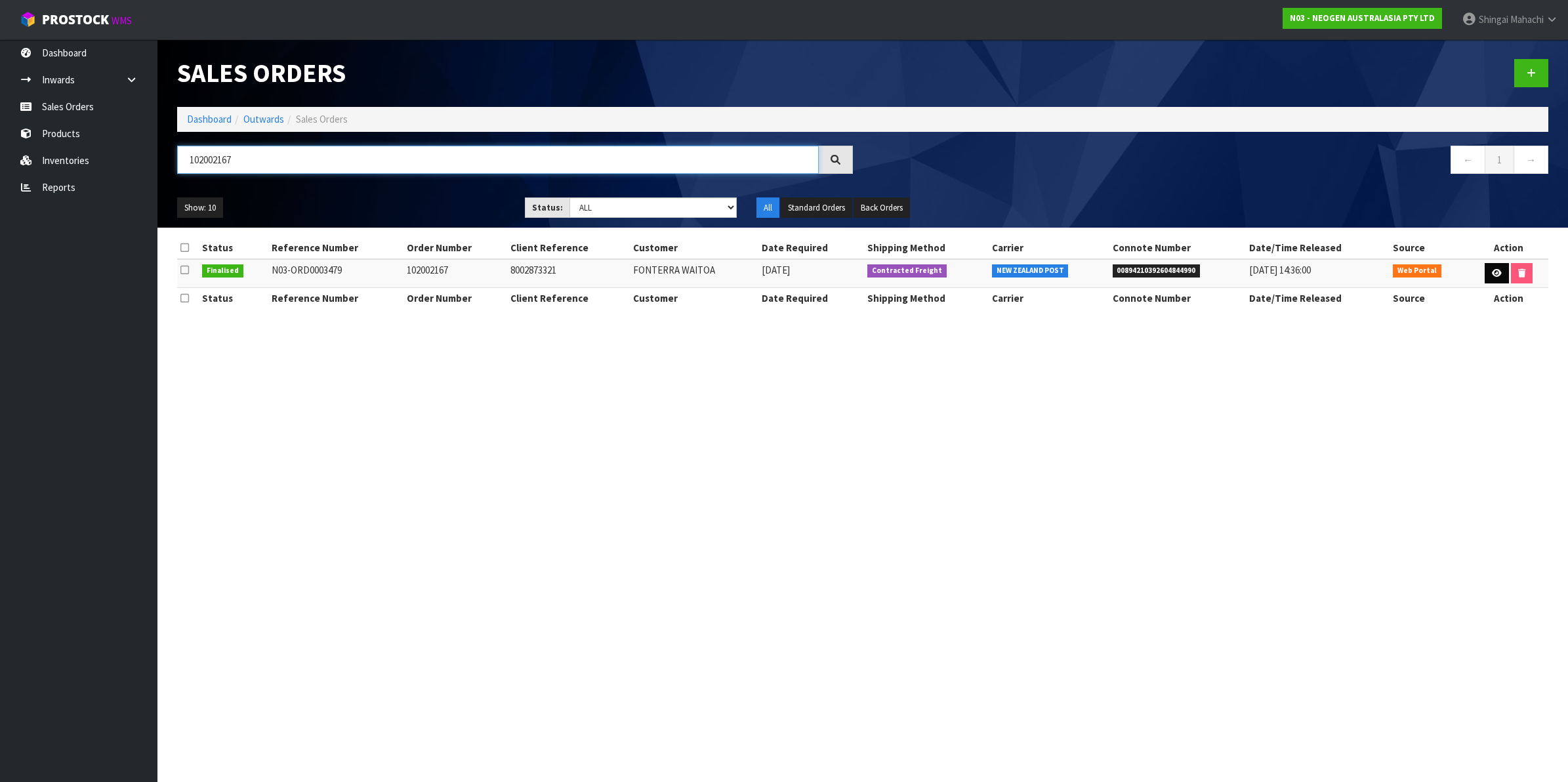
type input "102002167"
click at [1496, 270] on icon at bounding box center [1497, 273] width 10 height 8
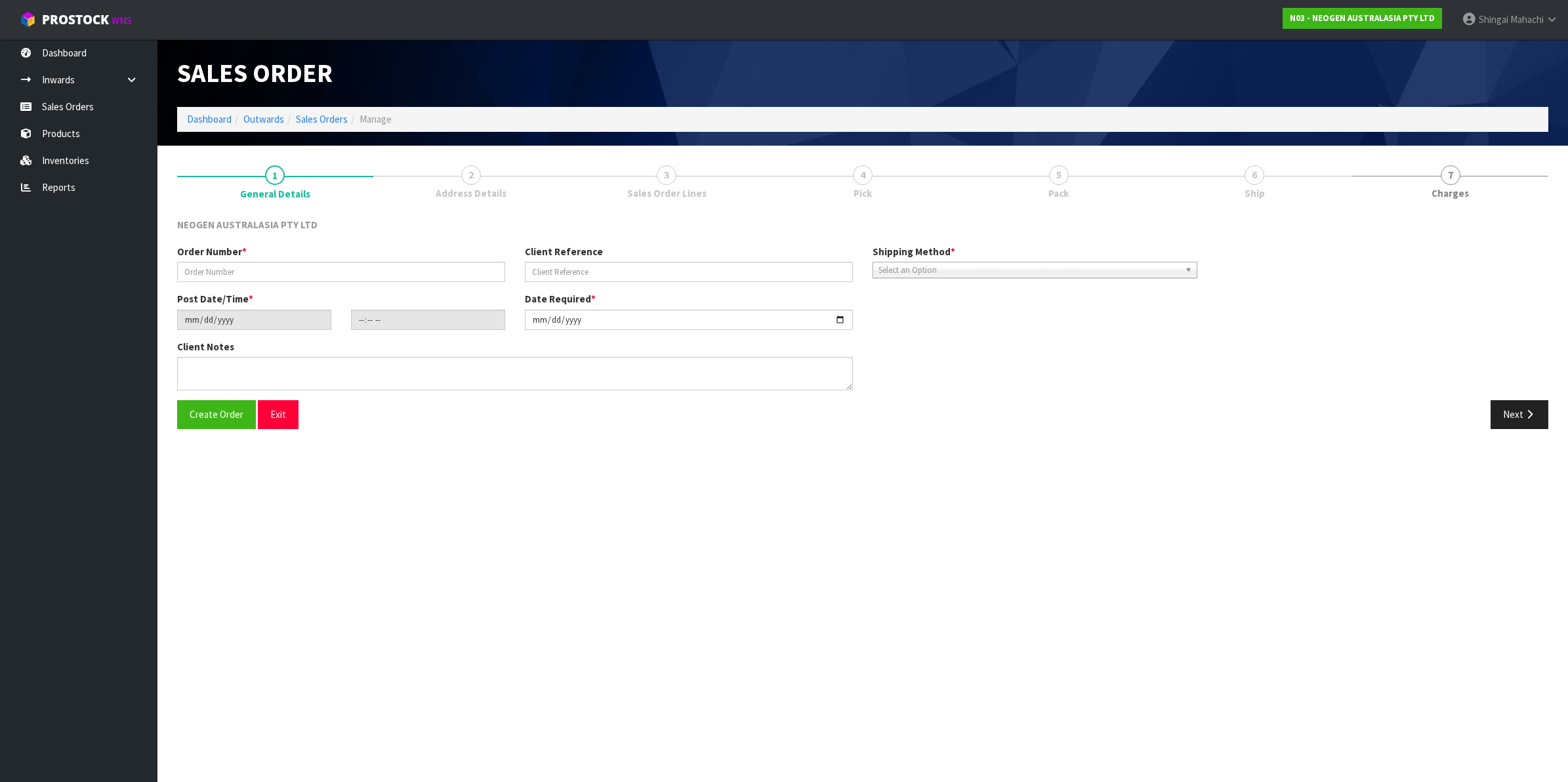
type input "102002167"
type input "8002873321"
type input "[DATE]"
type input "10:37:00.000"
type input "[DATE]"
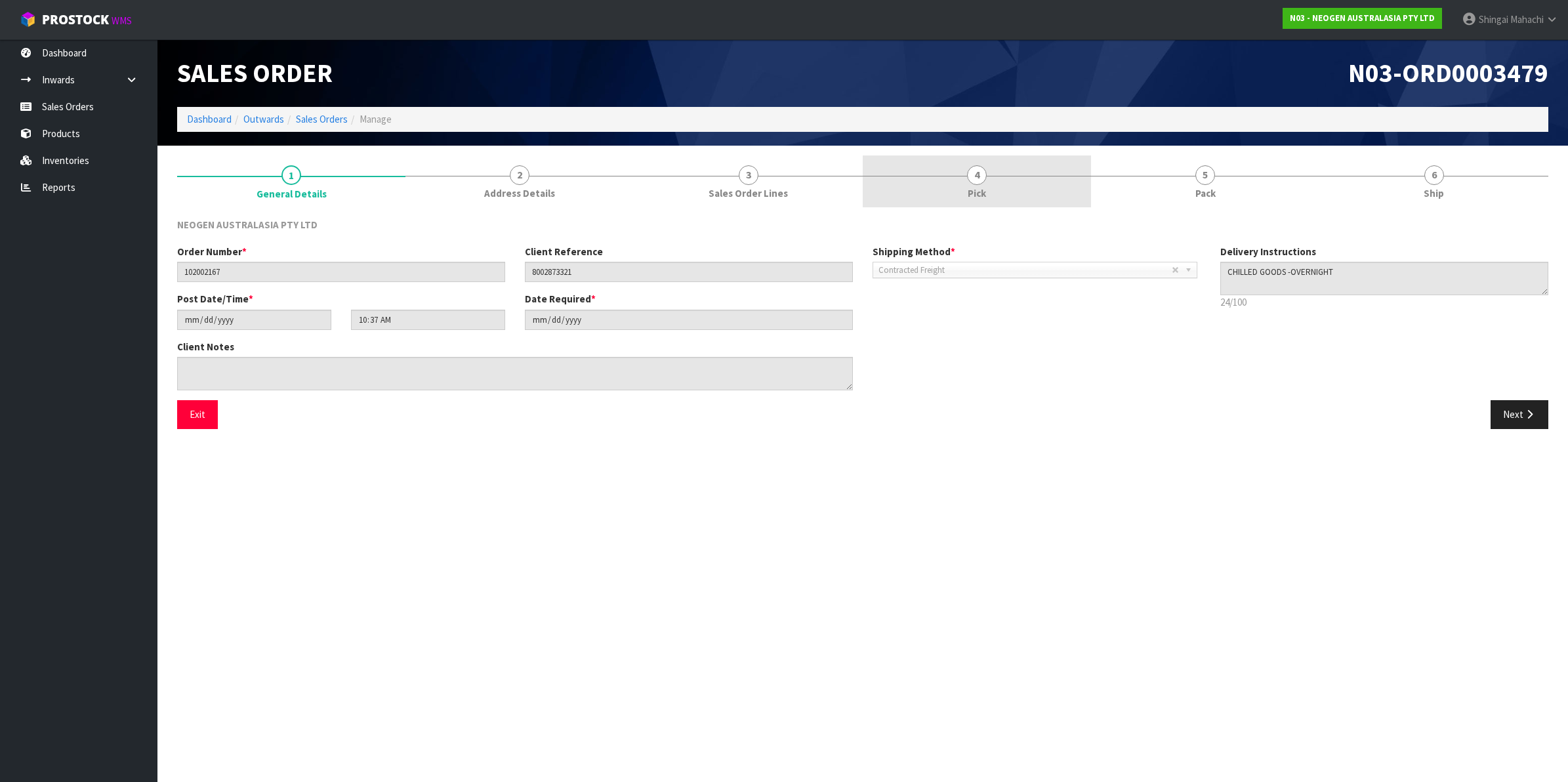
click at [979, 177] on span "4" at bounding box center [976, 175] width 19 height 19
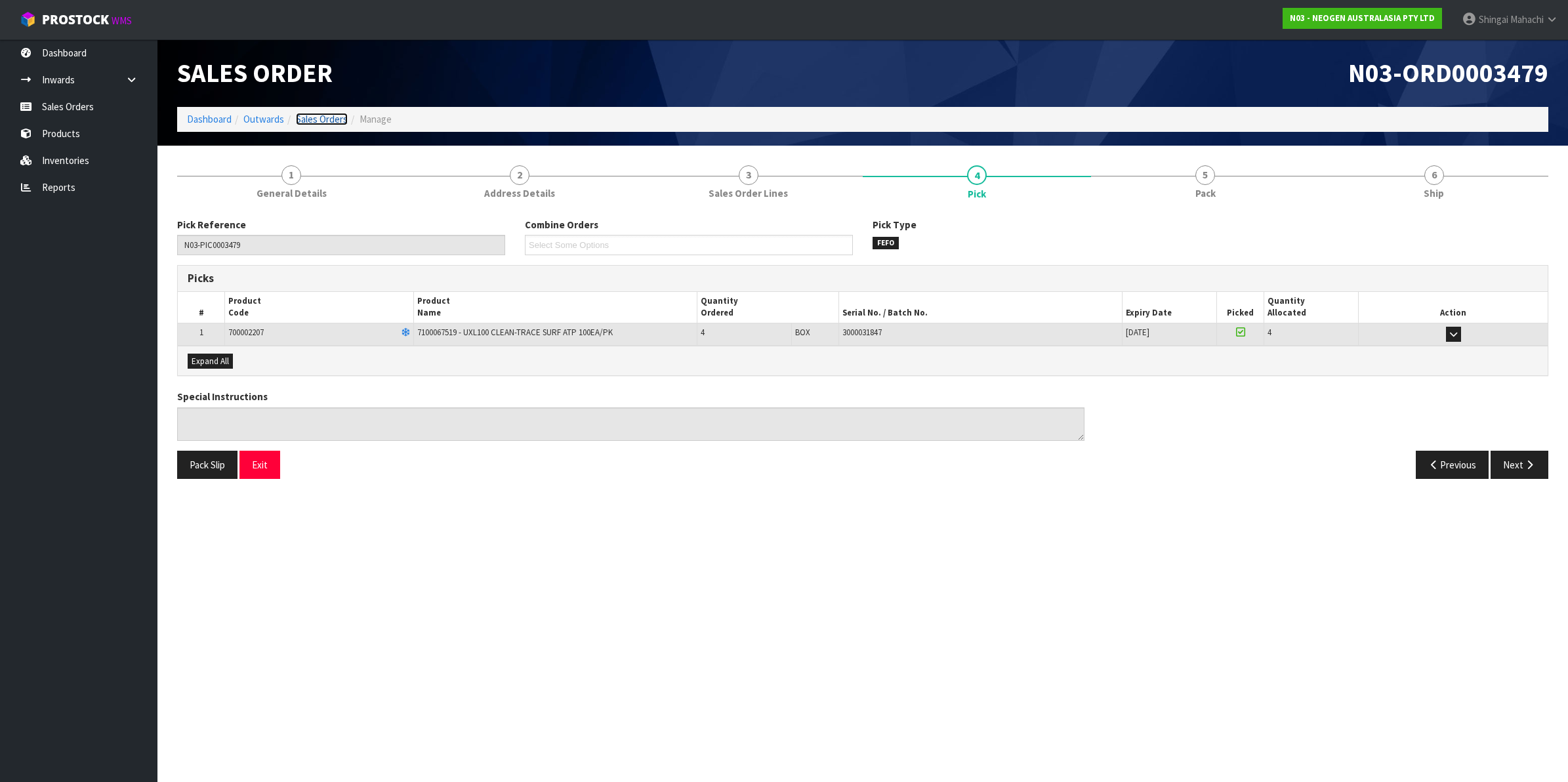
click at [315, 122] on link "Sales Orders" at bounding box center [322, 119] width 51 height 13
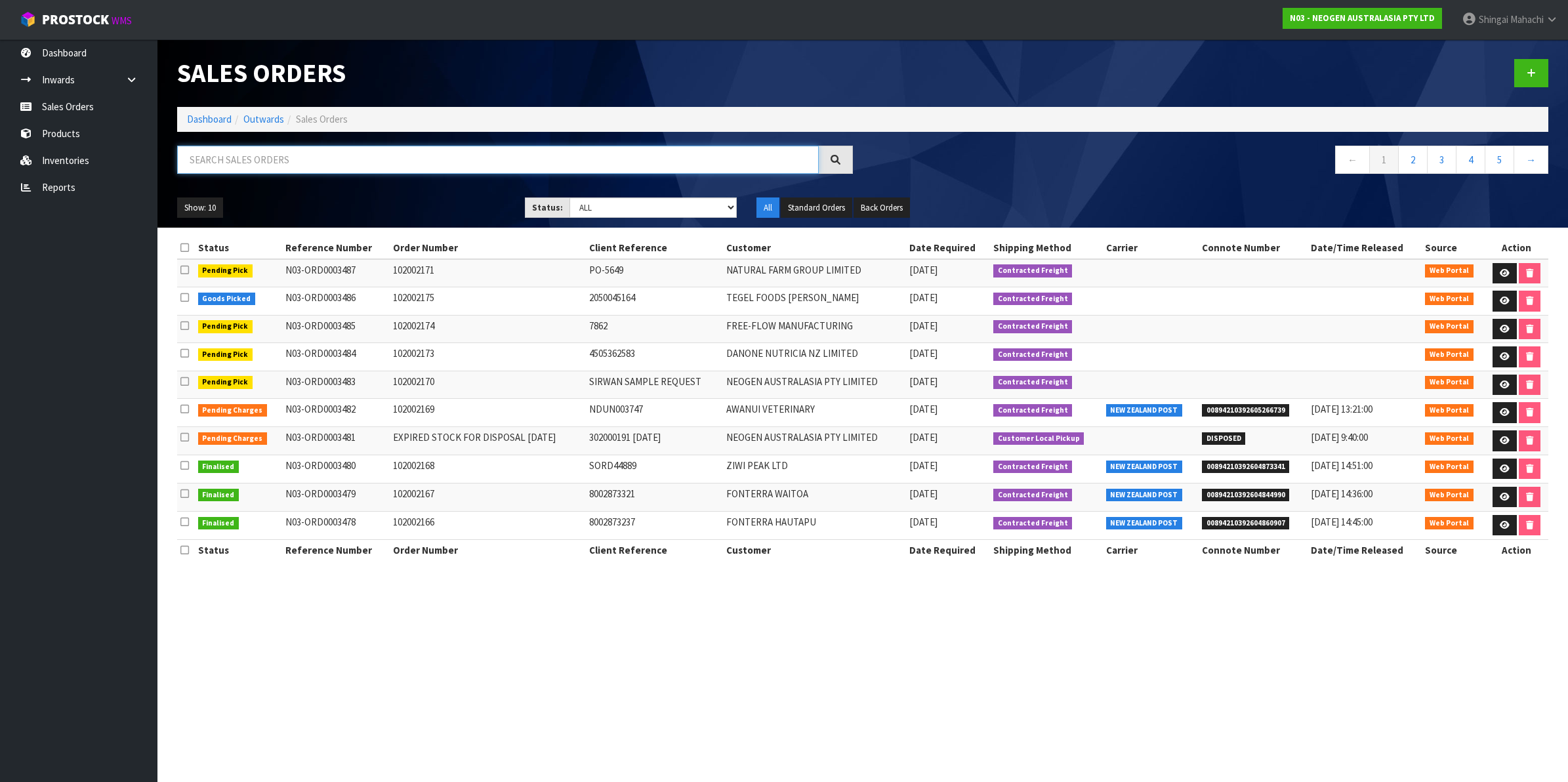
click at [276, 159] on input "text" at bounding box center [498, 159] width 641 height 28
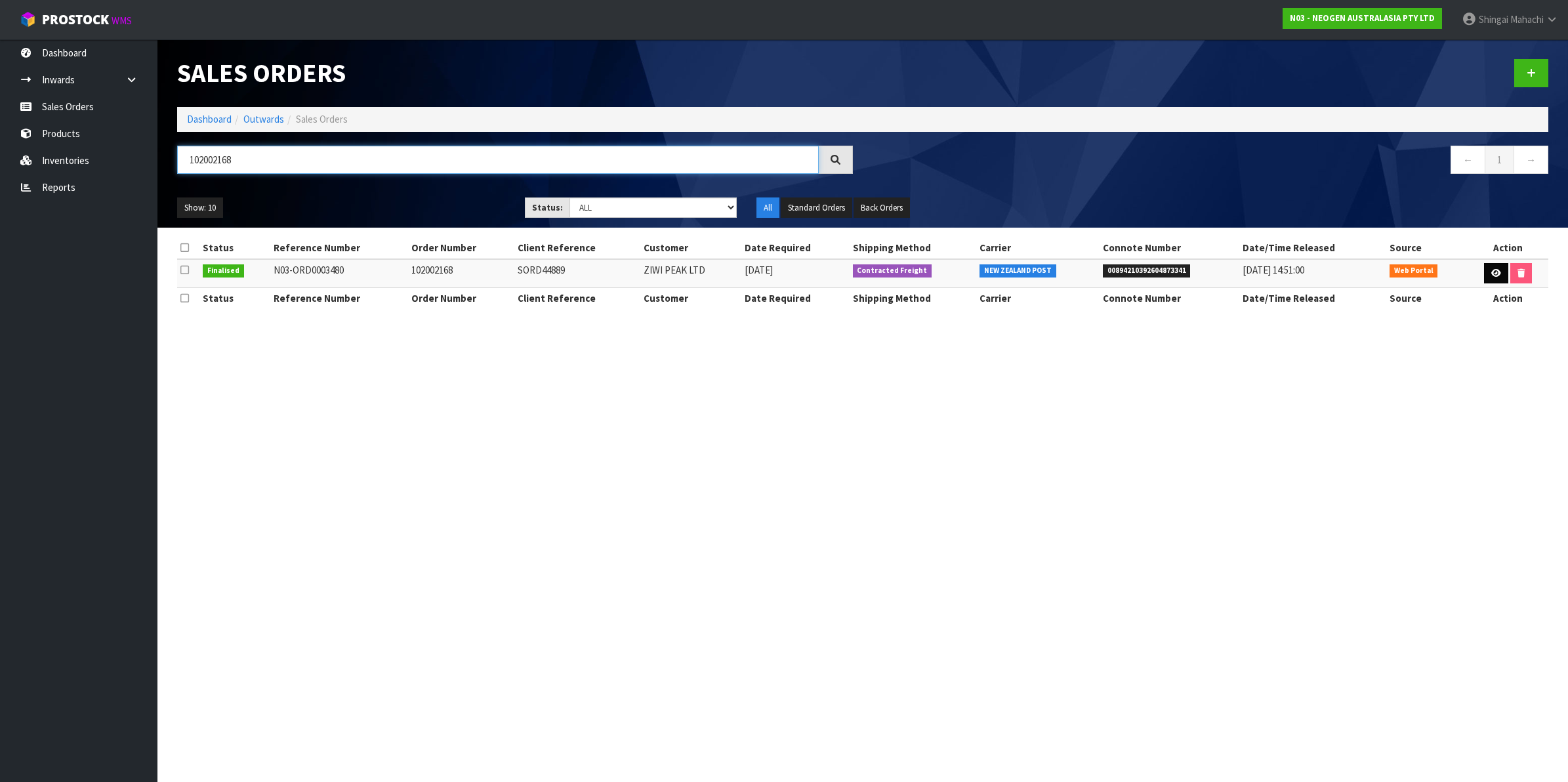
type input "102002168"
click at [1496, 270] on icon at bounding box center [1496, 273] width 10 height 8
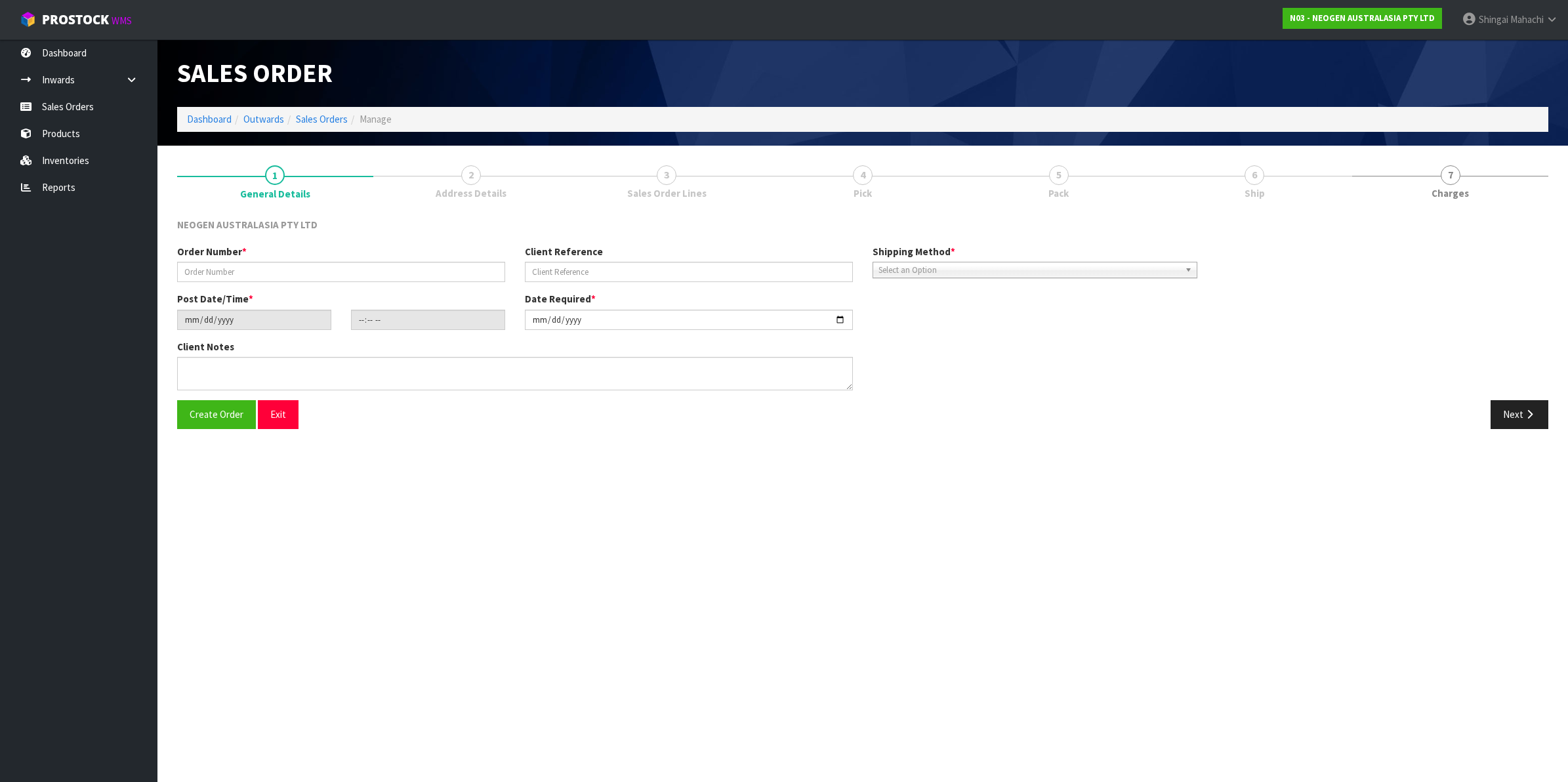
type input "102002168"
type input "SORD44889"
type input "[DATE]"
type input "11:51:00.000"
type input "[DATE]"
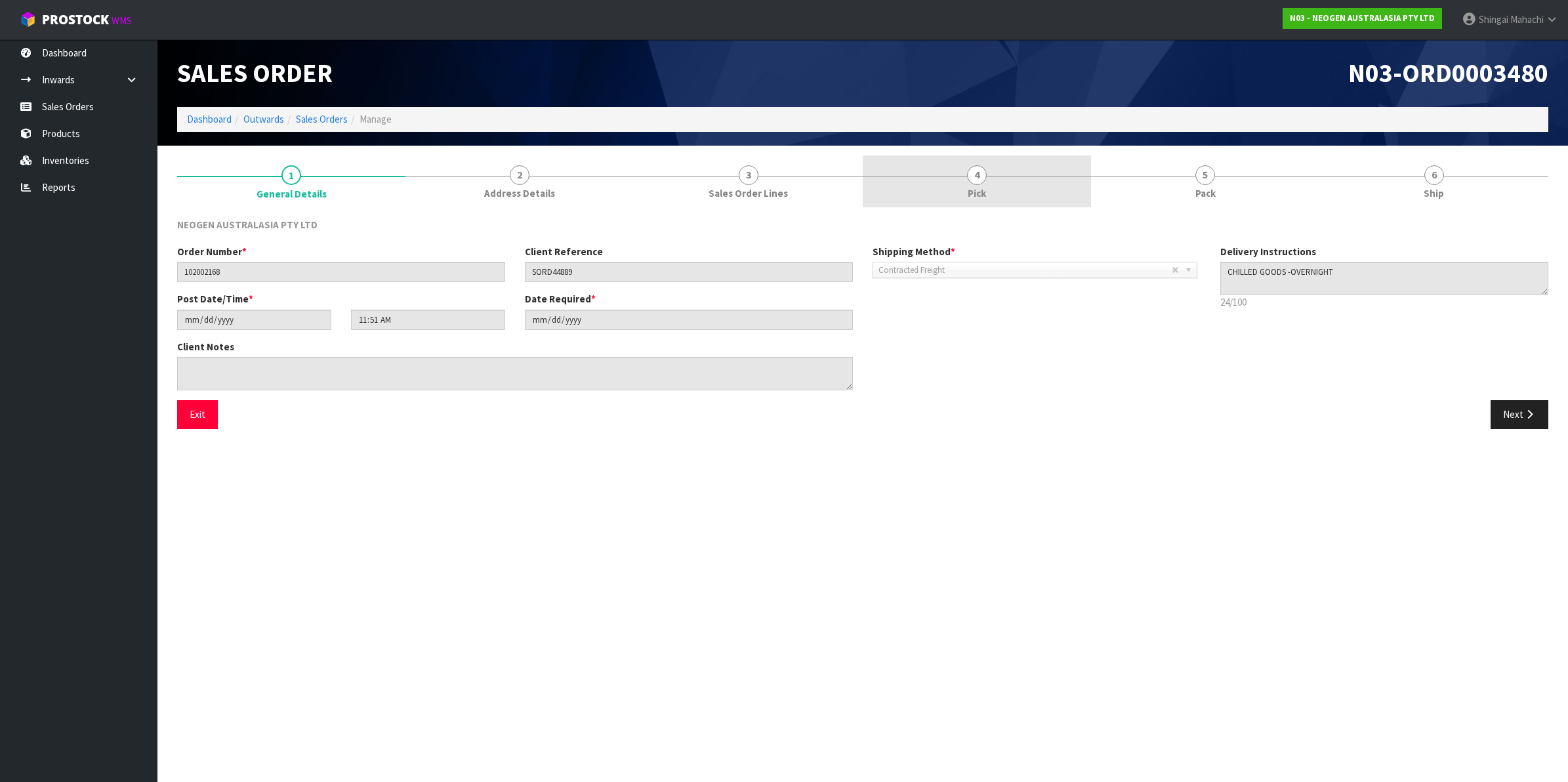
click at [978, 177] on span "4" at bounding box center [976, 175] width 19 height 19
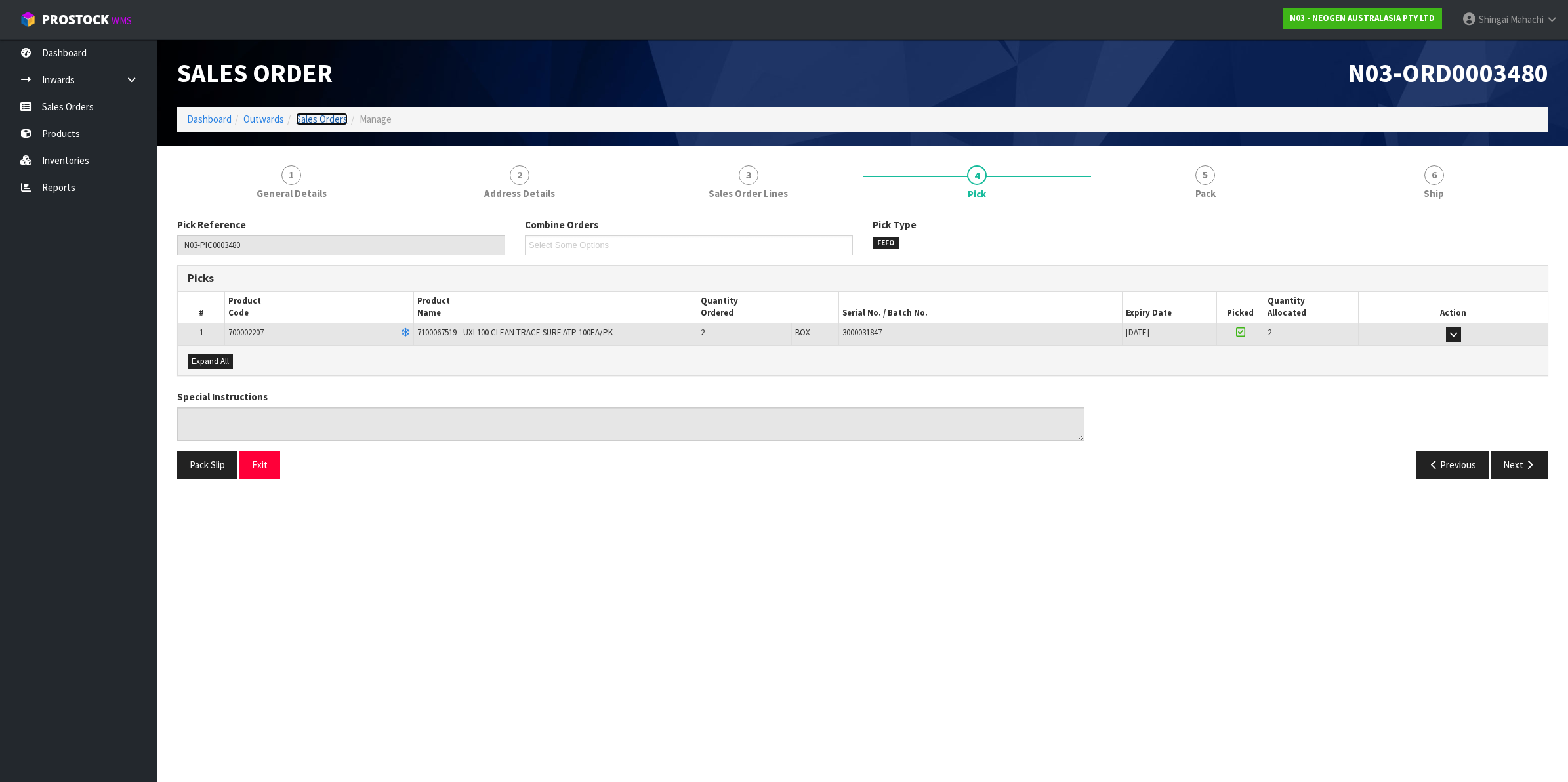
click at [333, 116] on link "Sales Orders" at bounding box center [322, 119] width 51 height 13
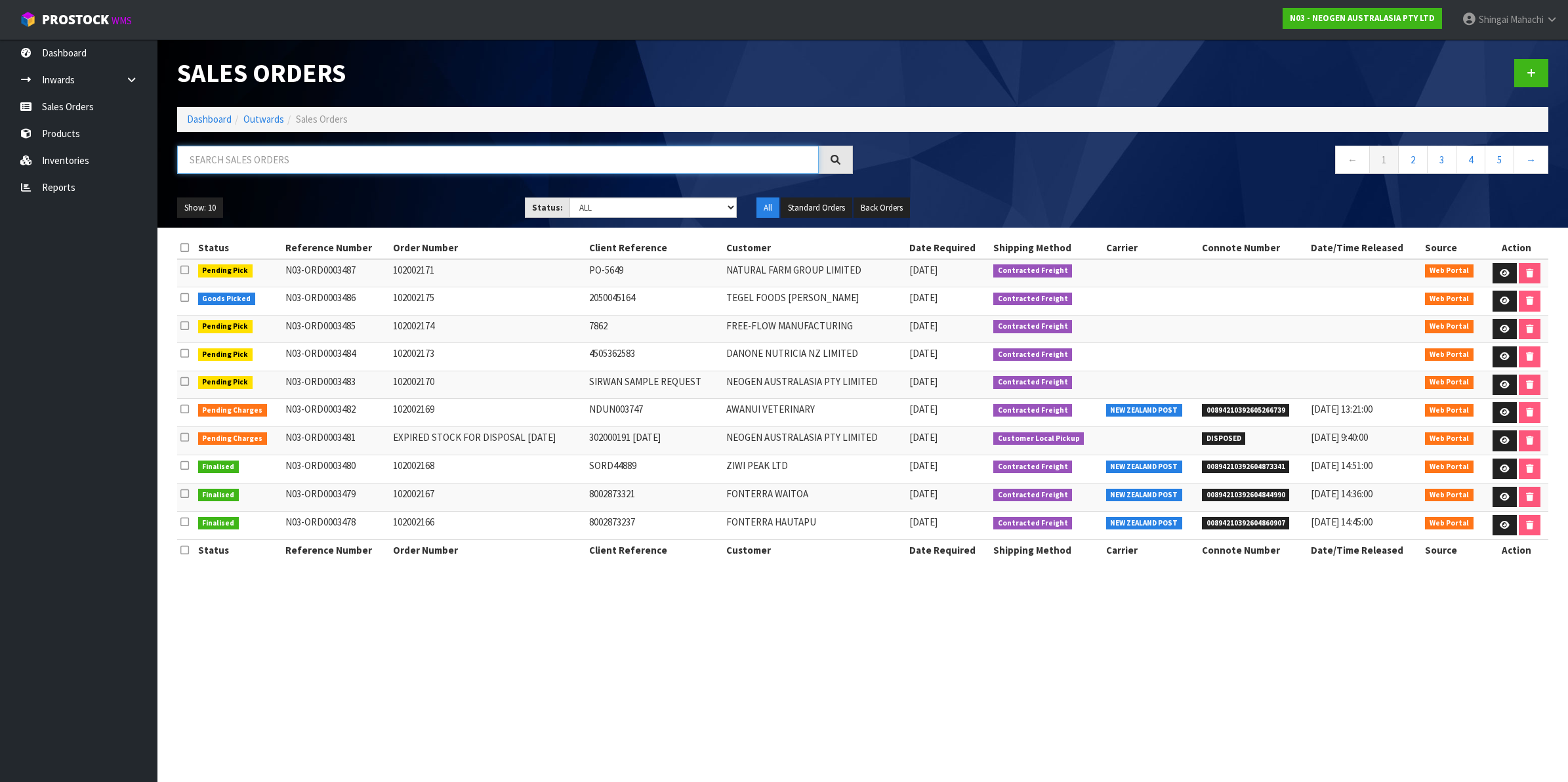
click at [256, 158] on input "text" at bounding box center [498, 159] width 641 height 28
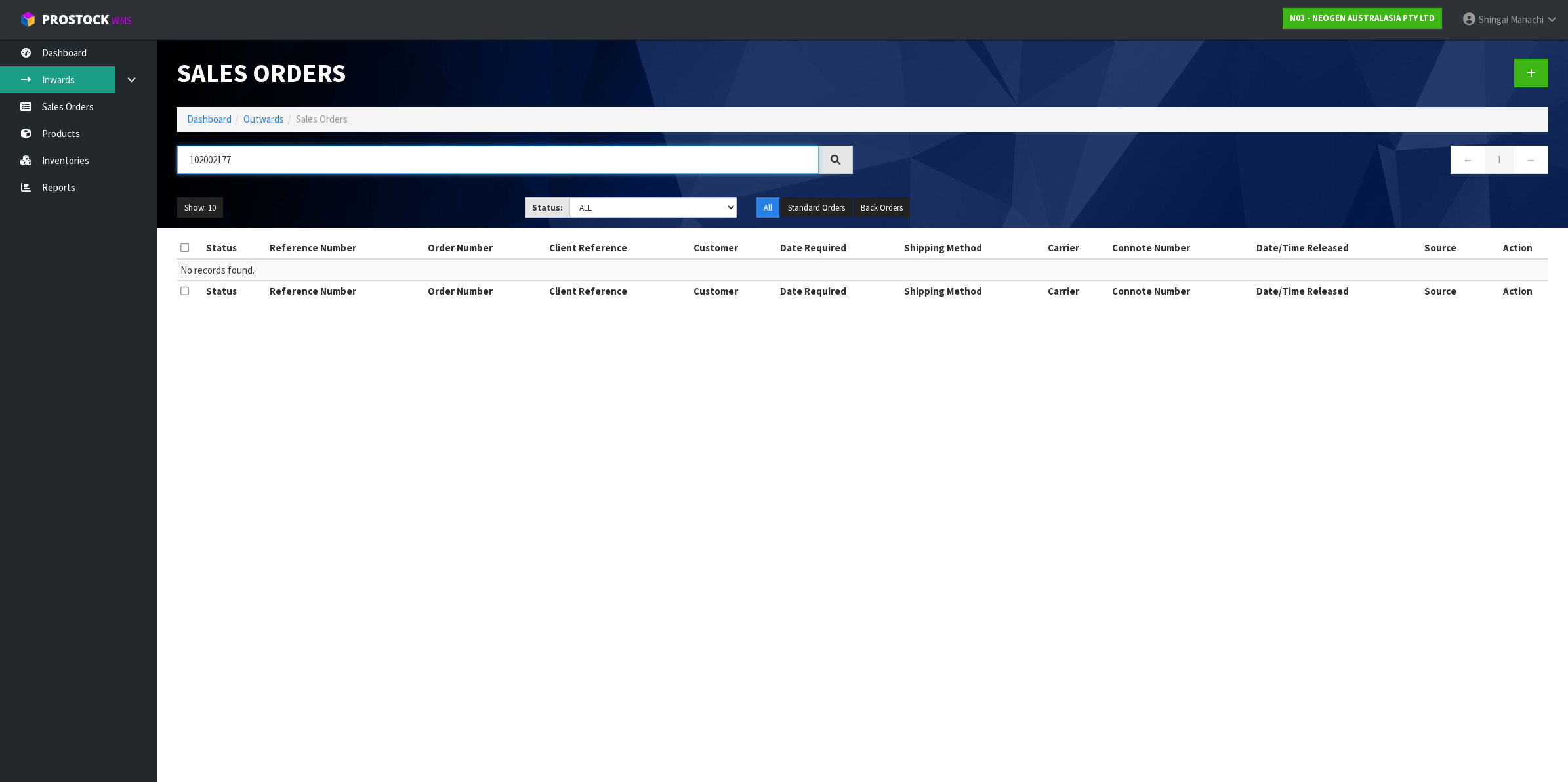
type input "102002177"
click at [1527, 75] on icon at bounding box center [1531, 73] width 9 height 10
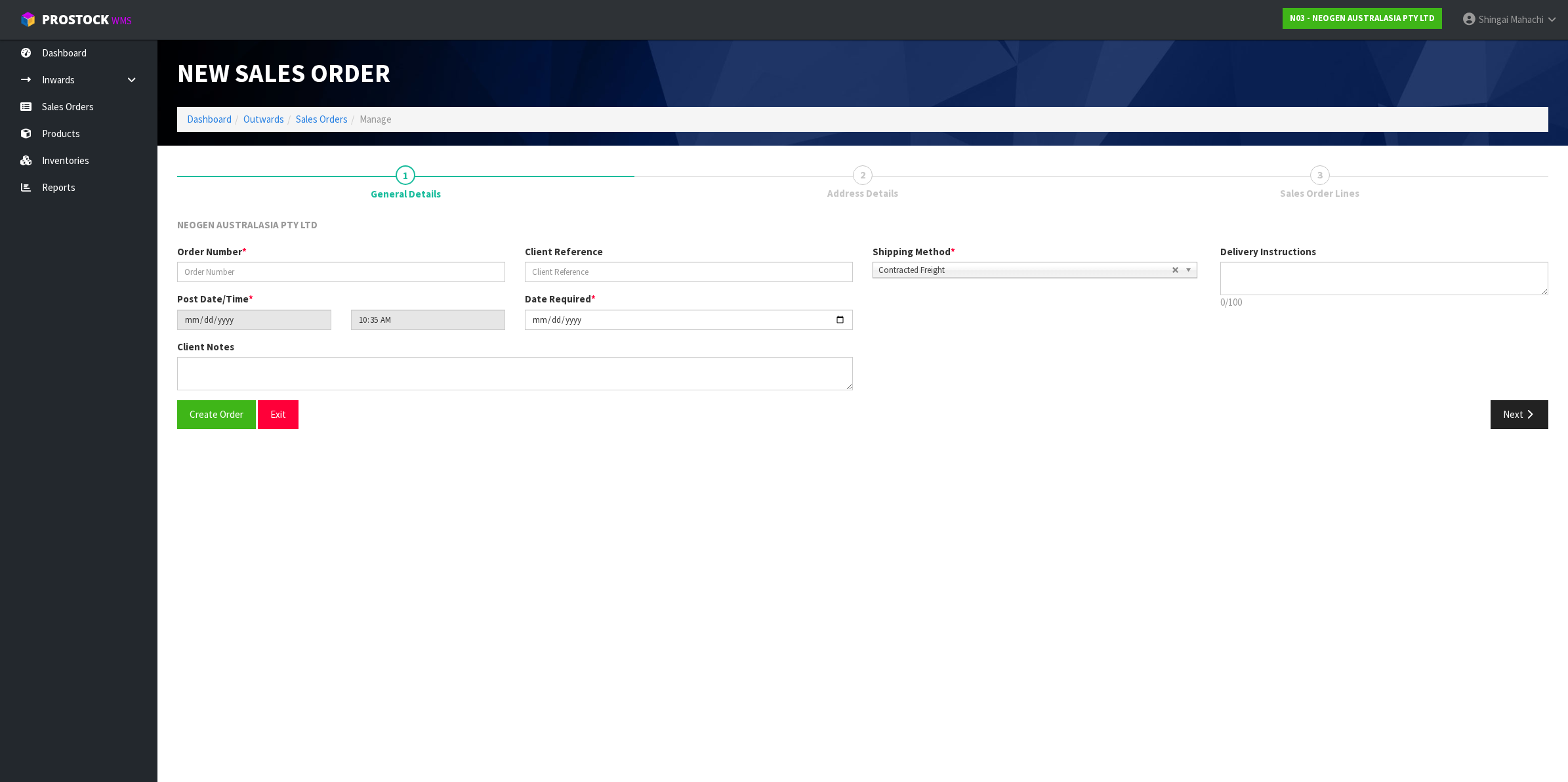
type textarea "CHILLED GOODS -OVERNIGHT"
click at [218, 276] on input "text" at bounding box center [341, 272] width 328 height 20
type input "102002177"
click at [569, 273] on input "text" at bounding box center [689, 272] width 328 height 20
click at [577, 272] on input "text" at bounding box center [689, 272] width 328 height 20
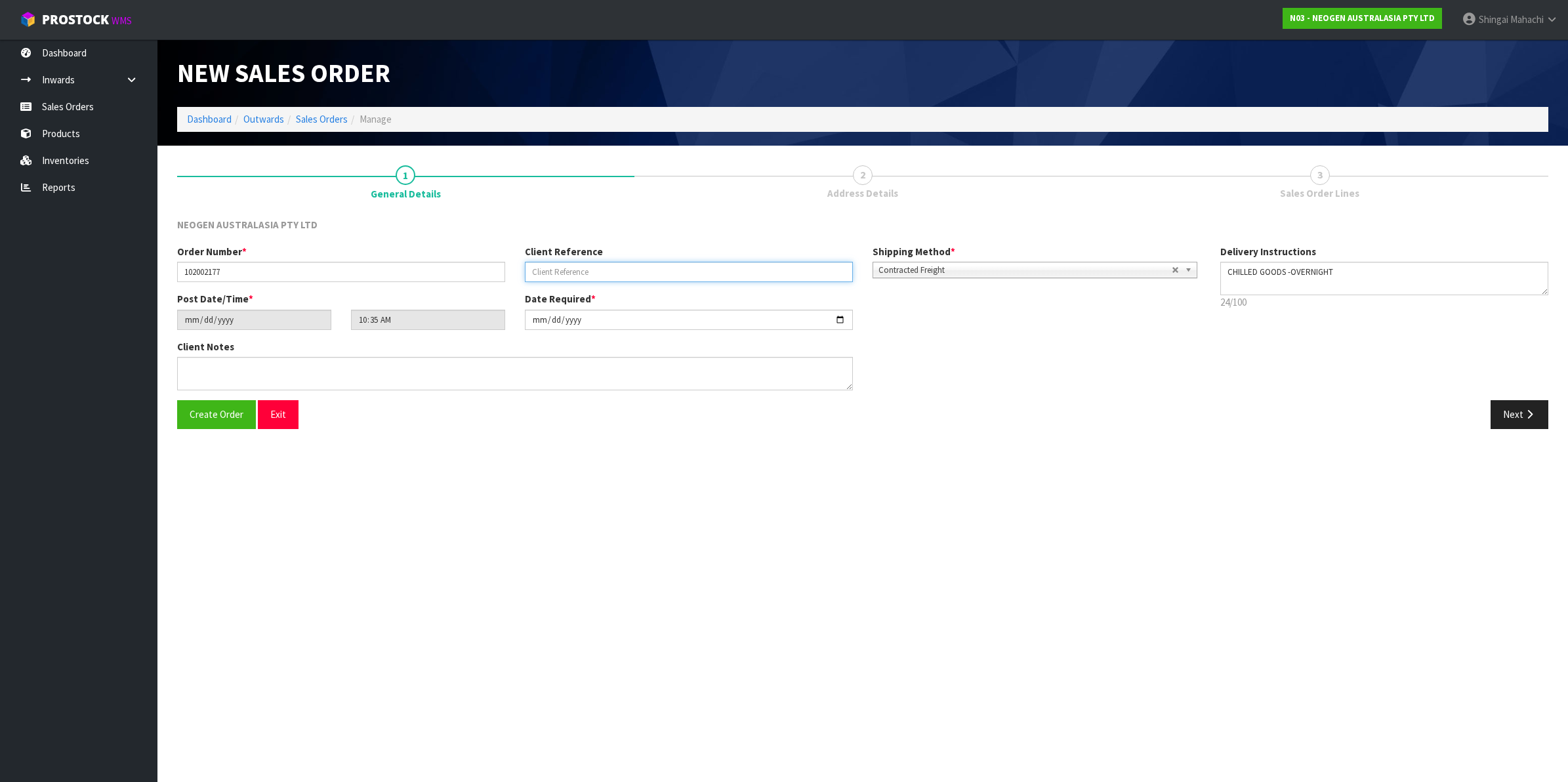
paste input "NZ0024911537"
type input "NZ0024911537"
click at [835, 317] on input "[DATE]" at bounding box center [689, 320] width 328 height 20
type input "[DATE]"
click at [1524, 414] on icon "button" at bounding box center [1529, 414] width 13 height 10
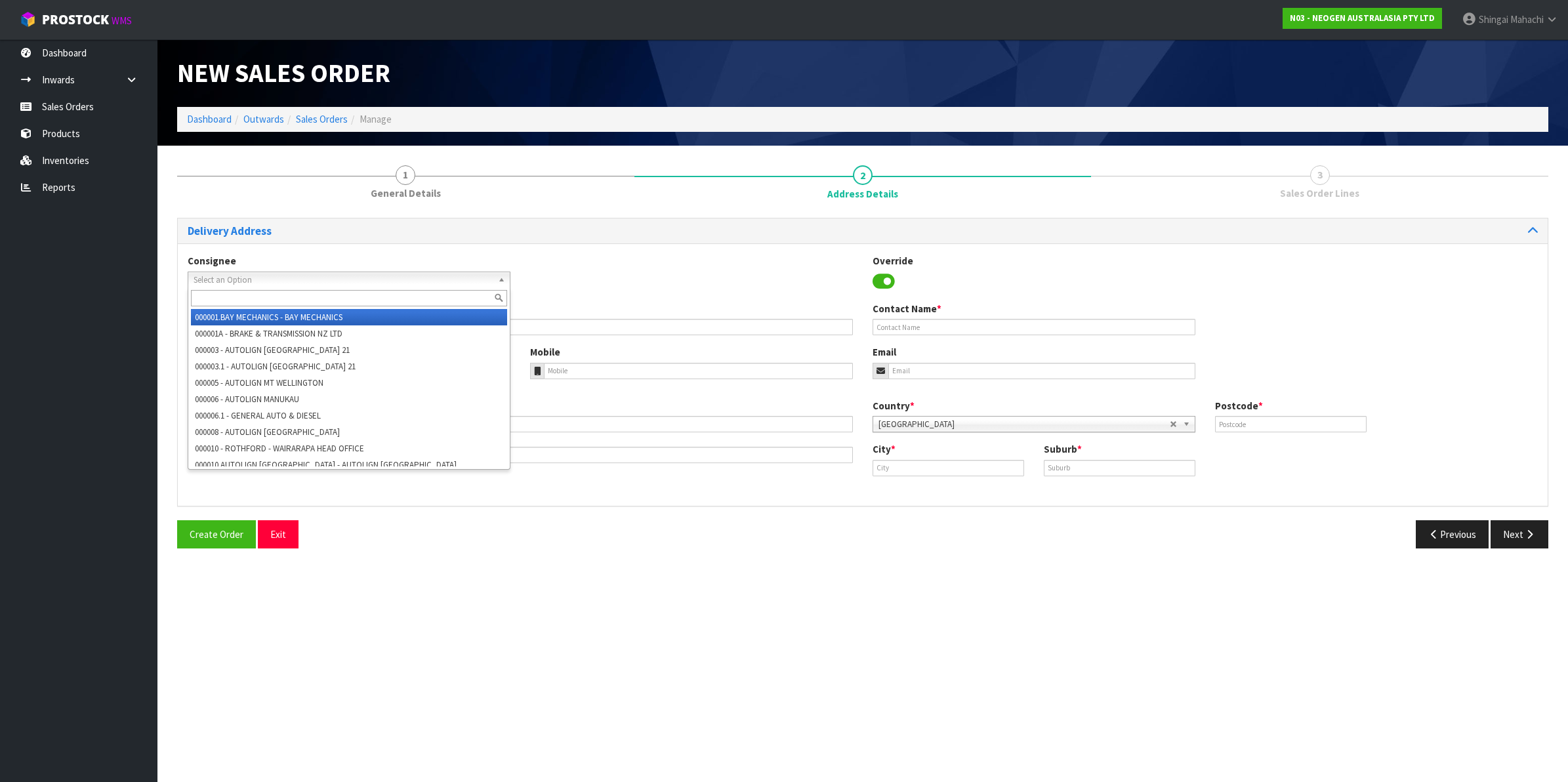
click at [231, 277] on span "Select an Option" at bounding box center [343, 280] width 300 height 16
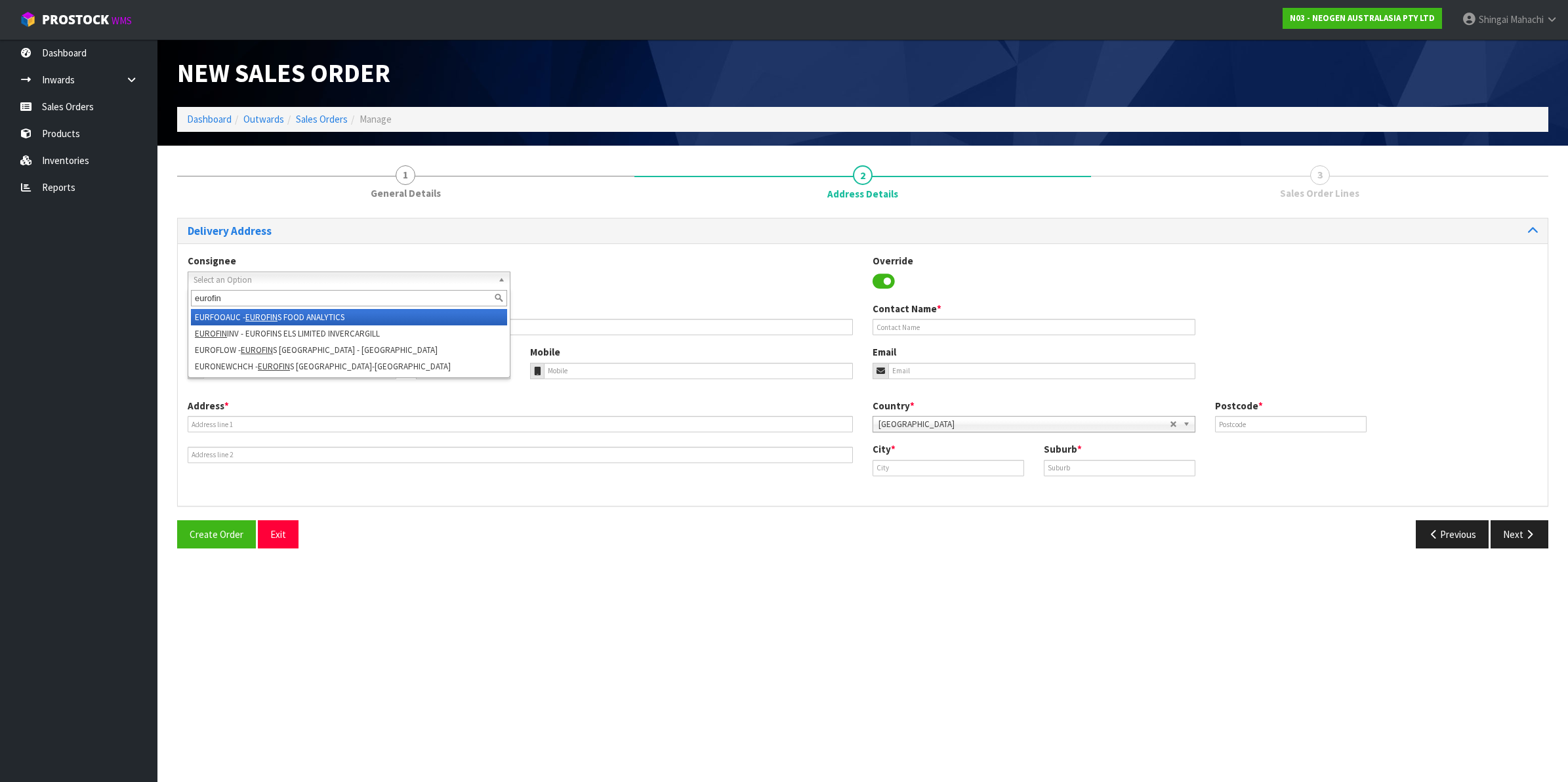
type input "eurofin"
click at [270, 316] on em "EUROFIN" at bounding box center [262, 316] width 32 height 11
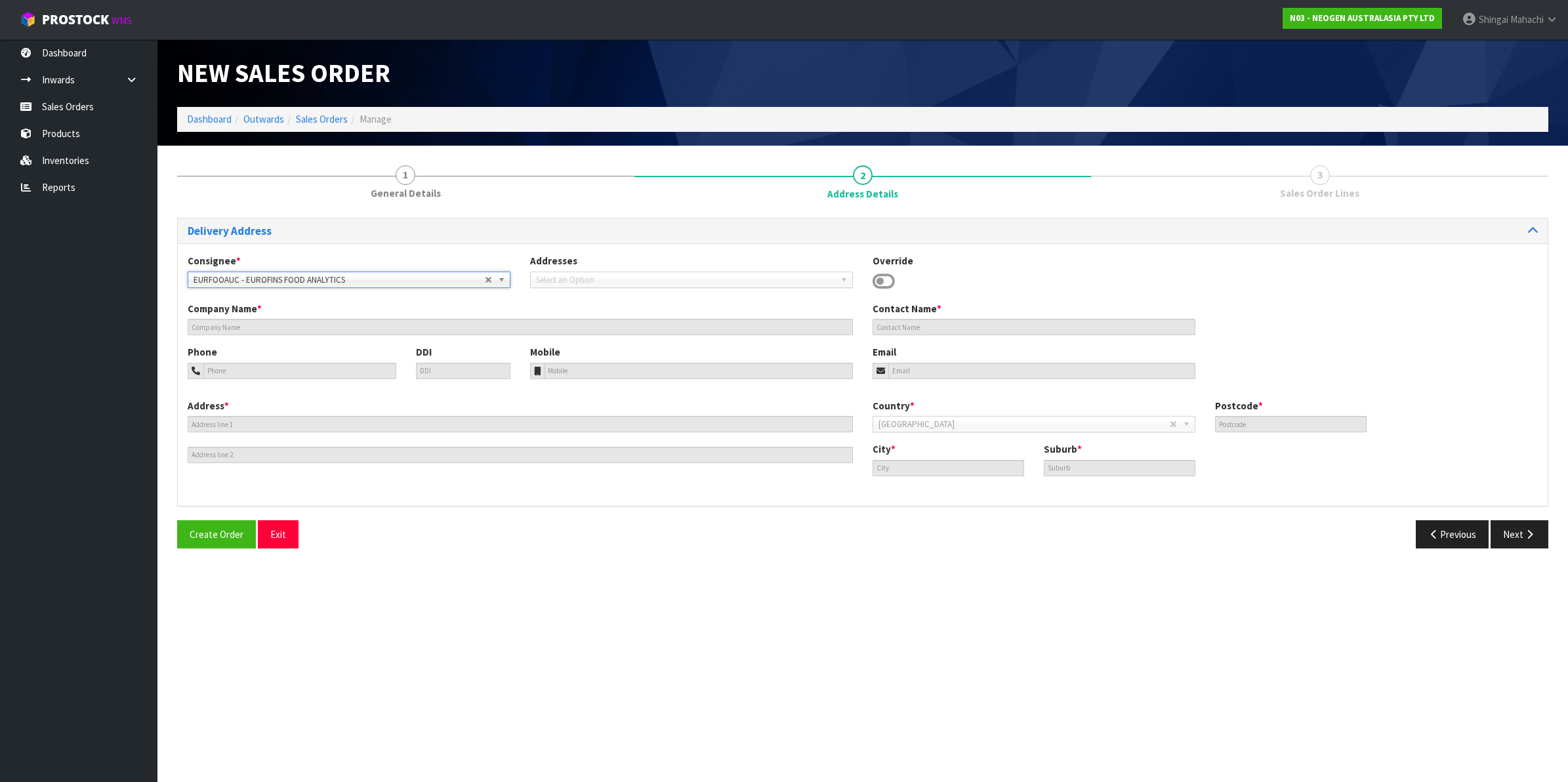
type input "EUROFINS FOOD ANALYTICS"
type input "ATT: [PERSON_NAME]"
type input "[STREET_ADDRESS][PERSON_NAME]"
type input "1061"
type input "[GEOGRAPHIC_DATA]"
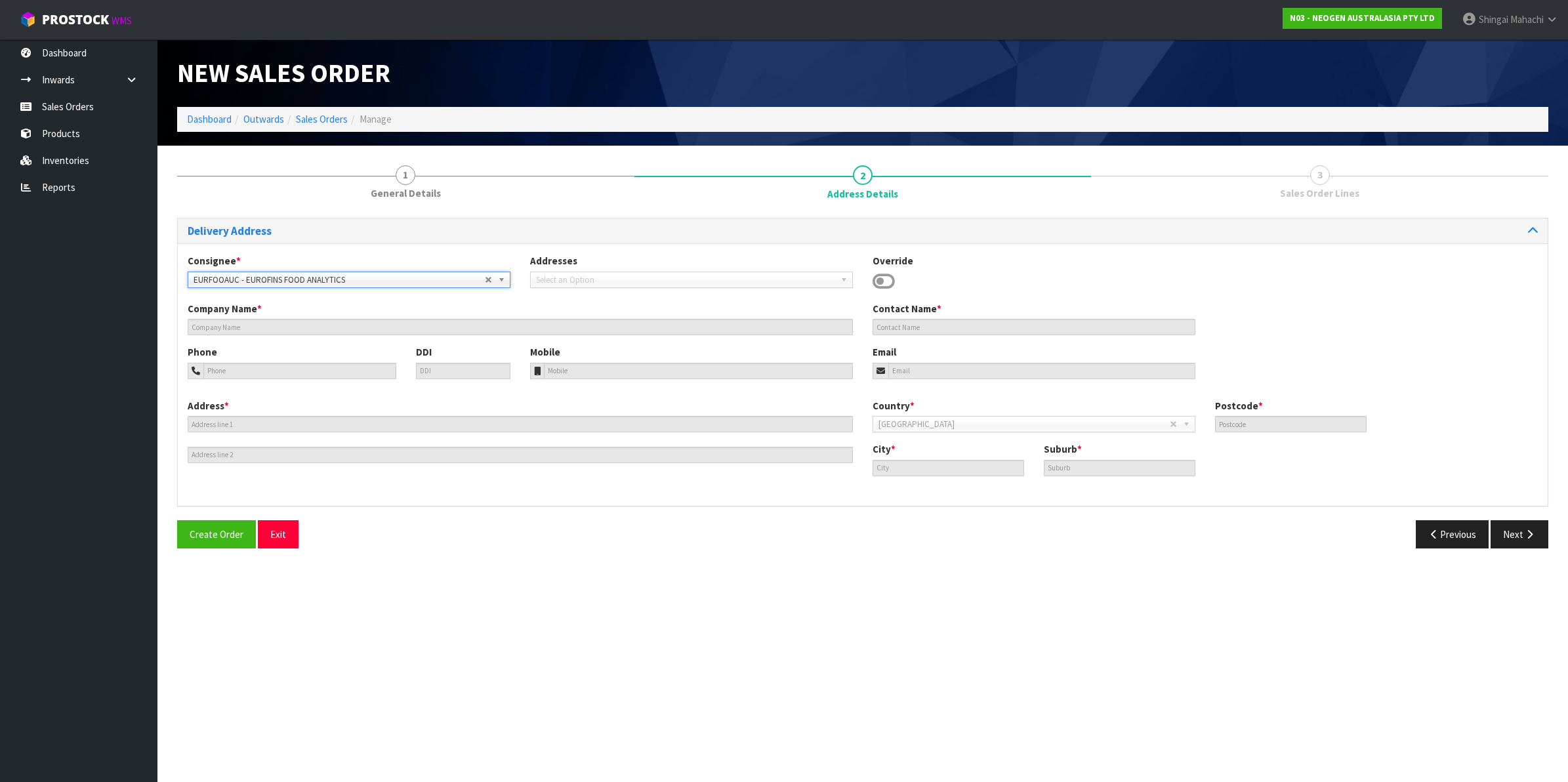
type input "[PERSON_NAME]"
click at [935, 431] on span "[GEOGRAPHIC_DATA]" at bounding box center [1024, 424] width 291 height 16
click at [930, 420] on span "[GEOGRAPHIC_DATA]" at bounding box center [1024, 424] width 291 height 16
click at [1517, 539] on button "Next" at bounding box center [1520, 534] width 57 height 28
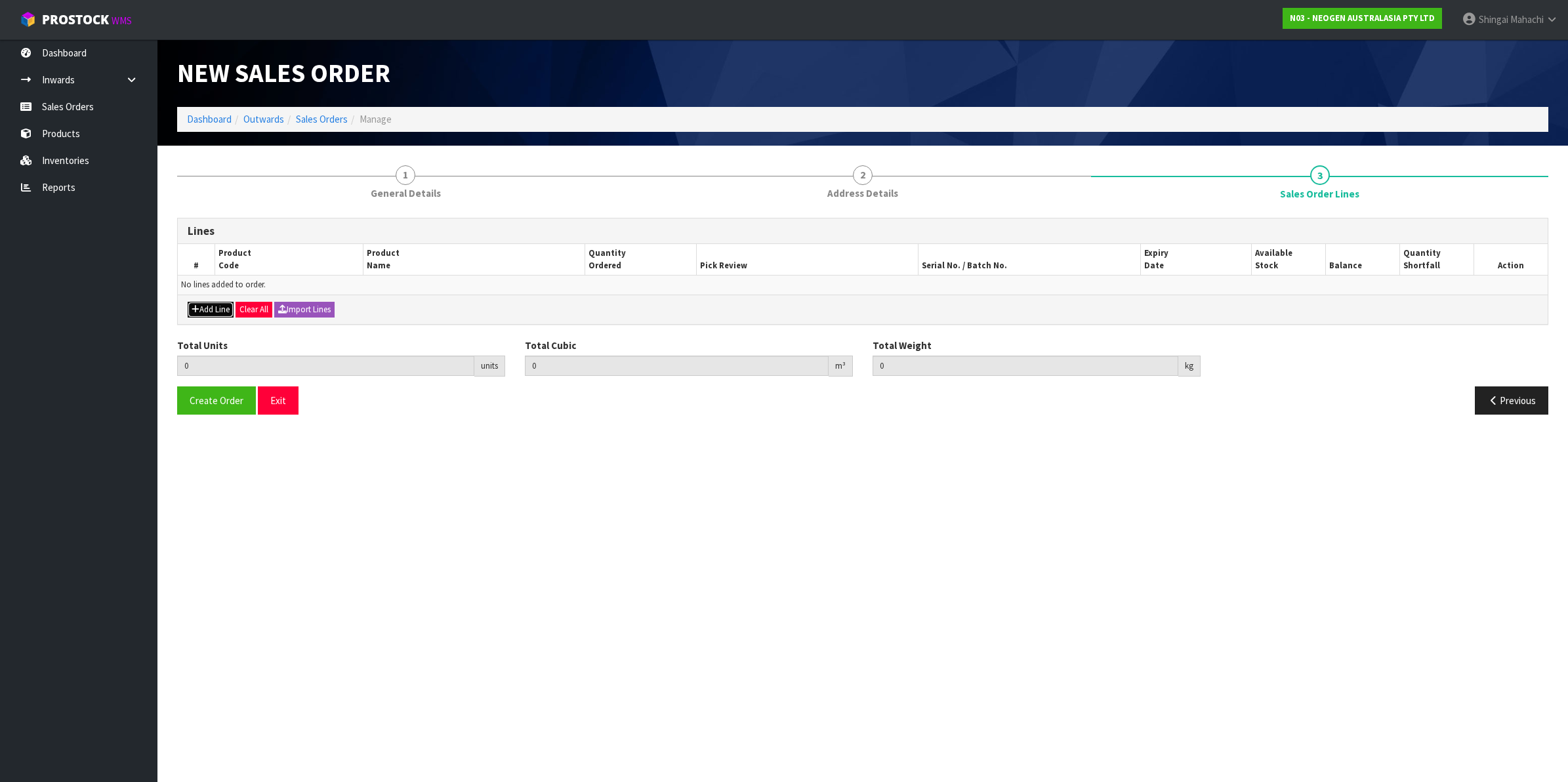
click at [218, 314] on button "Add Line" at bounding box center [210, 310] width 46 height 16
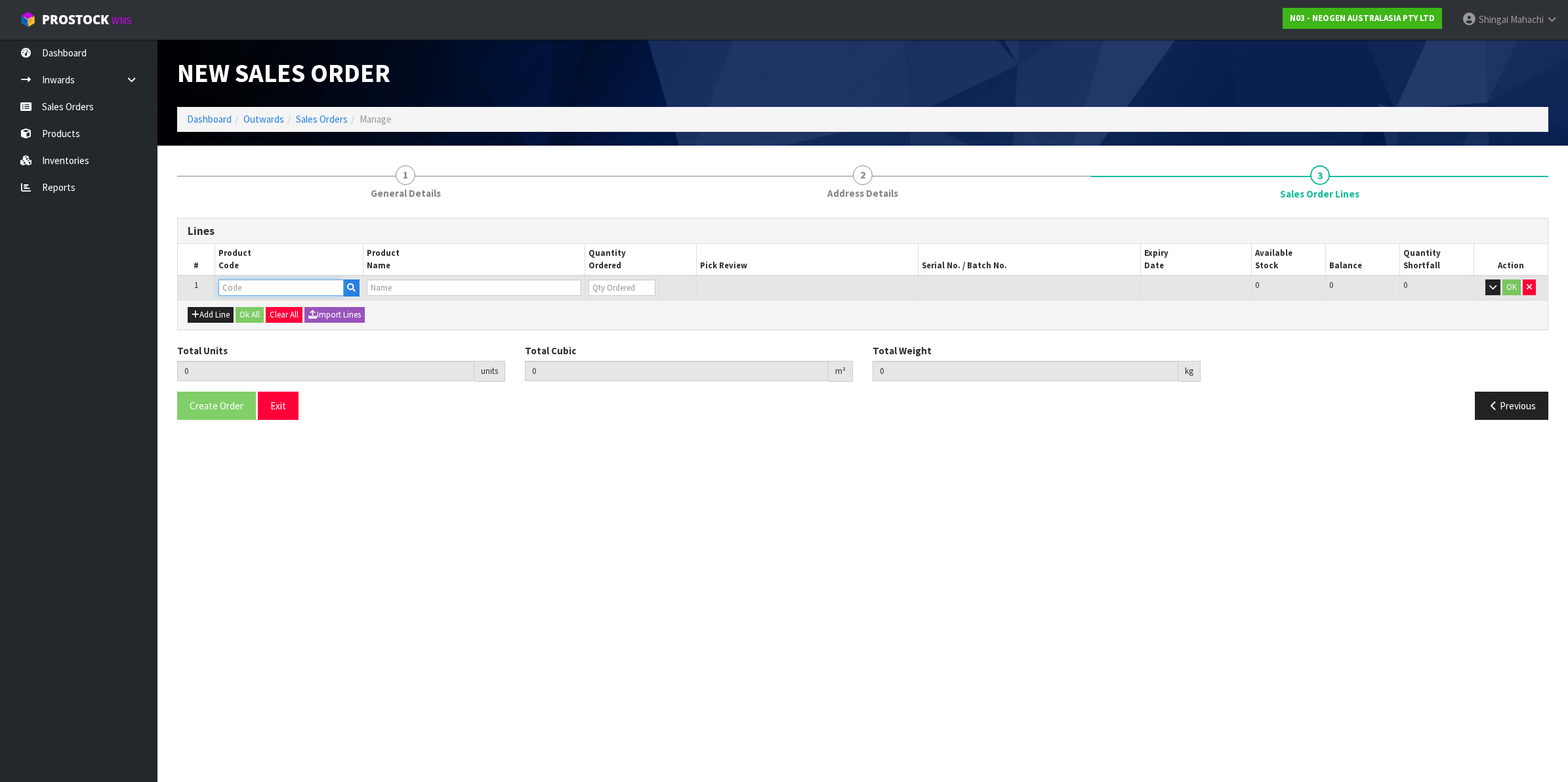
click at [249, 292] on input "text" at bounding box center [281, 287] width 126 height 16
click at [210, 314] on button "Add Line" at bounding box center [210, 315] width 46 height 16
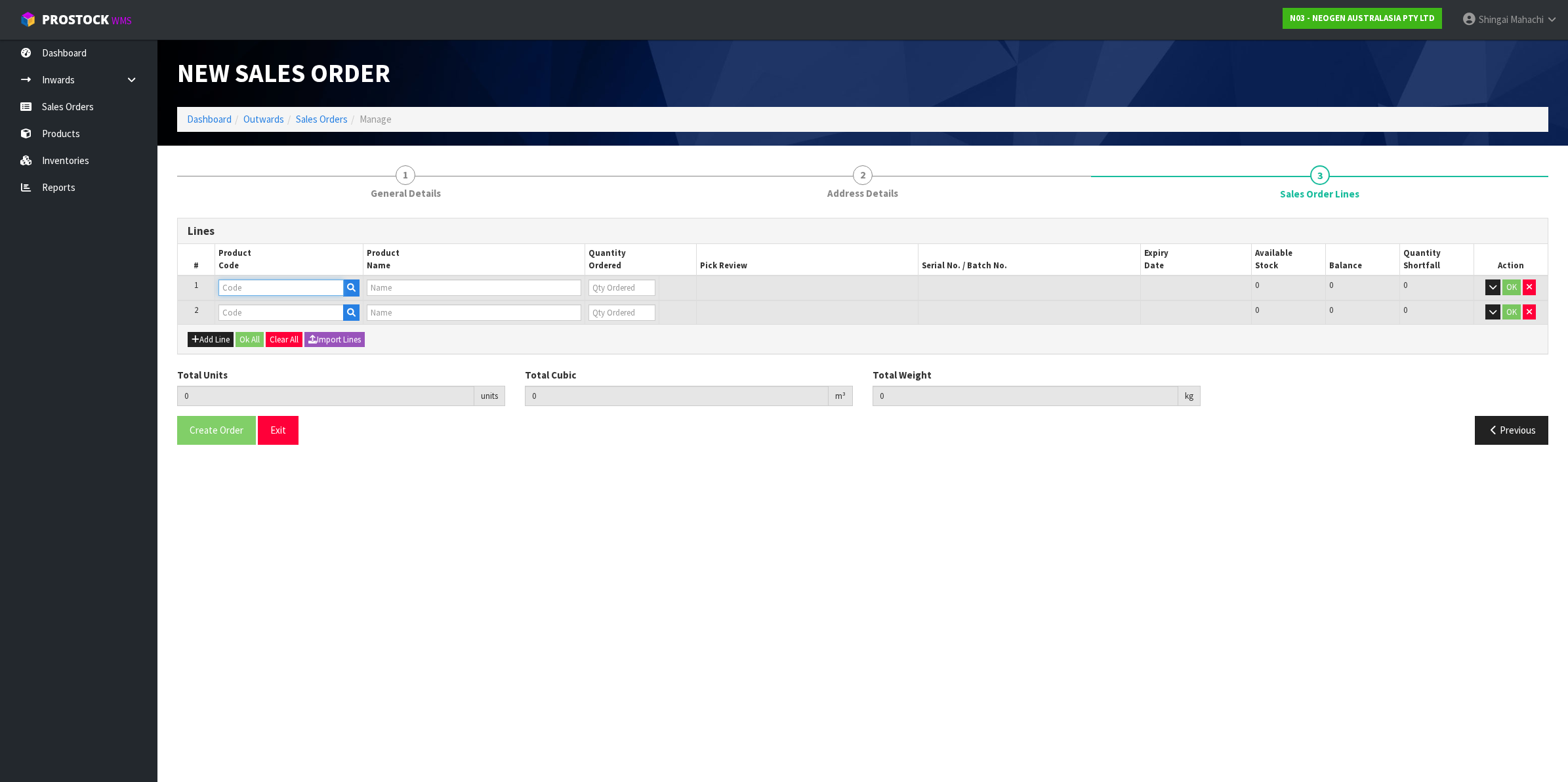
click at [246, 287] on input "text" at bounding box center [281, 287] width 126 height 16
paste input "700002120"
type input "700002120"
type input "7100039374 - 6406 PETRIFILM AEROBIC CT PLT 1000EA/CS"
type input "0"
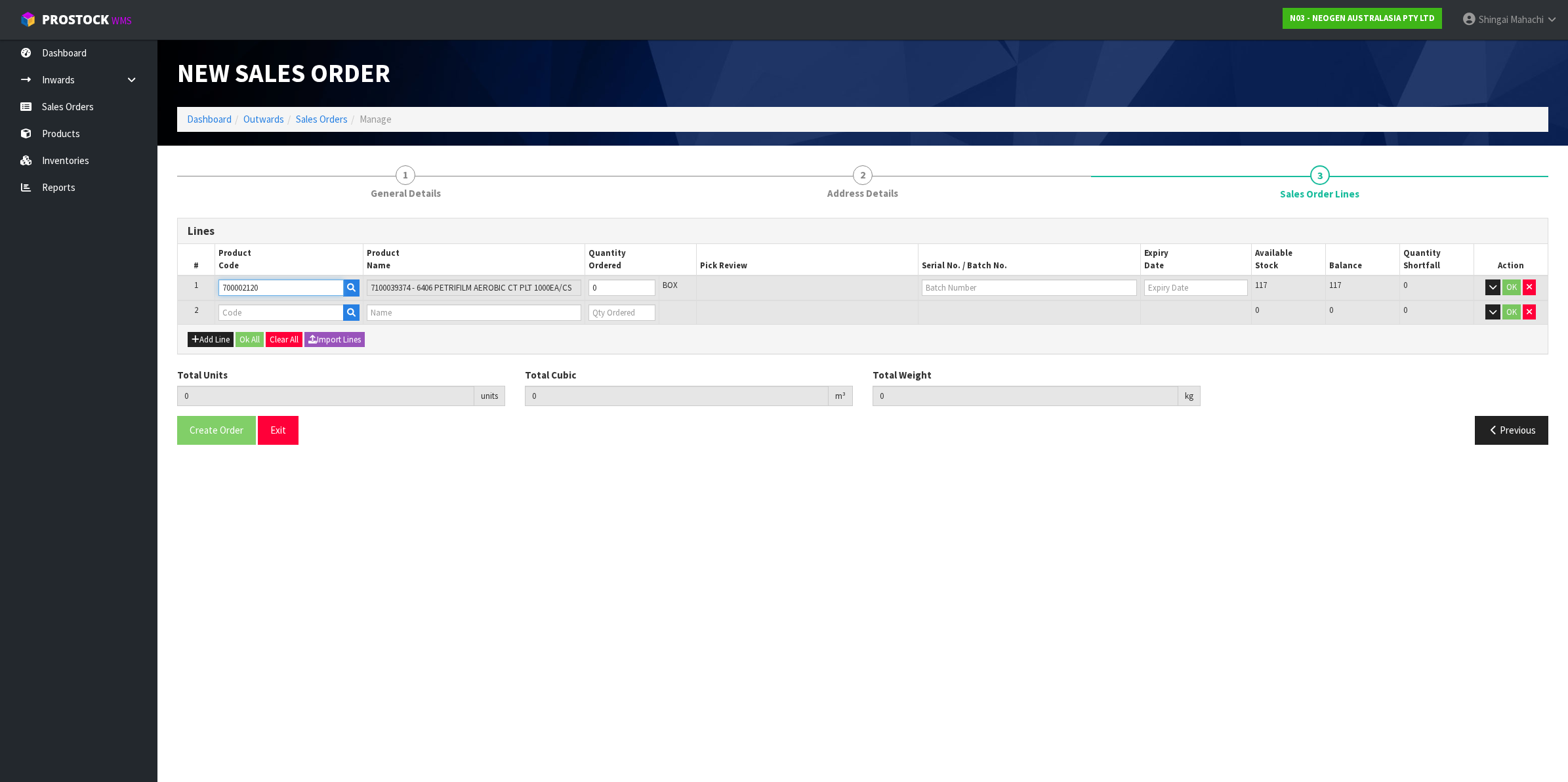
type input "700002120"
click at [248, 310] on input "text" at bounding box center [281, 312] width 126 height 16
paste input "700002277"
type input "700002277"
type input "0.000000"
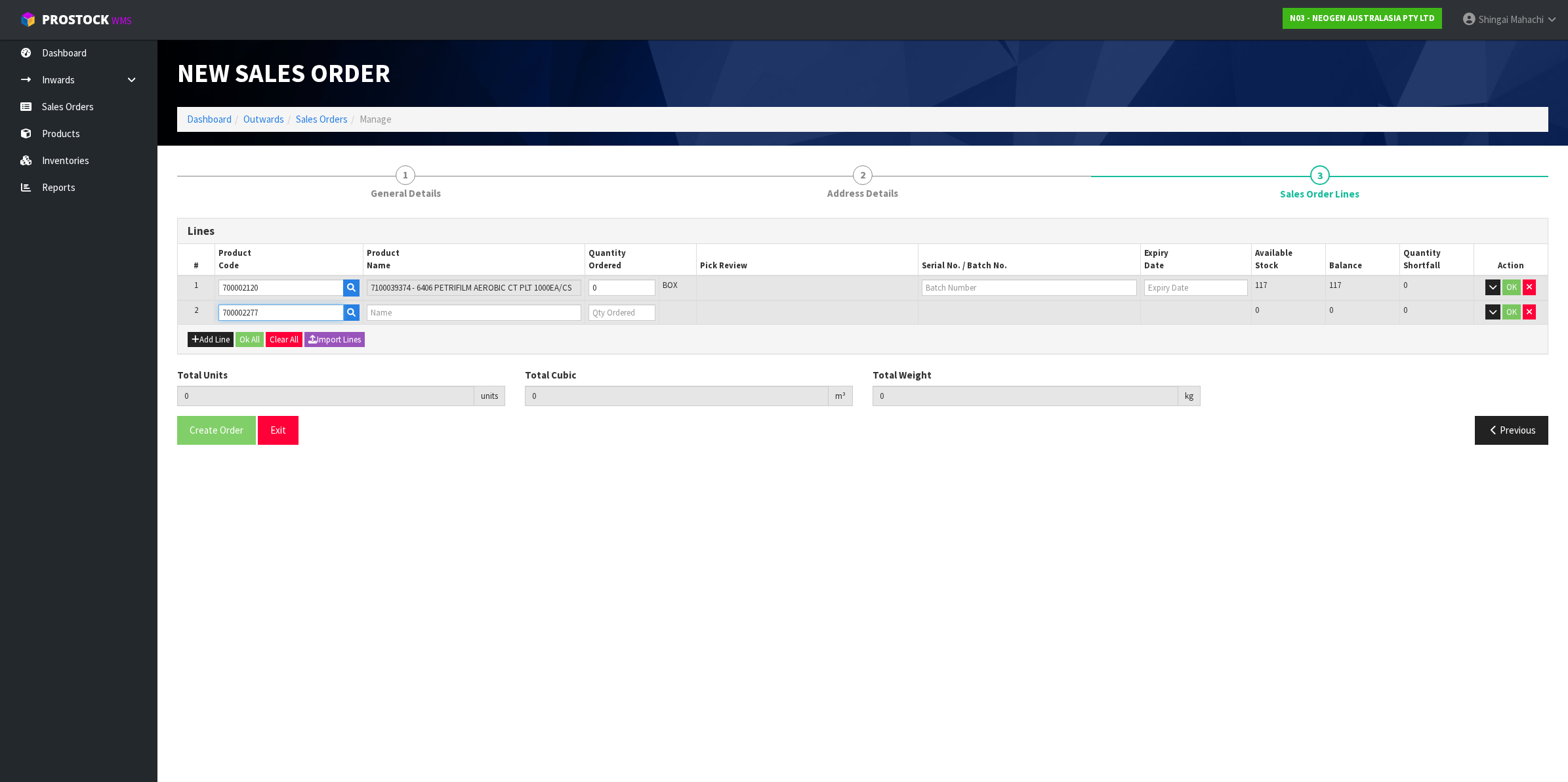
type input "0.000"
type input "7100126845 - 6414 PETRIFILM ECOLI/COLI CT PLT 500C PL"
type input "0"
type input "700002277"
click at [528, 289] on tr "1 700002120 7100039374 - 6406 PETRIFILM AEROBIC CT PLT 1000EA/CS 0 BOX 117 117 …" at bounding box center [863, 289] width 1371 height 25
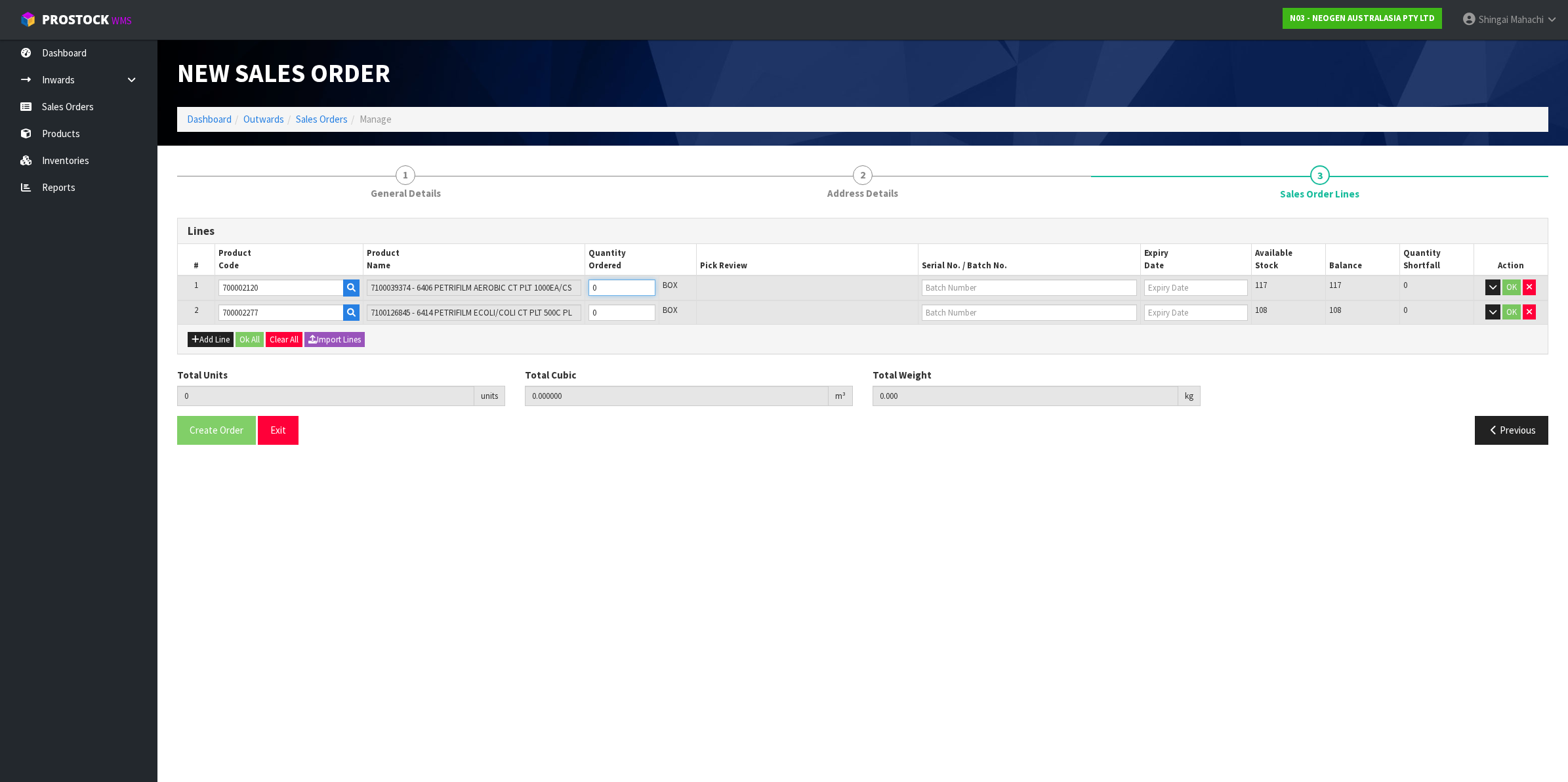
type input "5"
type input "0.0368"
type input "10"
type input "5"
click at [559, 318] on tr "2 700002277 7100126845 - 6414 PETRIFILM ECOLI/COLI CT PLT 500C PL 0 BOX 108 108…" at bounding box center [863, 312] width 1371 height 24
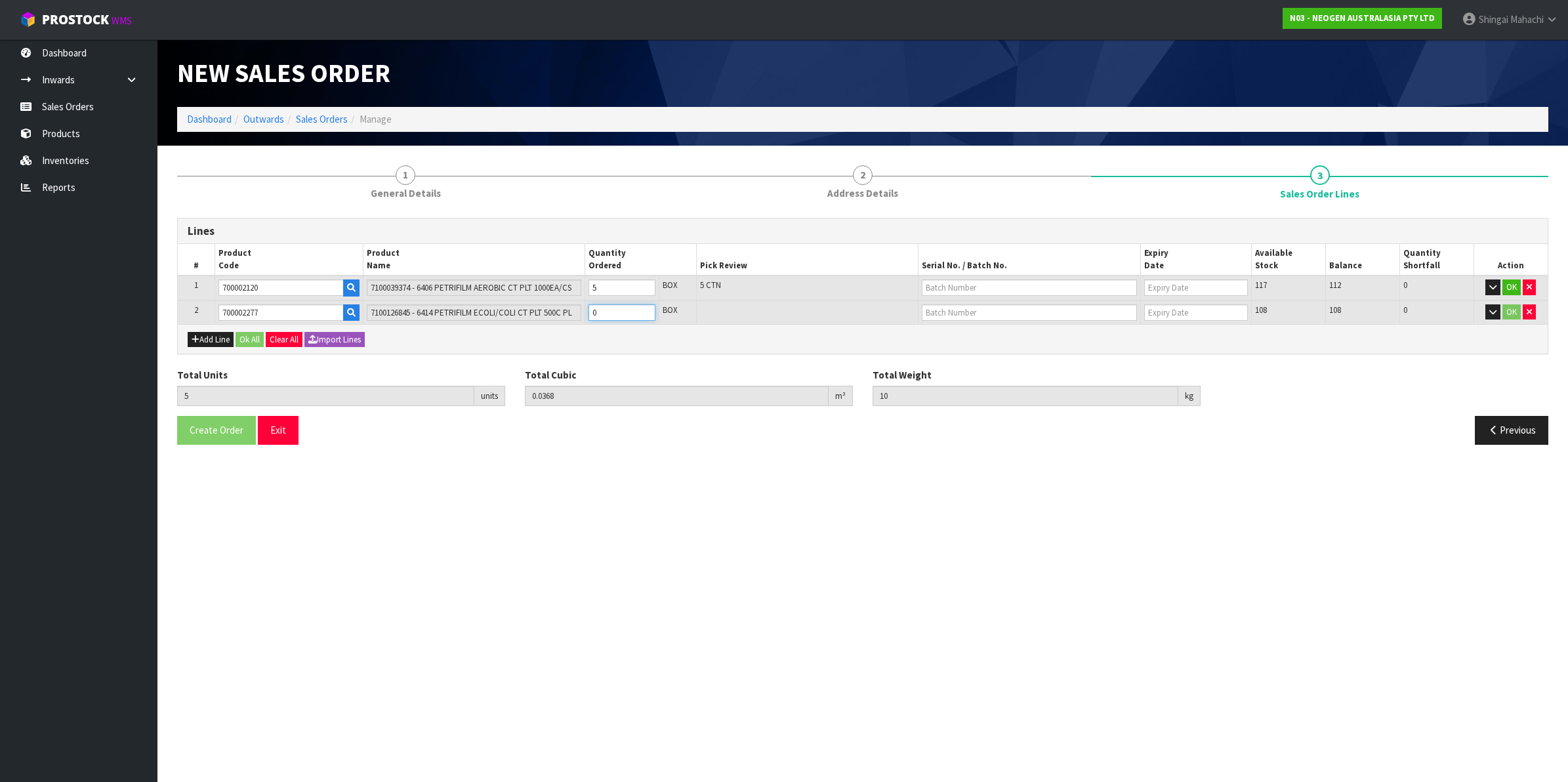
type input "9"
type input "0.0824"
type input "16.8"
type input "4"
click at [994, 284] on input "text" at bounding box center [1029, 287] width 215 height 16
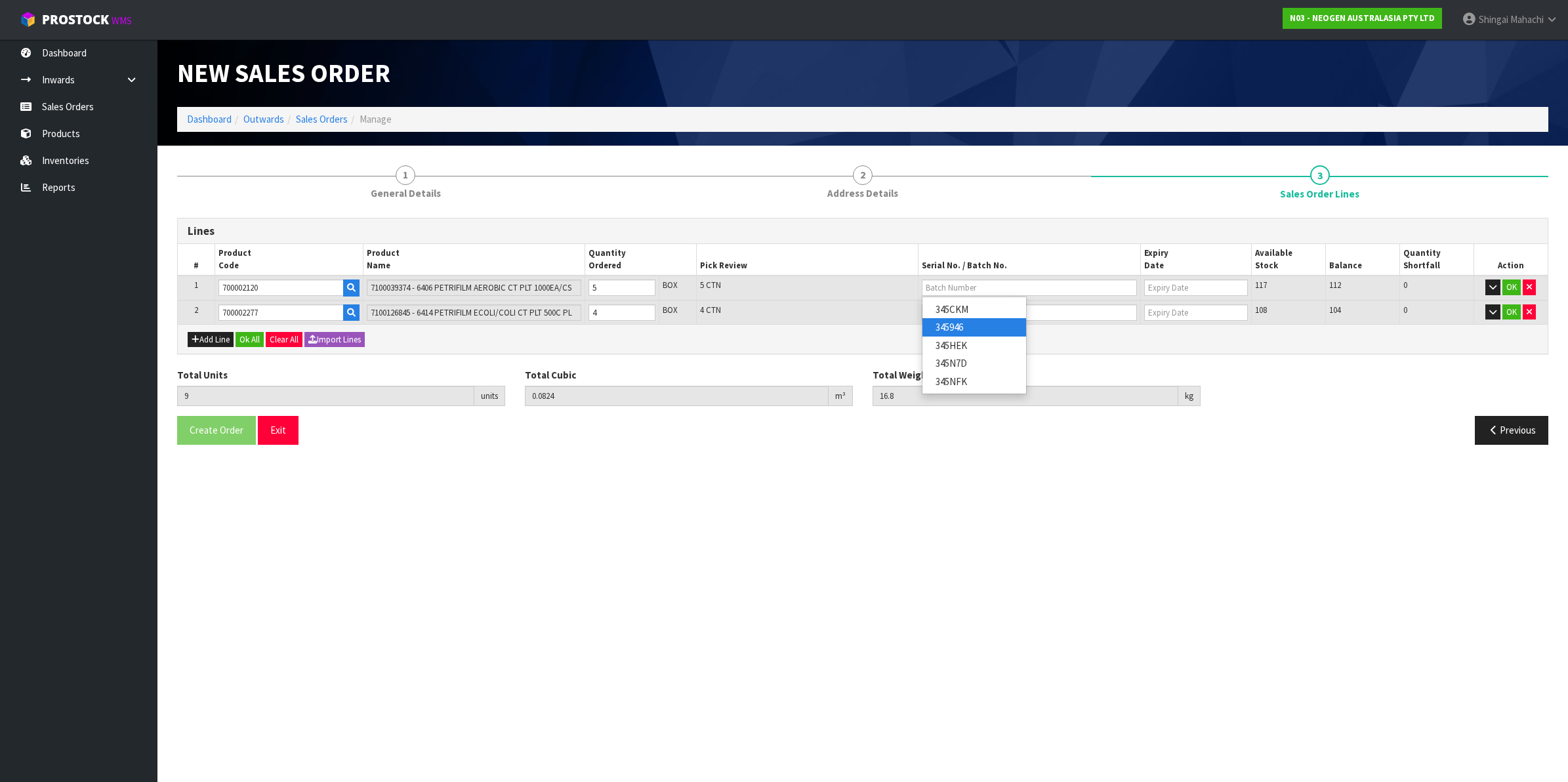
click at [975, 325] on link "345946" at bounding box center [974, 326] width 104 height 18
type input "345946"
type input "[DATE]"
click at [942, 312] on input "text" at bounding box center [1029, 312] width 215 height 16
click at [981, 332] on link "418325133C" at bounding box center [974, 333] width 104 height 18
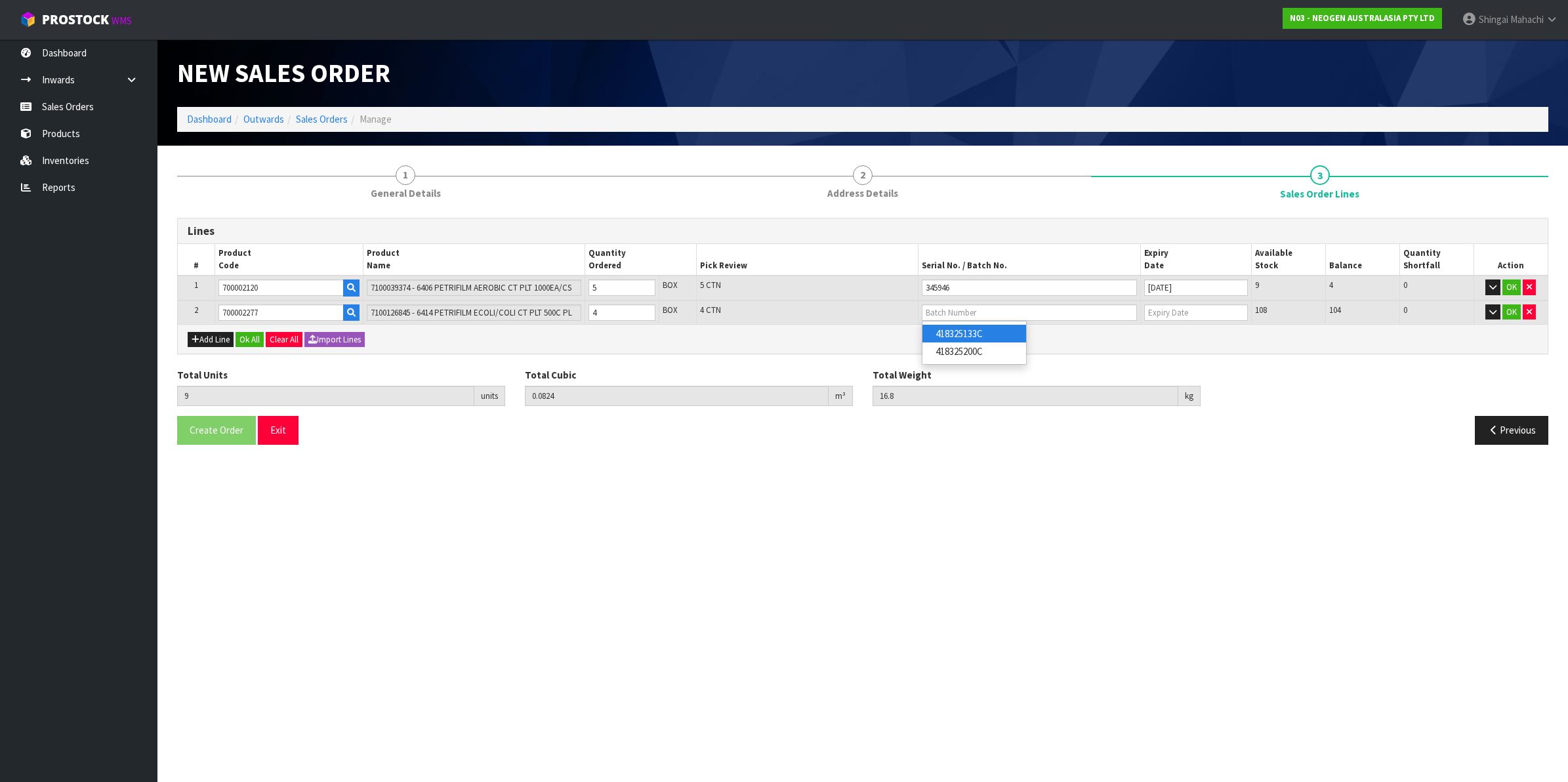
type input "418325133C"
type input "[DATE]"
click at [1508, 282] on button "OK" at bounding box center [1512, 287] width 19 height 16
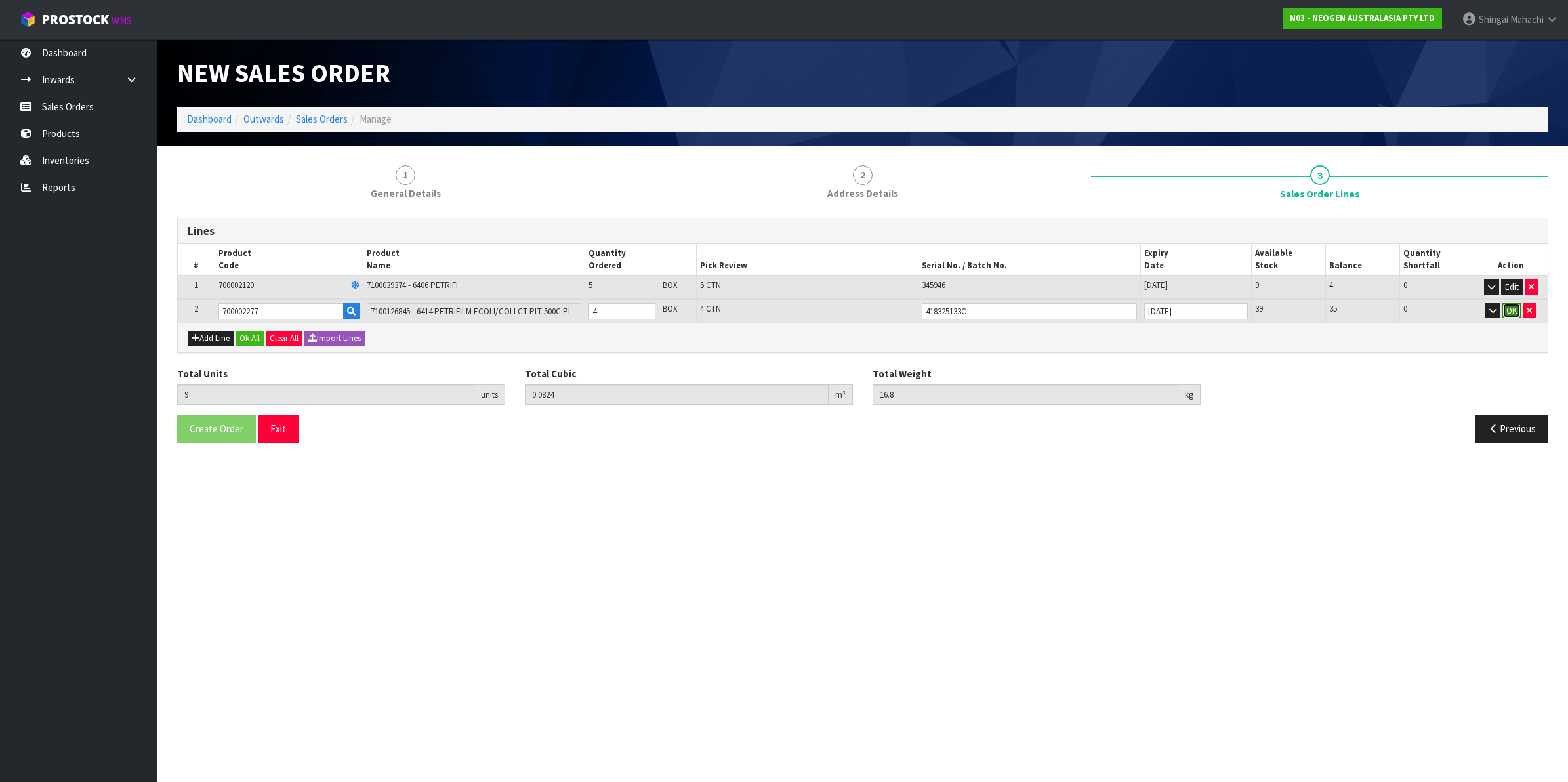
click at [1511, 309] on button "OK" at bounding box center [1512, 310] width 19 height 16
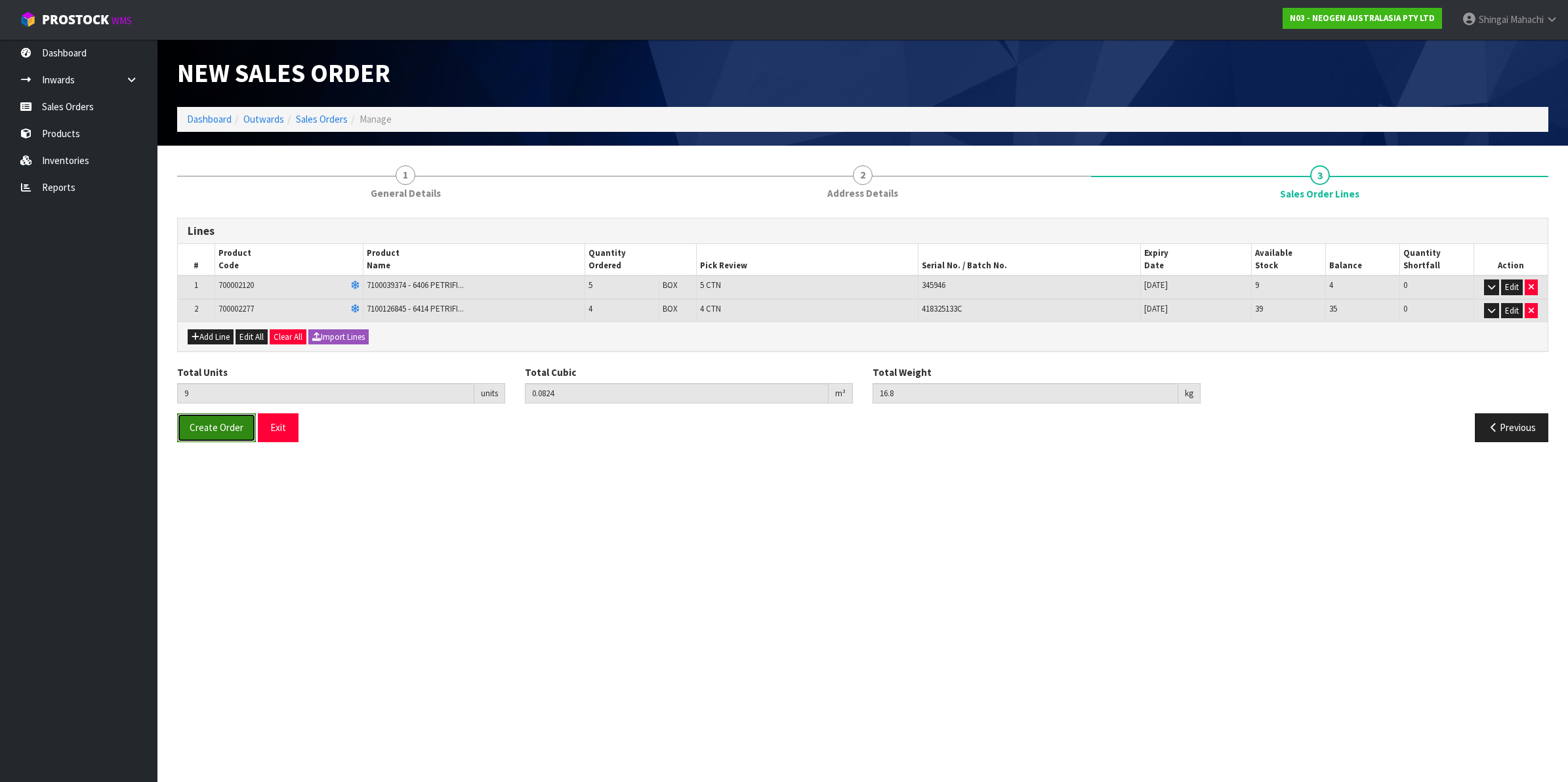
click at [205, 423] on span "Create Order" at bounding box center [217, 427] width 54 height 13
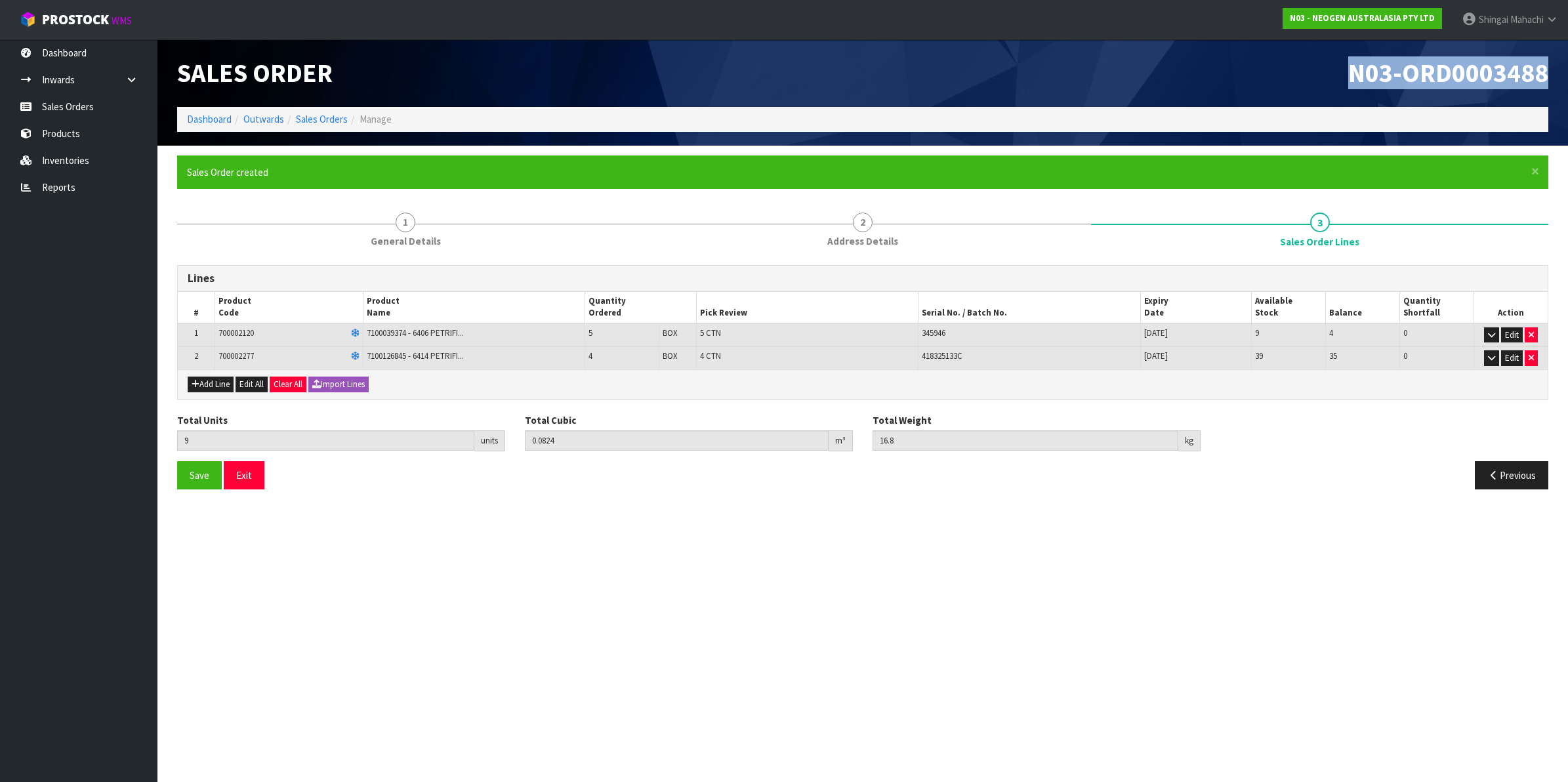
drag, startPoint x: 1355, startPoint y: 74, endPoint x: 1550, endPoint y: 67, distance: 195.1
click at [1550, 67] on div "N03-ORD0003488" at bounding box center [1210, 73] width 695 height 67
copy span "N03-ORD0003488"
click at [1503, 477] on button "Previous" at bounding box center [1511, 475] width 73 height 28
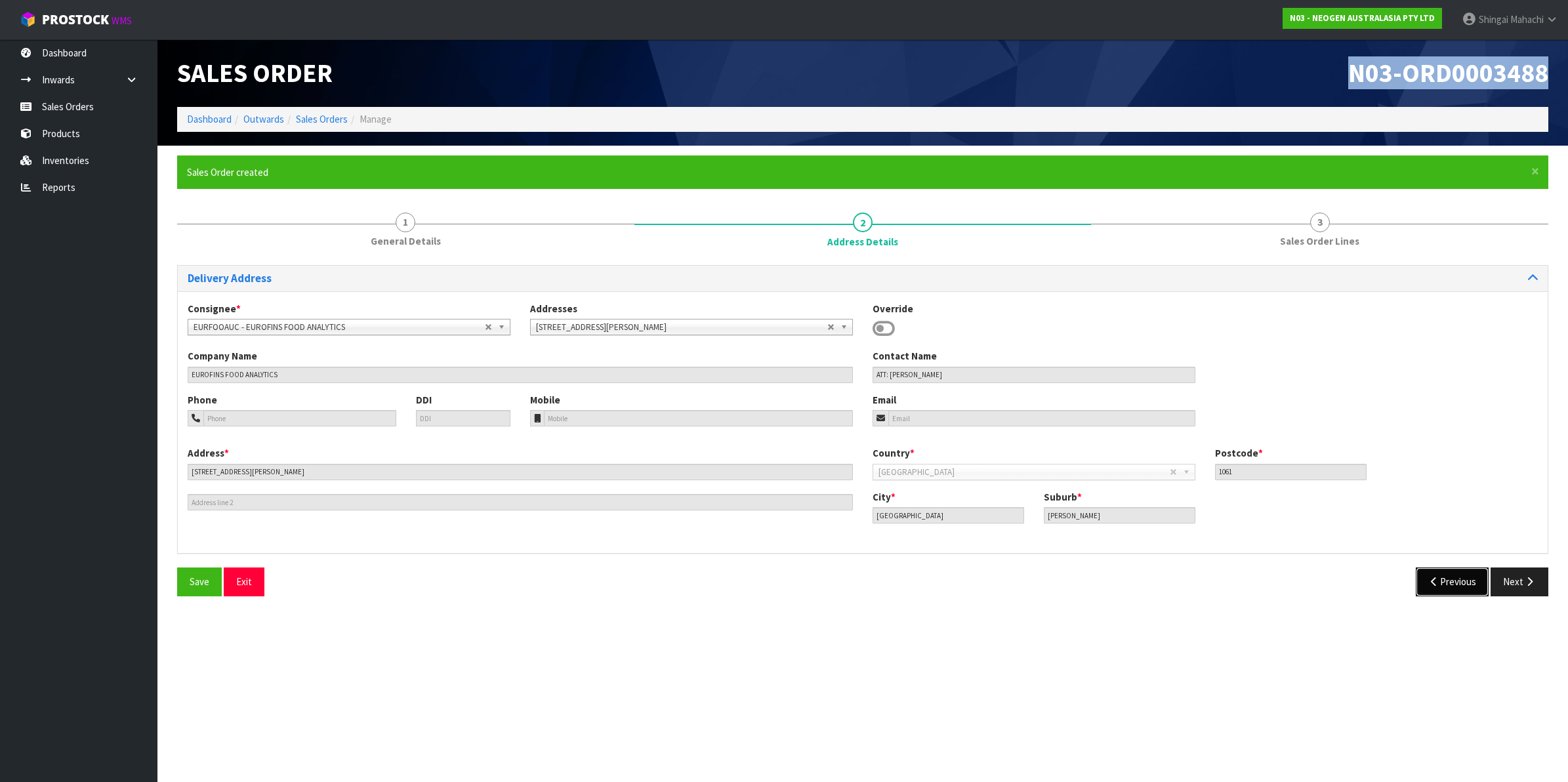
click at [1454, 582] on button "Previous" at bounding box center [1452, 581] width 73 height 28
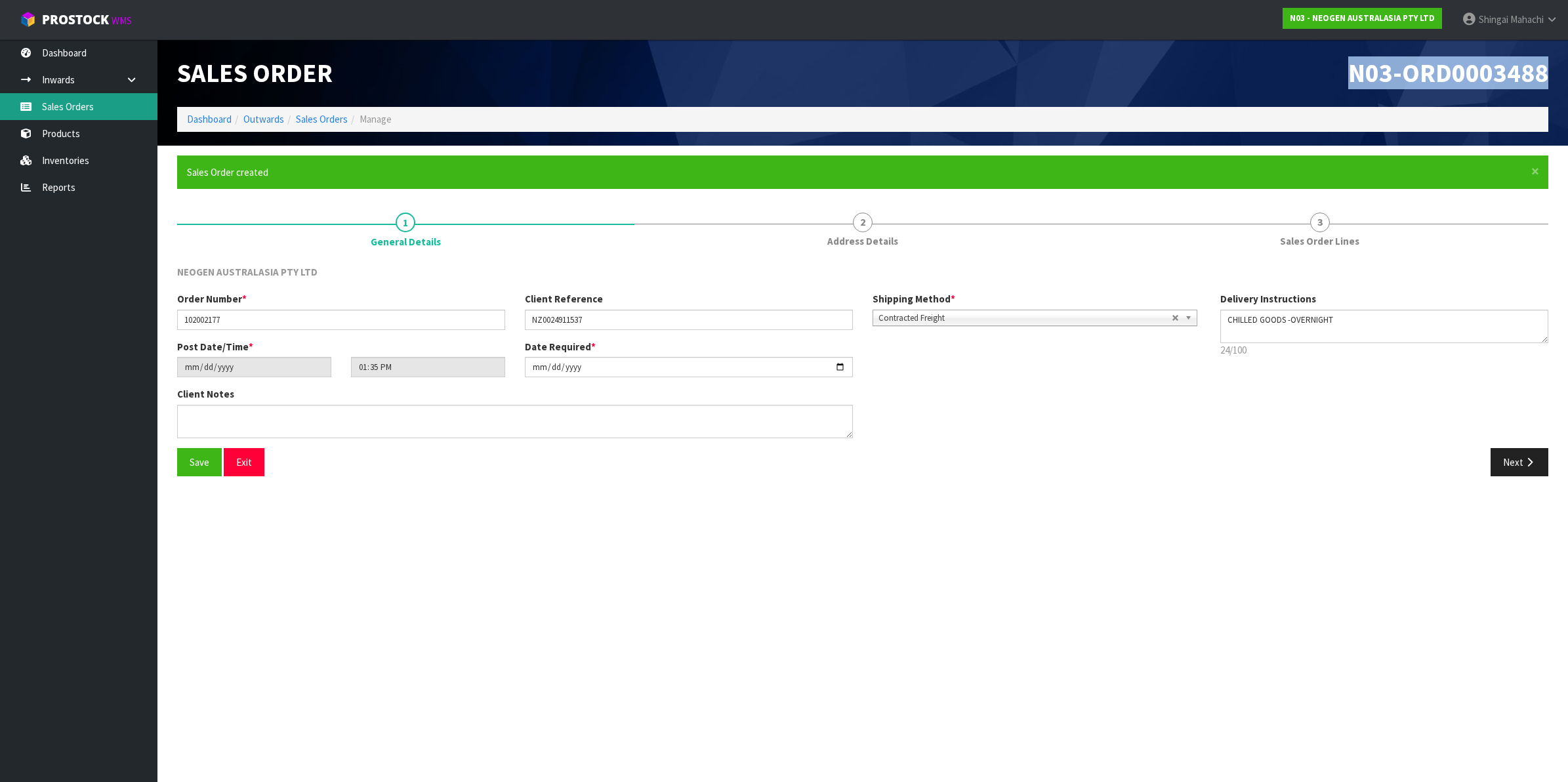
click at [63, 100] on link "Sales Orders" at bounding box center [78, 106] width 158 height 27
